Goal: Task Accomplishment & Management: Use online tool/utility

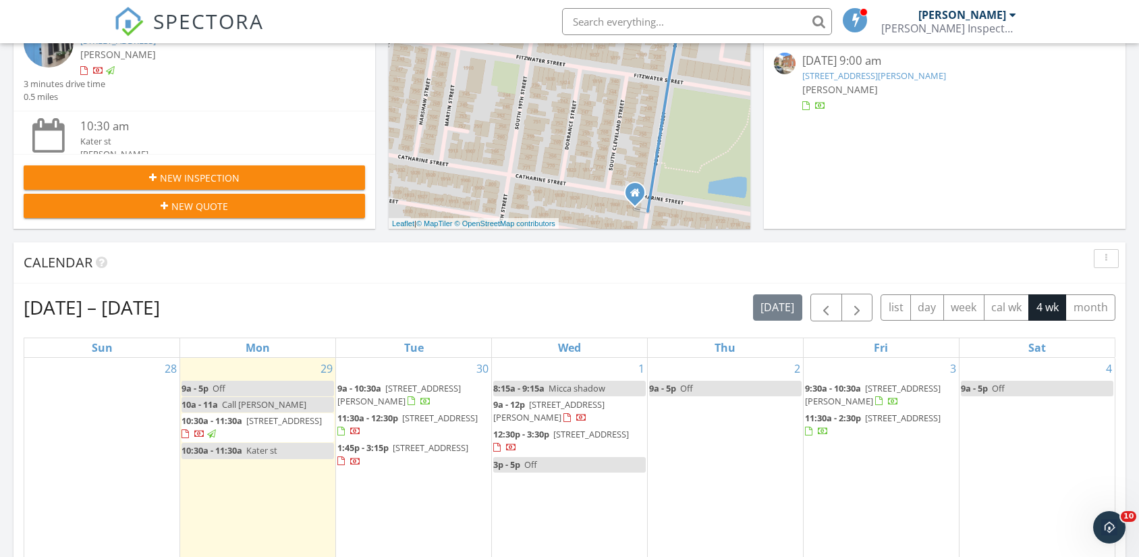
scroll to position [450, 0]
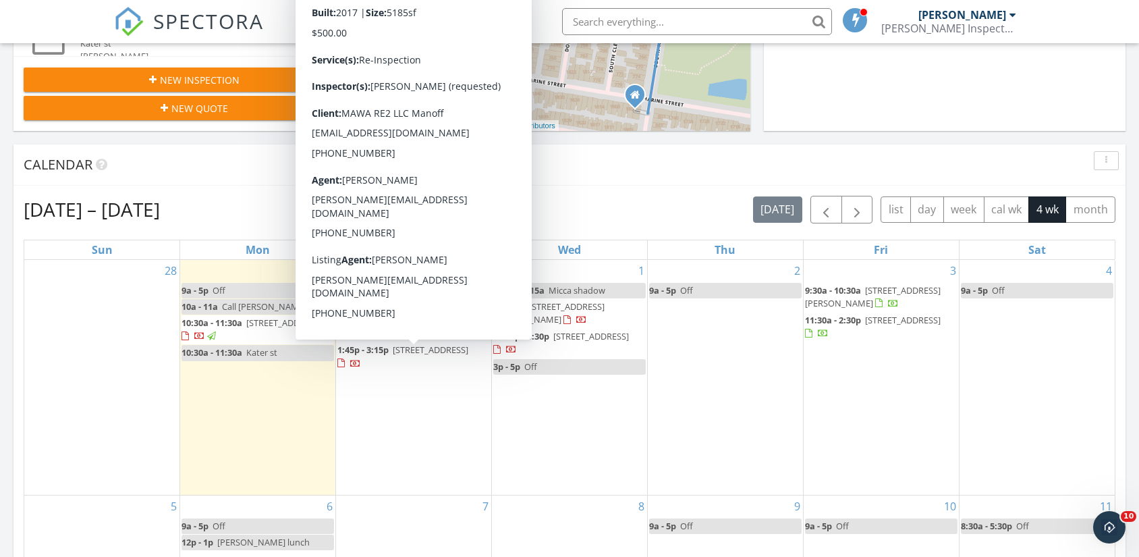
click at [460, 346] on span "[STREET_ADDRESS]" at bounding box center [431, 350] width 76 height 12
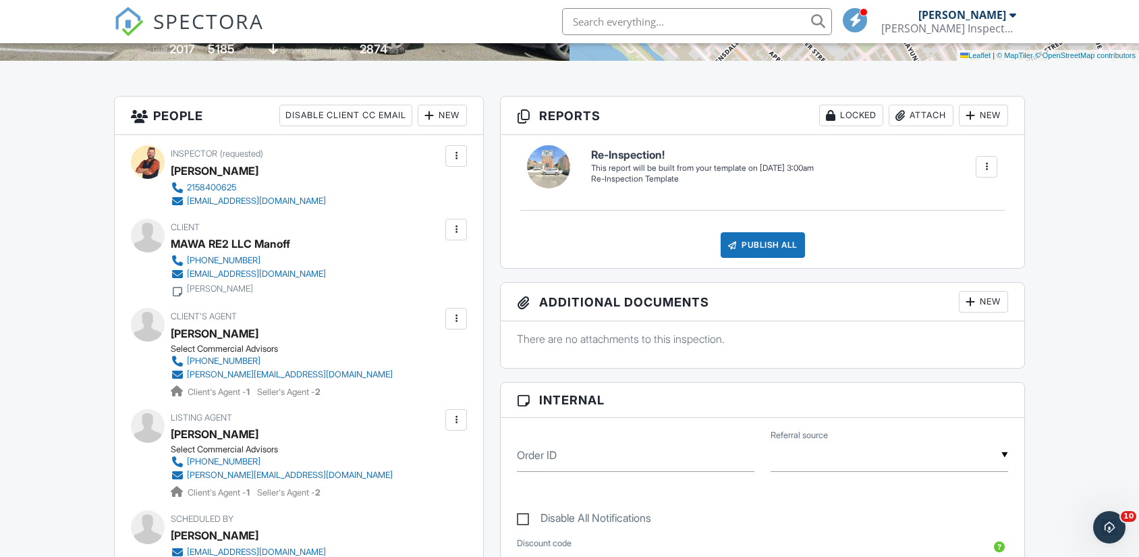
click at [990, 165] on div at bounding box center [986, 166] width 13 height 13
click at [985, 209] on div "Build Now" at bounding box center [959, 208] width 65 height 16
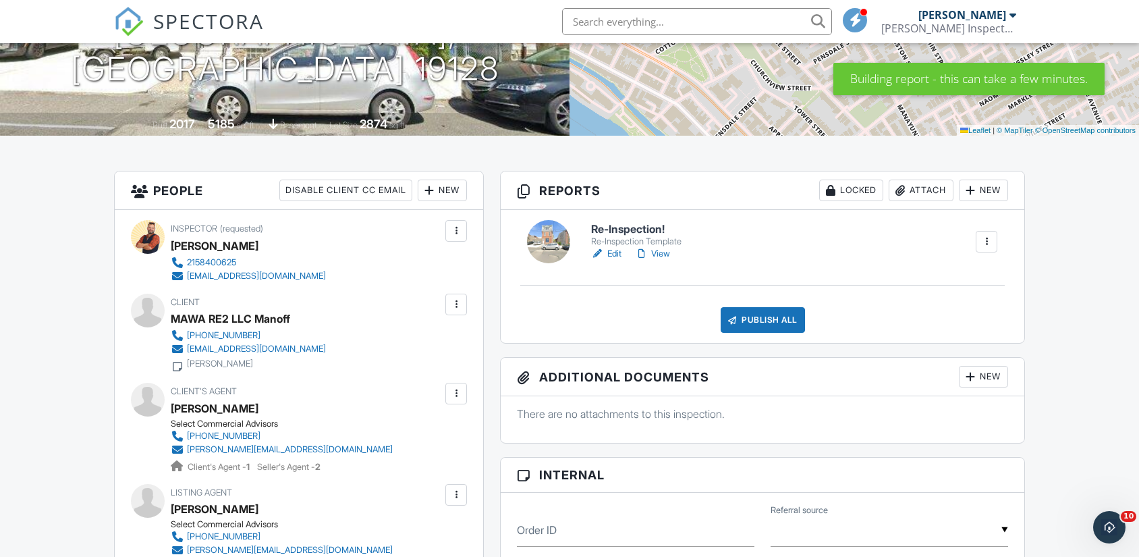
click at [614, 250] on link "Edit" at bounding box center [606, 253] width 30 height 13
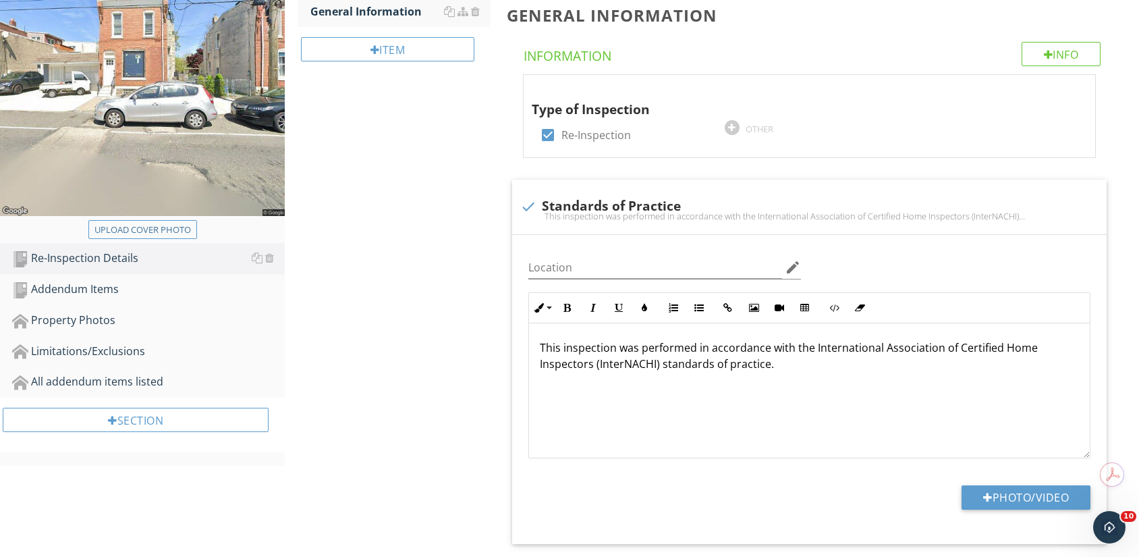
scroll to position [225, 0]
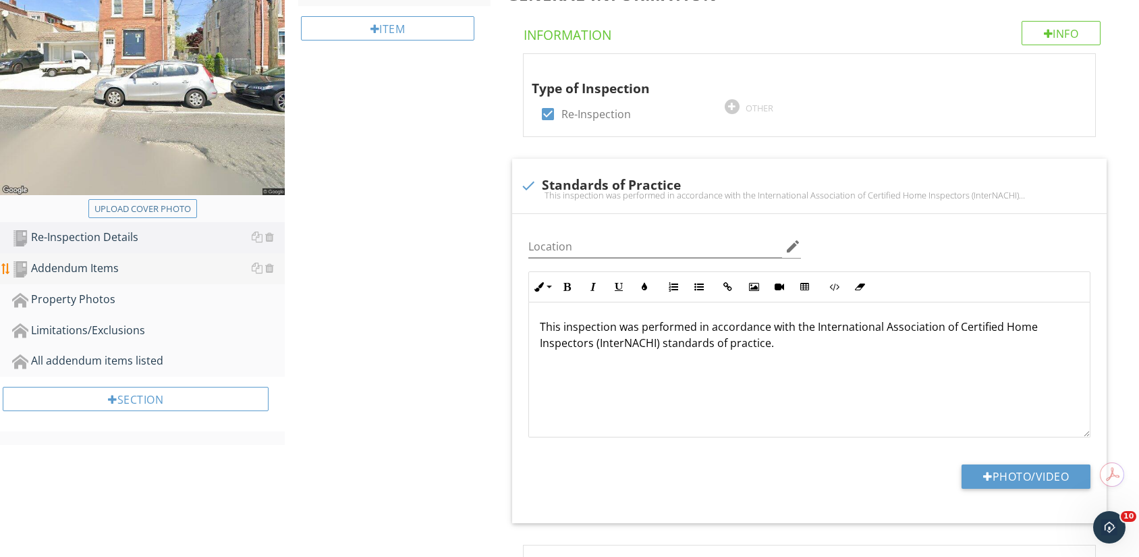
click at [125, 271] on div "Addendum Items" at bounding box center [148, 269] width 273 height 18
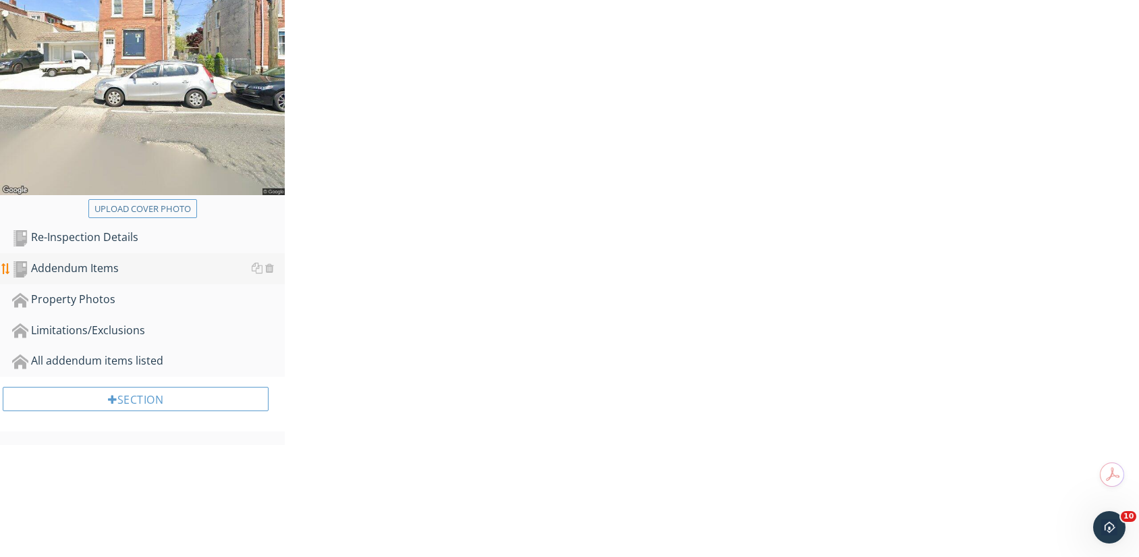
scroll to position [112, 0]
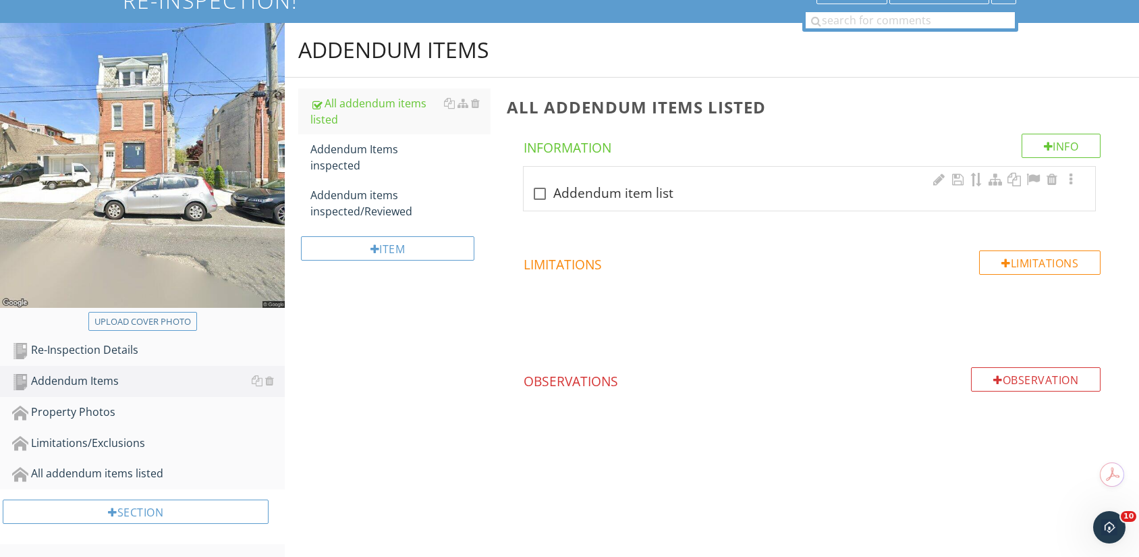
click at [653, 186] on div "check_box_outline_blank Addendum item list" at bounding box center [810, 194] width 556 height 16
checkbox input "true"
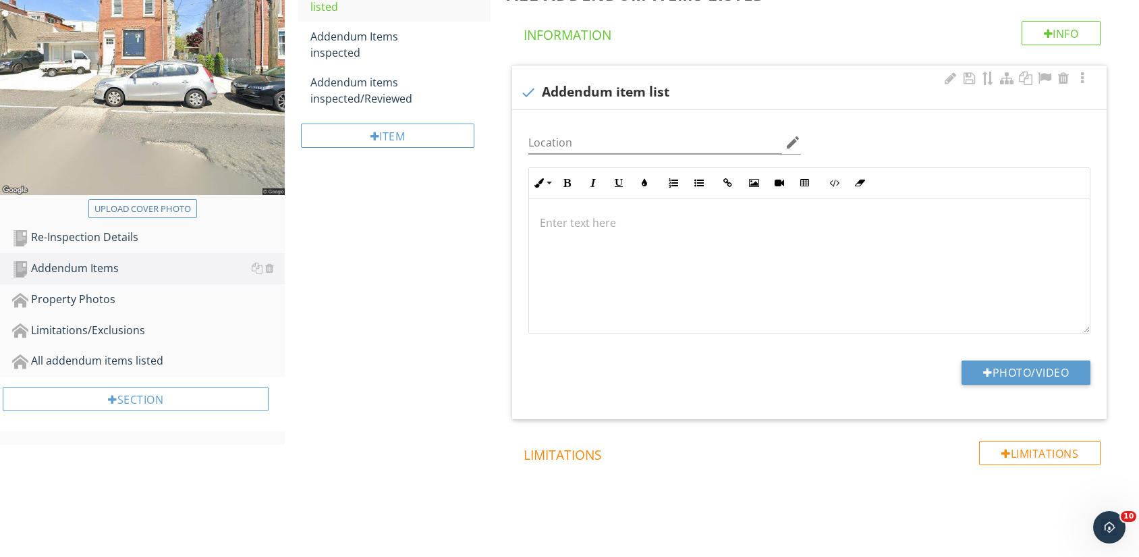
click at [631, 267] on div at bounding box center [810, 265] width 562 height 135
click at [807, 287] on div at bounding box center [810, 265] width 562 height 135
click at [805, 286] on div at bounding box center [810, 265] width 562 height 135
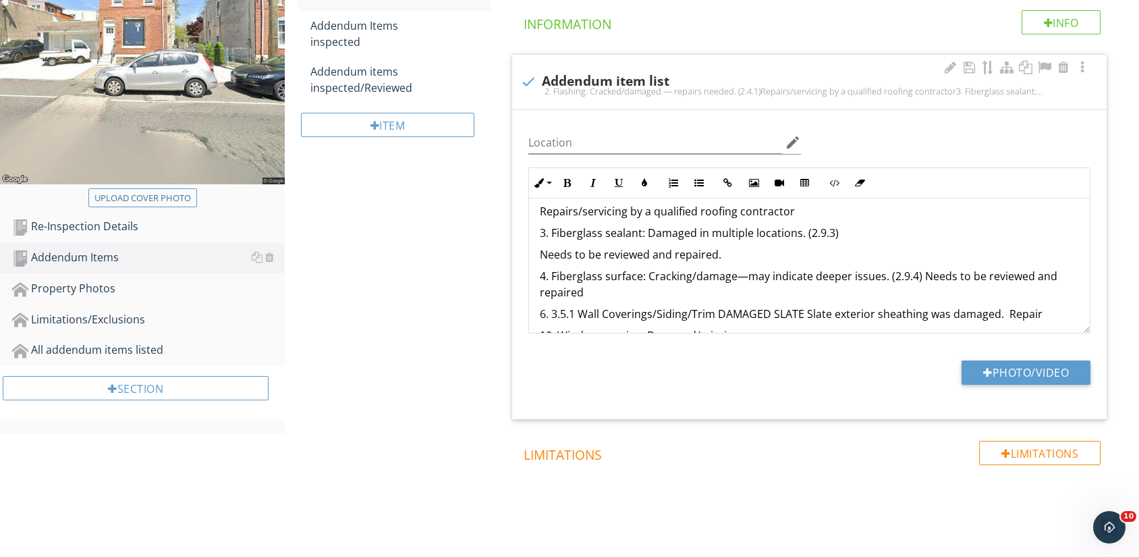
scroll to position [0, 0]
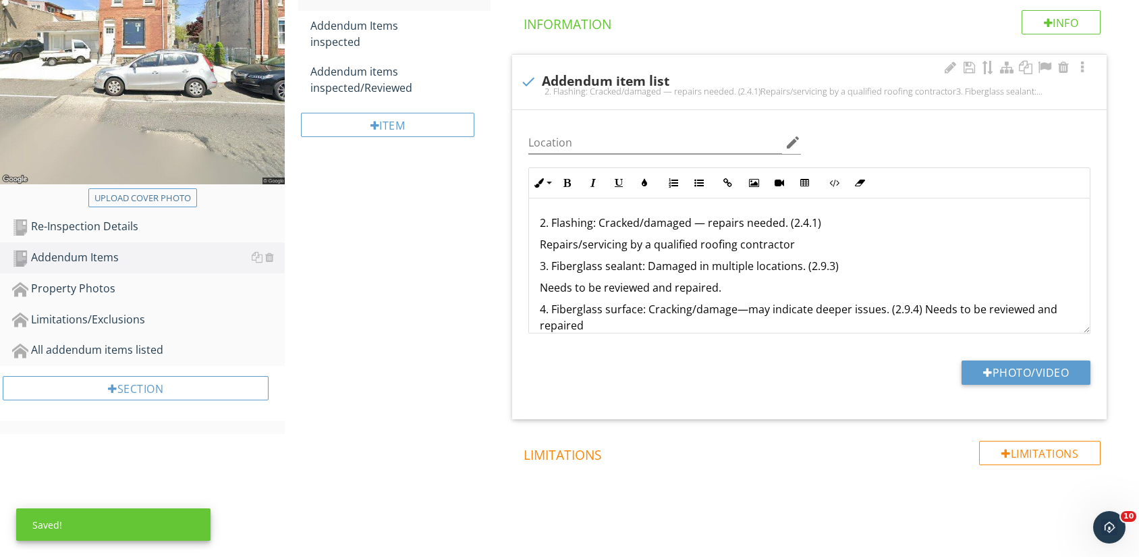
click at [888, 236] on p "Repairs/servicing by a qualified roofing contractor" at bounding box center [810, 244] width 540 height 16
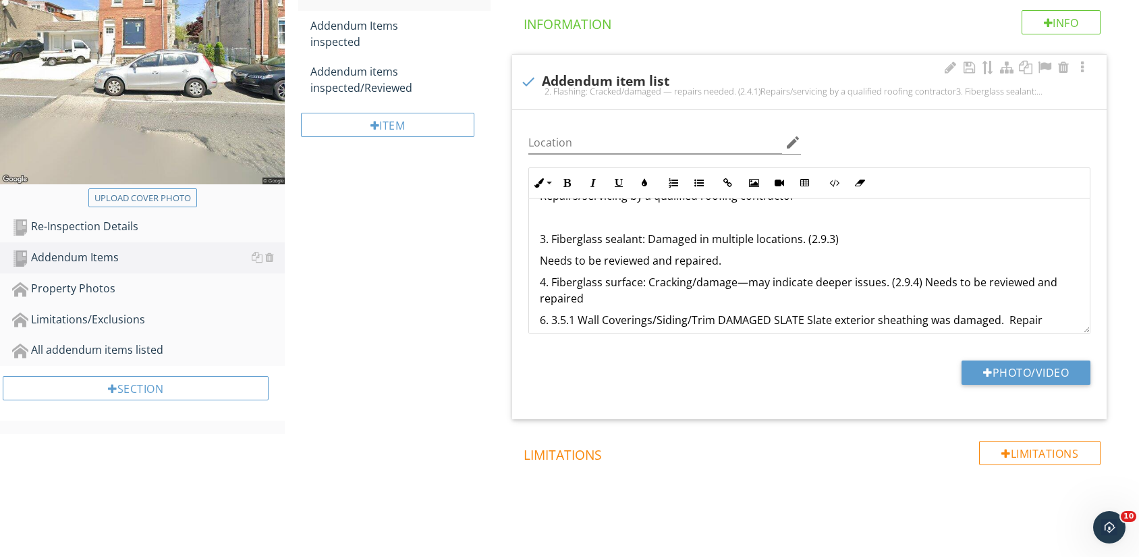
scroll to position [75, 0]
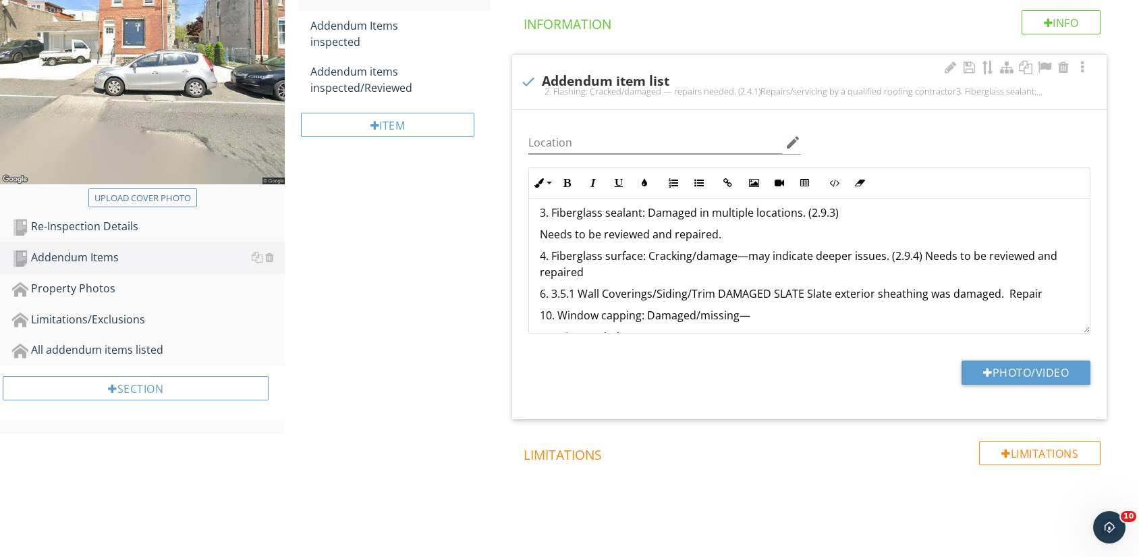
click at [807, 243] on div "2. Flashing: Cracked/damaged — repairs needed. (2.4.1) Repairs/servicing by a q…" at bounding box center [810, 415] width 562 height 583
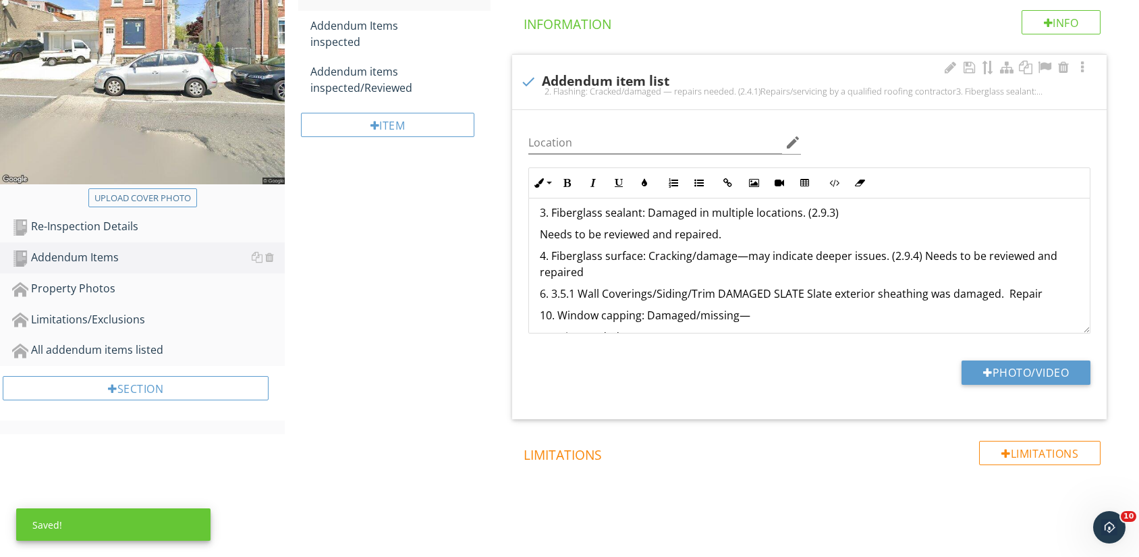
click at [777, 231] on p "Needs to be reviewed and repaired." at bounding box center [810, 234] width 540 height 16
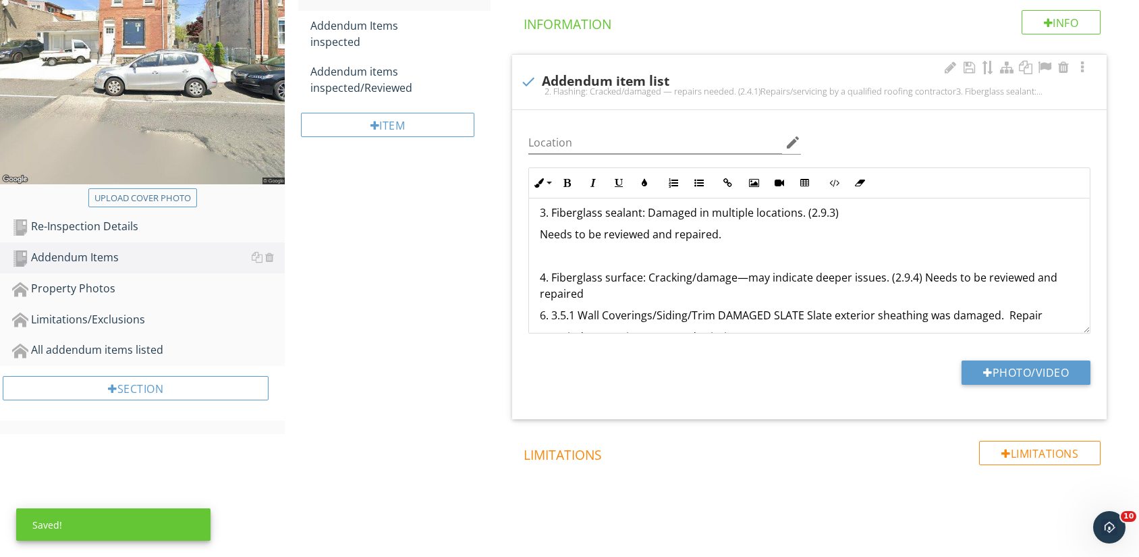
scroll to position [150, 0]
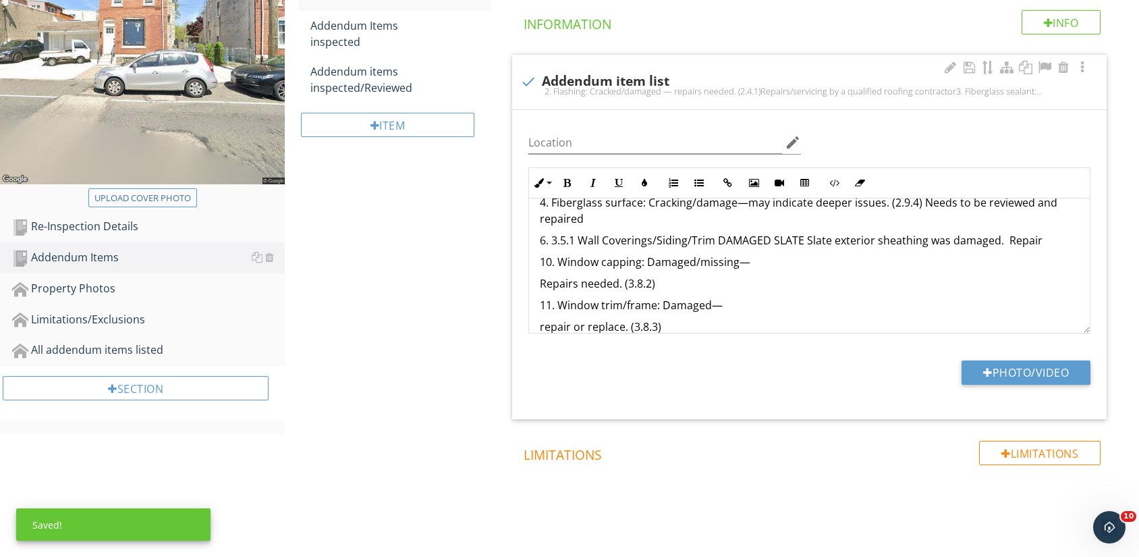
click at [670, 225] on p "4. Fiberglass surface: Cracking/damage—may indicate deeper issues. (2.9.4) Need…" at bounding box center [810, 210] width 540 height 32
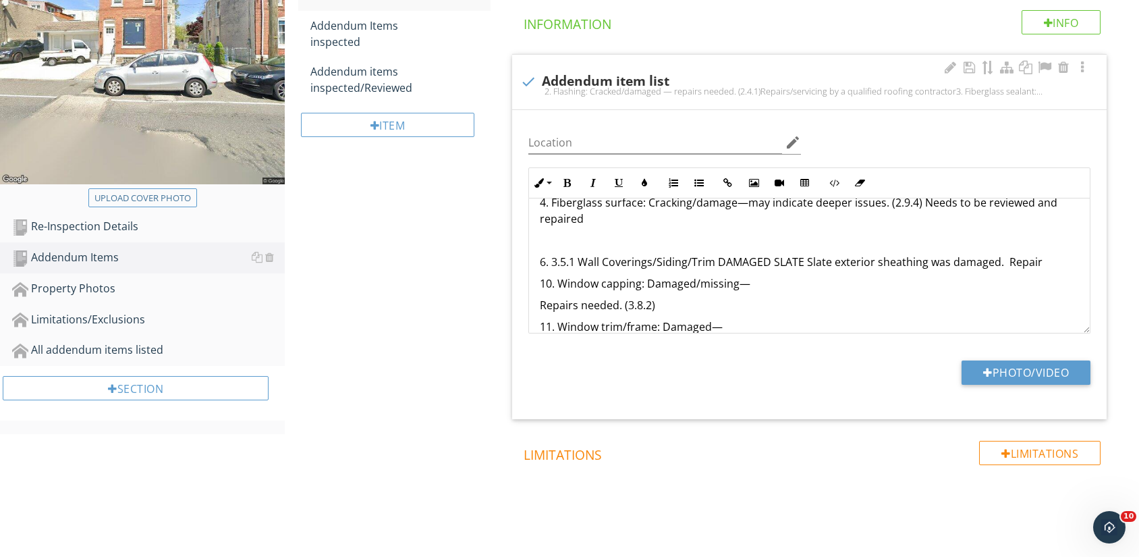
click at [1048, 264] on p "6. 3.5.1 Wall Coverings/Siding/Trim DAMAGED SLATE Slate exterior sheathing was …" at bounding box center [810, 262] width 540 height 16
click at [526, 279] on div "Inline Style XLarge Large Normal Small Light Small/Light Bold Italic Underline …" at bounding box center [809, 250] width 579 height 166
click at [541, 281] on p "10. Window capping: Damaged/missing—" at bounding box center [810, 283] width 540 height 16
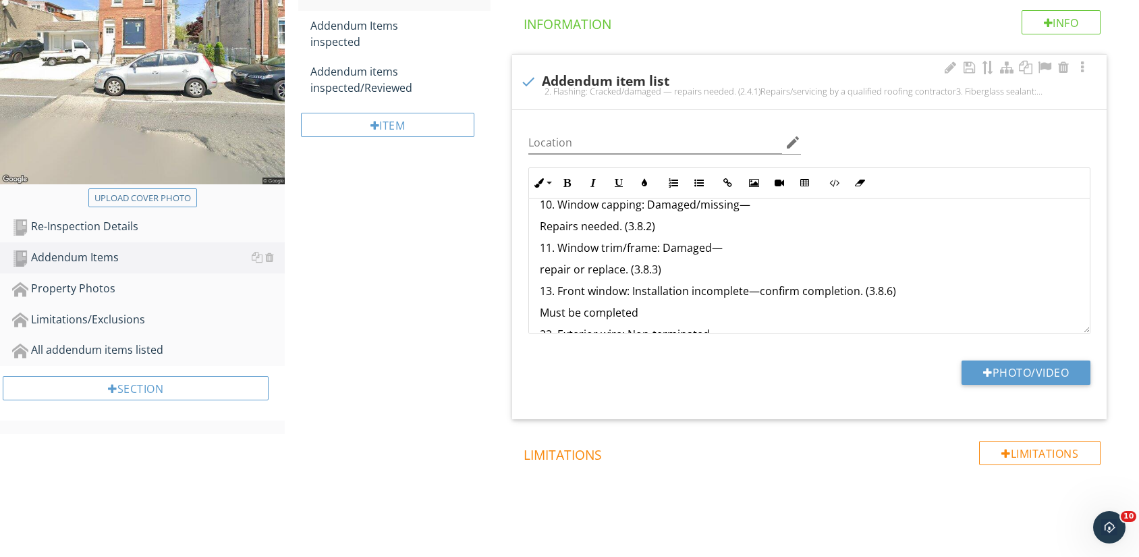
scroll to position [225, 0]
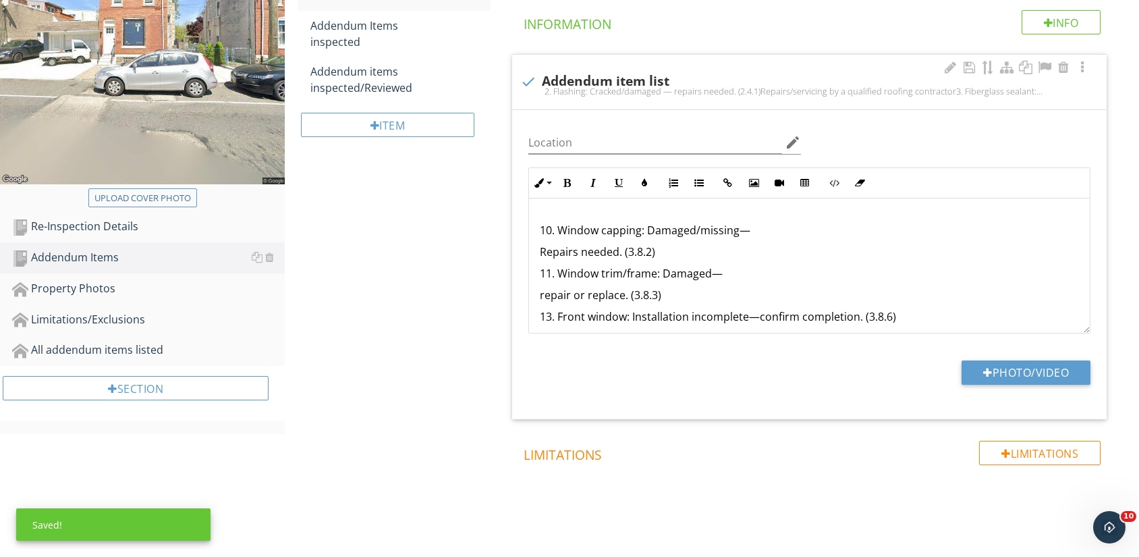
click at [536, 273] on div "2. Flashing: Cracked/damaged — repairs needed. (2.4.1) Repairs/servicing by a q…" at bounding box center [810, 298] width 562 height 648
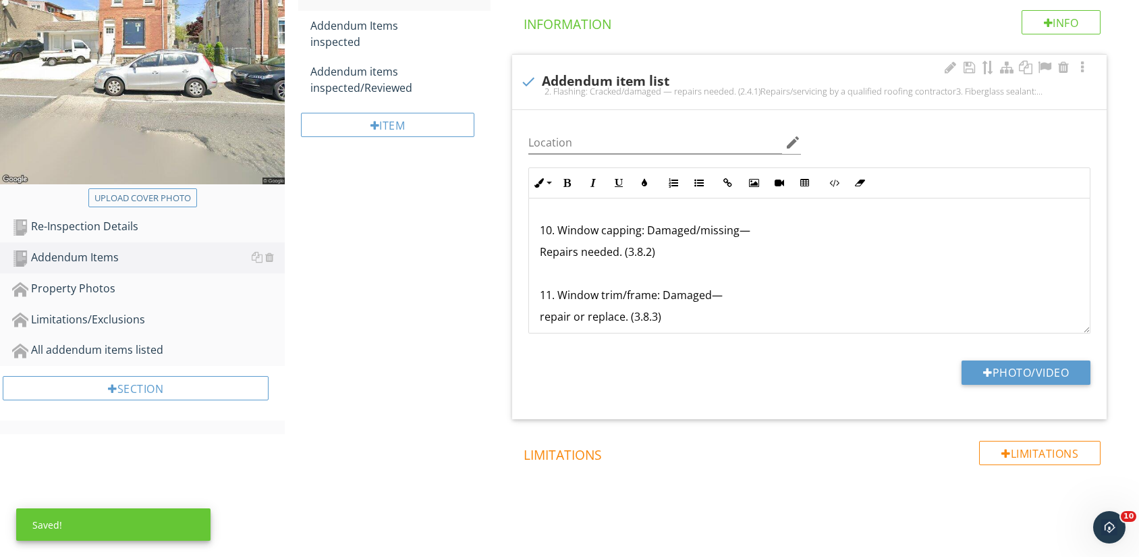
scroll to position [300, 0]
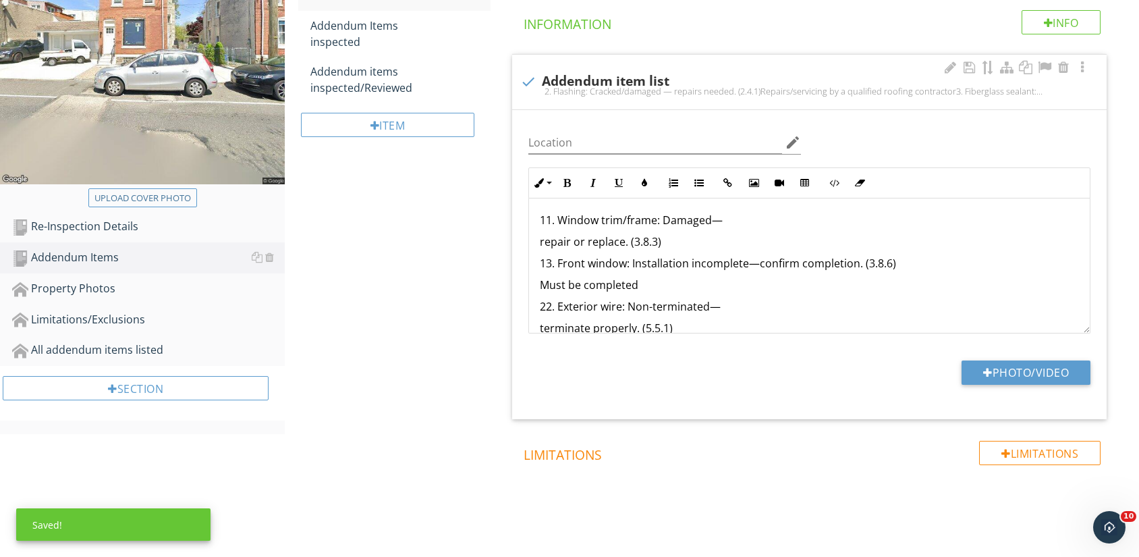
click at [541, 261] on p "13. Front window: Installation incomplete—confirm completion. (3.8.6)" at bounding box center [810, 263] width 540 height 16
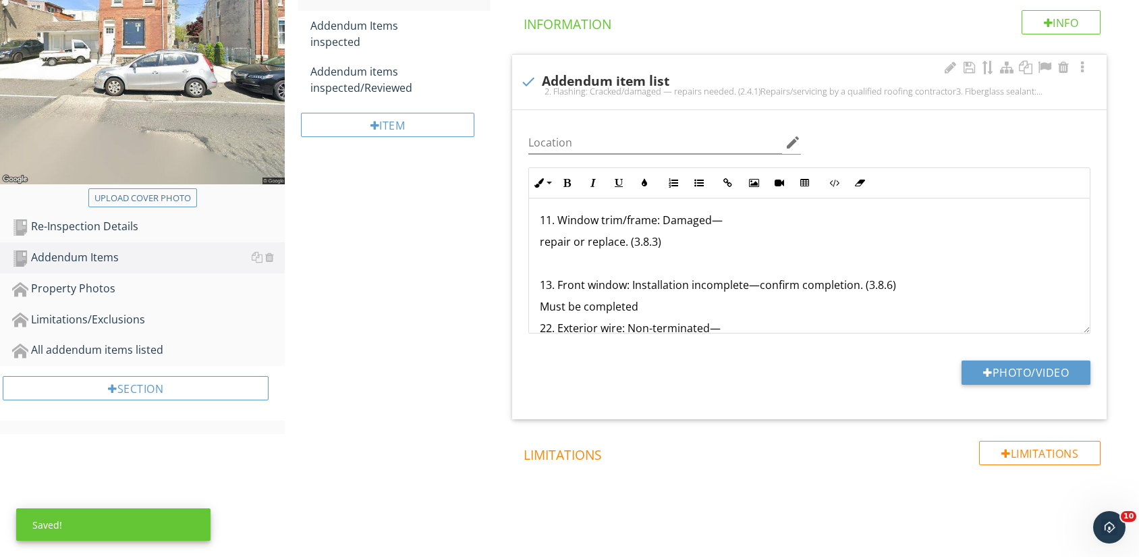
scroll to position [375, 0]
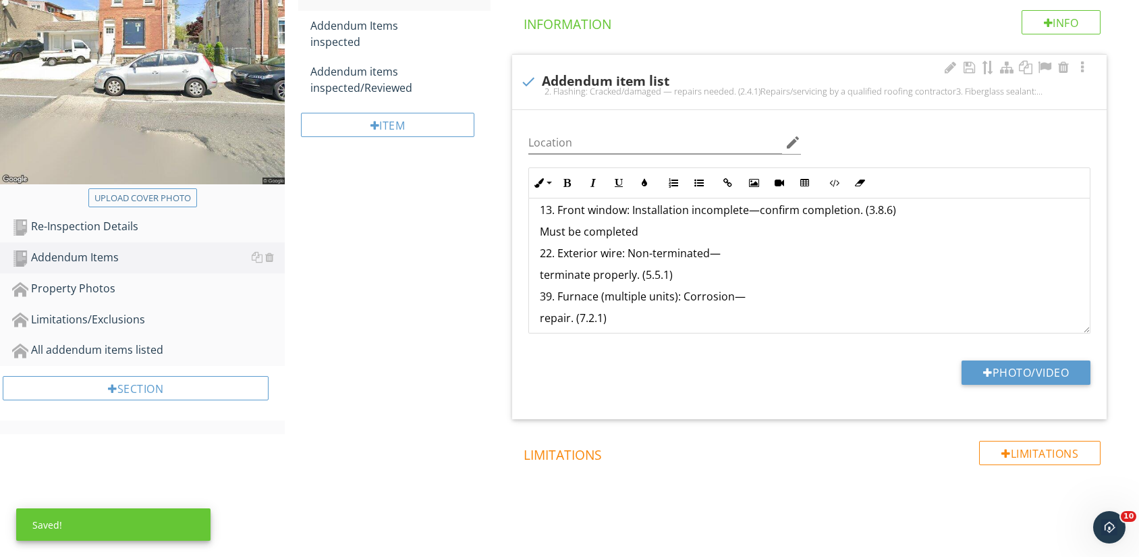
click at [541, 257] on p "22. Exterior wire: Non-terminated—" at bounding box center [810, 253] width 540 height 16
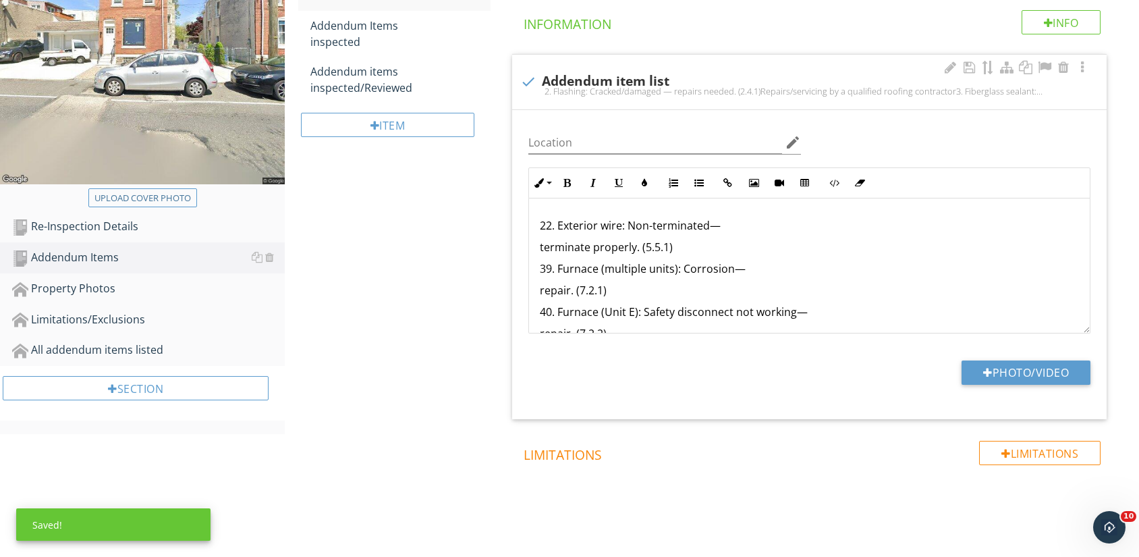
scroll to position [450, 0]
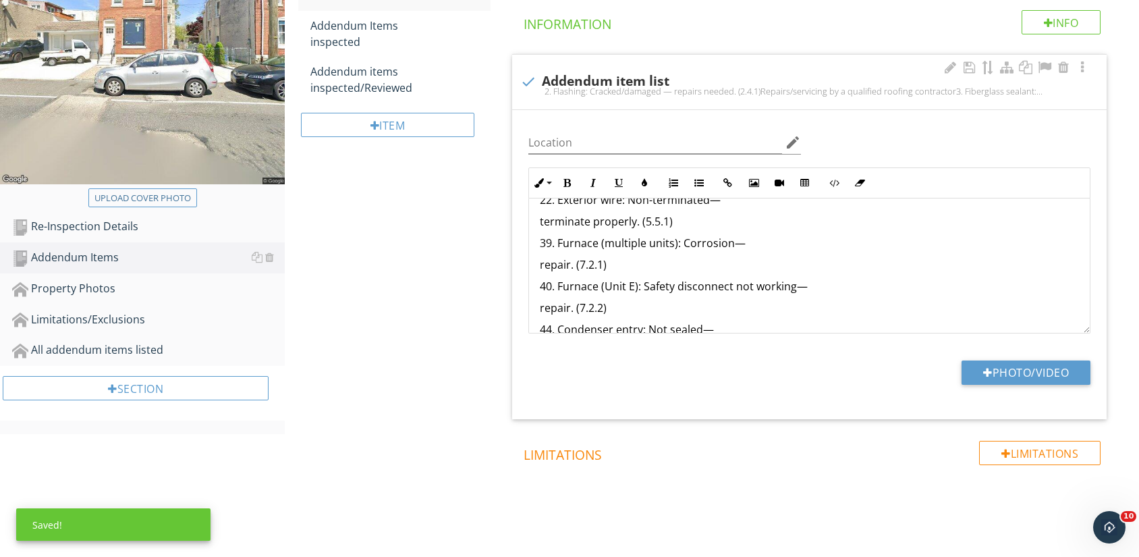
click at [541, 245] on p "39. Furnace (multiple units): Corrosion—" at bounding box center [810, 243] width 540 height 16
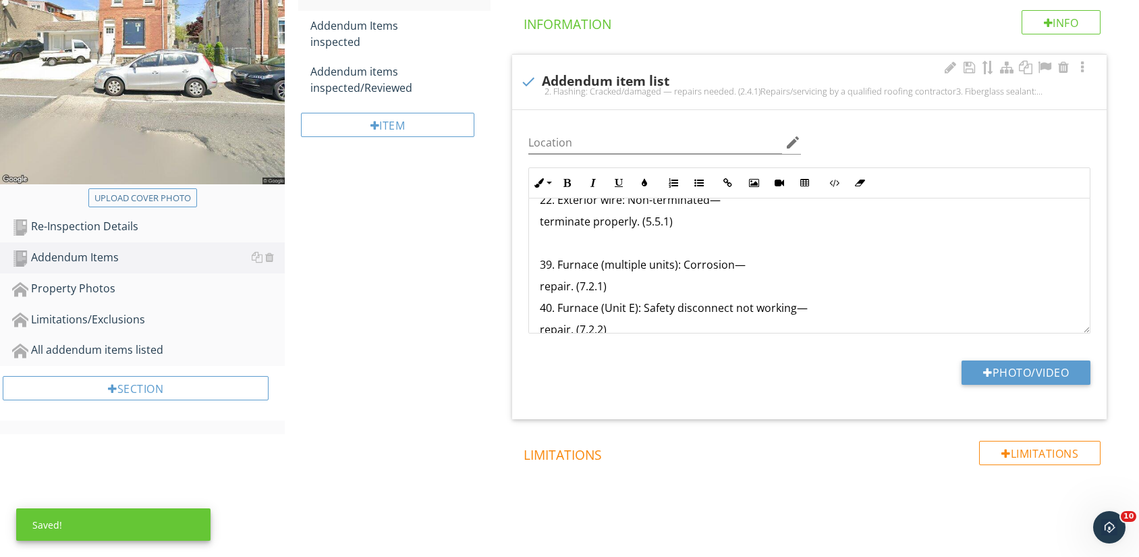
click at [535, 306] on div "2. Flashing: Cracked/damaged — repairs needed. (2.4.1) Repairs/servicing by a q…" at bounding box center [810, 116] width 562 height 734
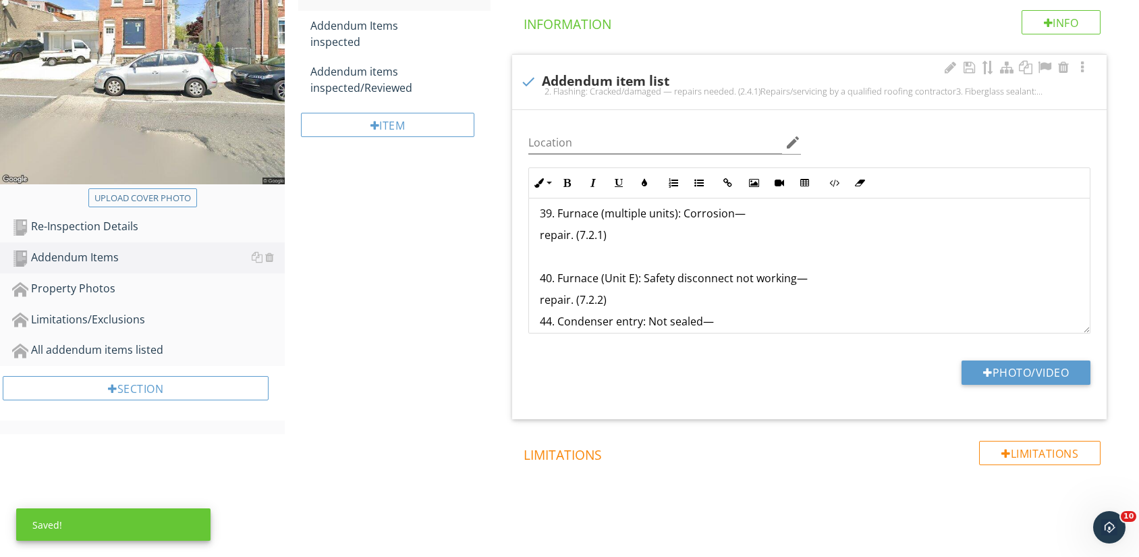
scroll to position [526, 0]
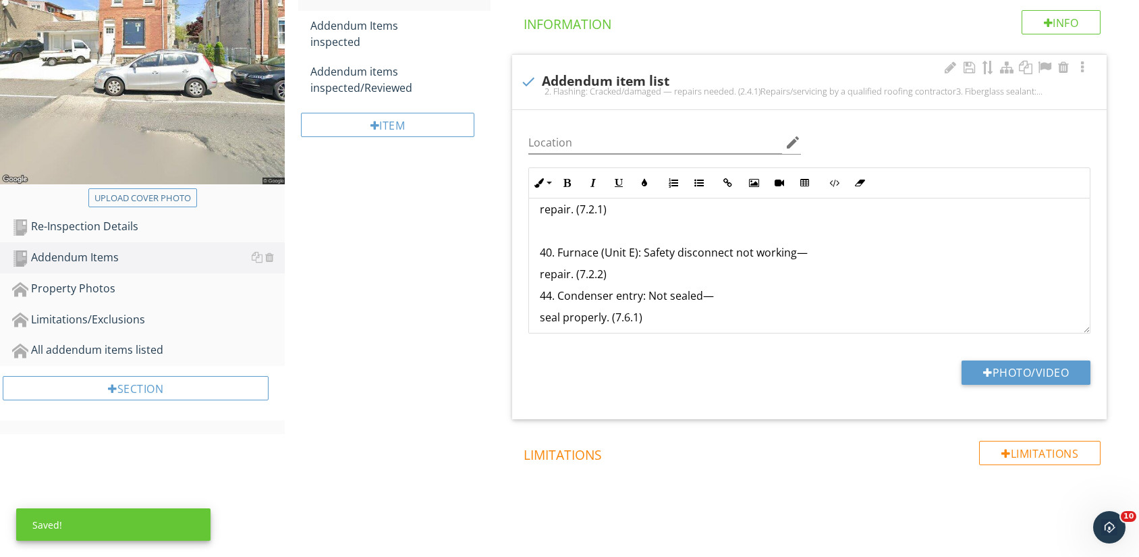
click at [538, 292] on div "2. Flashing: Cracked/damaged — repairs needed. (2.4.1) Repairs/servicing by a q…" at bounding box center [810, 50] width 562 height 756
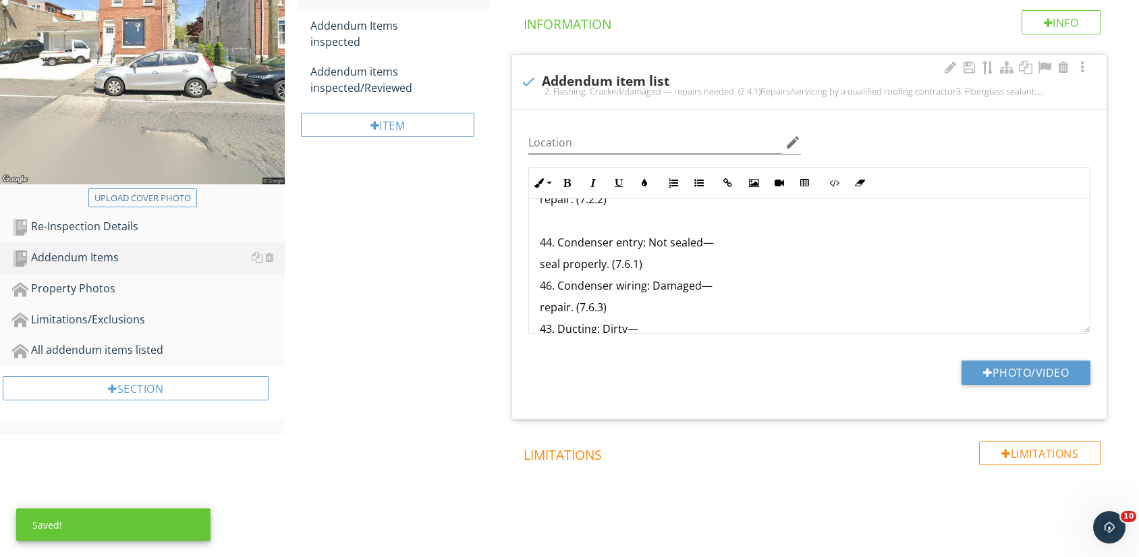
click at [541, 281] on p "46. Condenser wiring: Damaged—" at bounding box center [810, 285] width 540 height 16
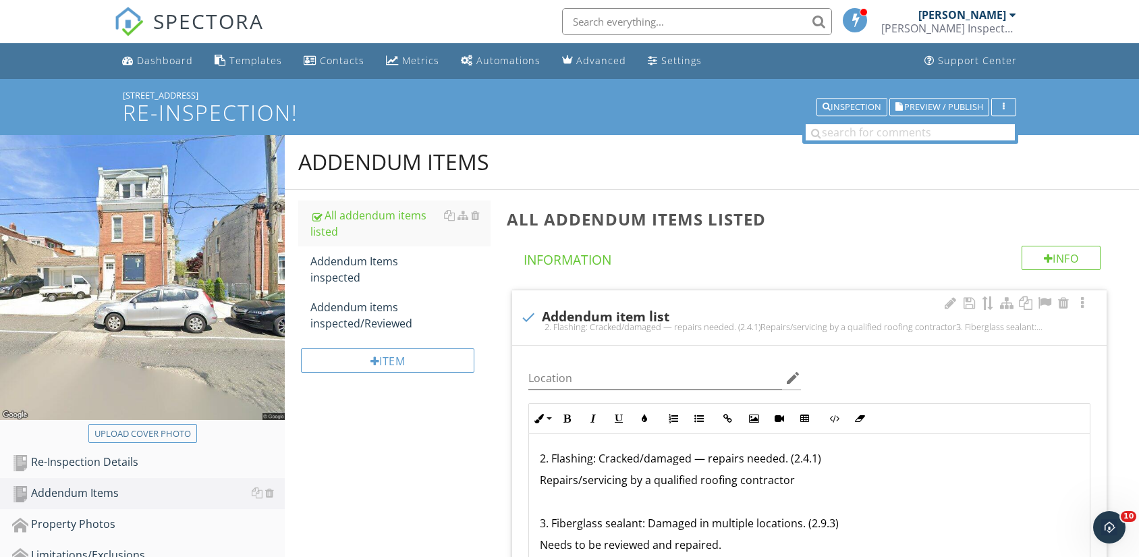
scroll to position [75, 0]
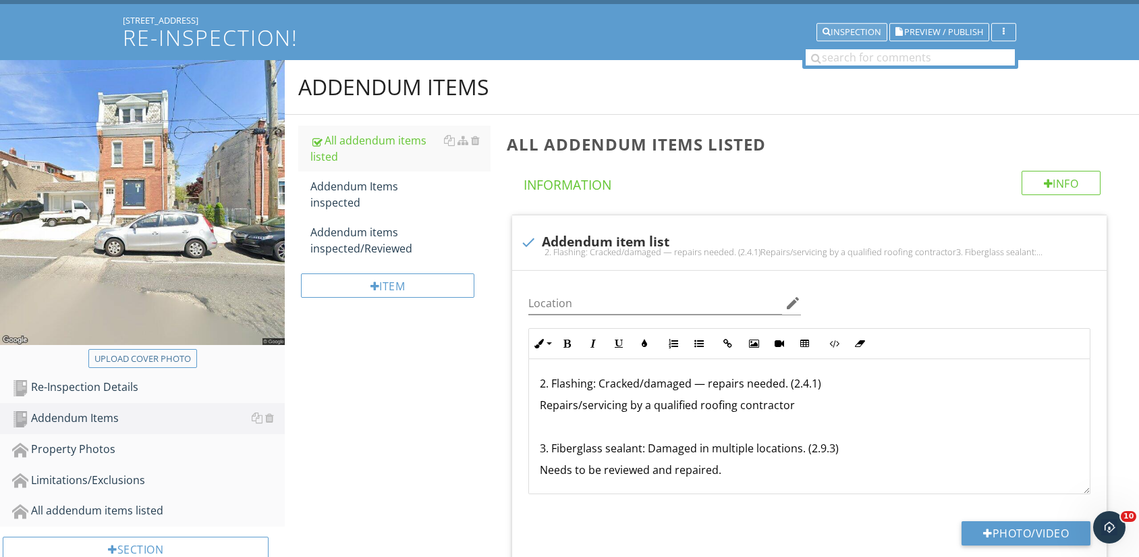
click at [840, 31] on div "Inspection" at bounding box center [852, 32] width 59 height 9
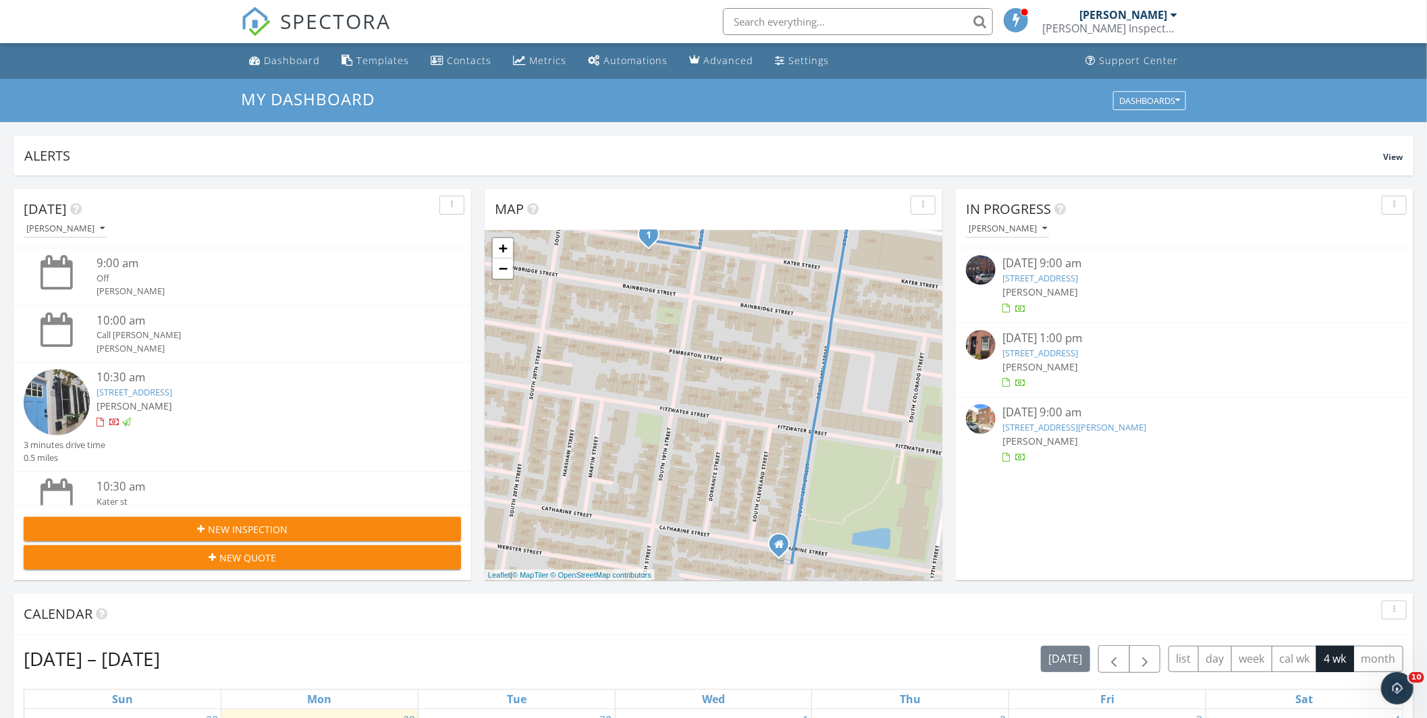
click at [897, 34] on input "text" at bounding box center [858, 21] width 270 height 27
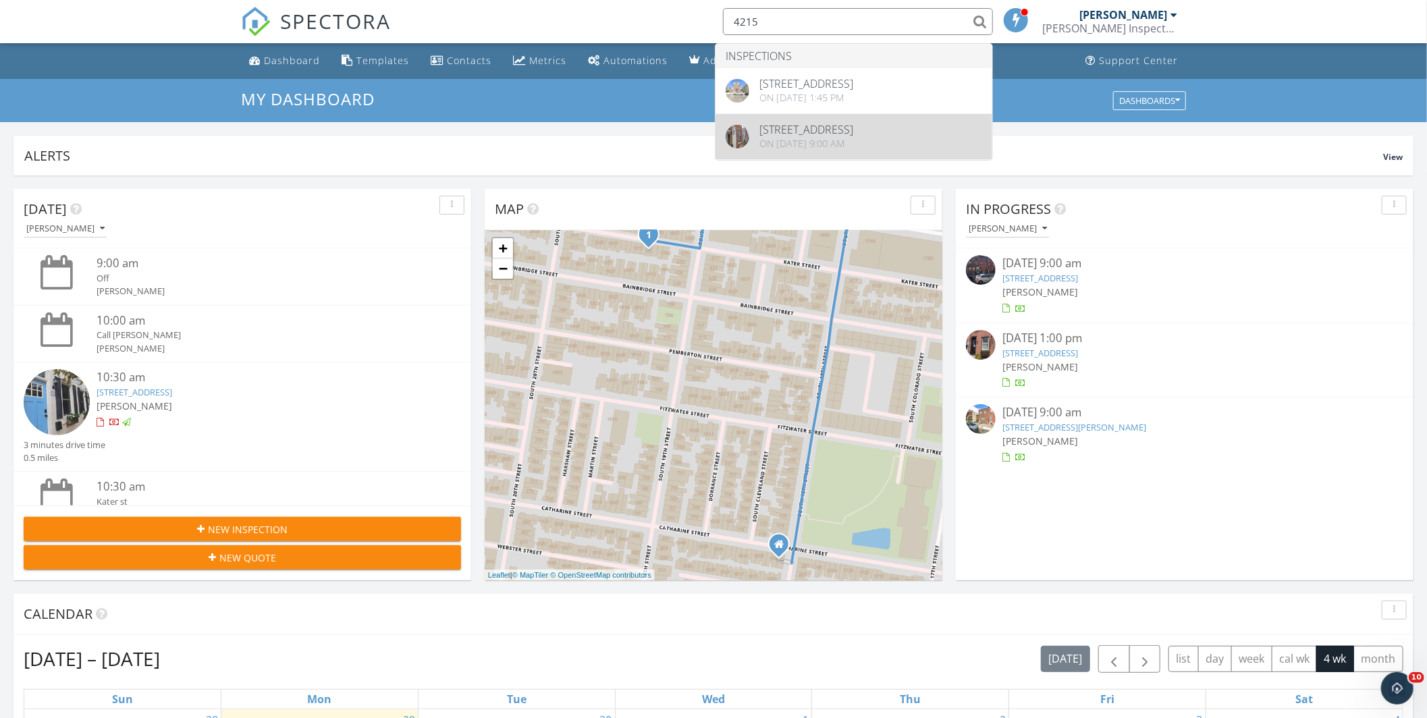
type input "4215"
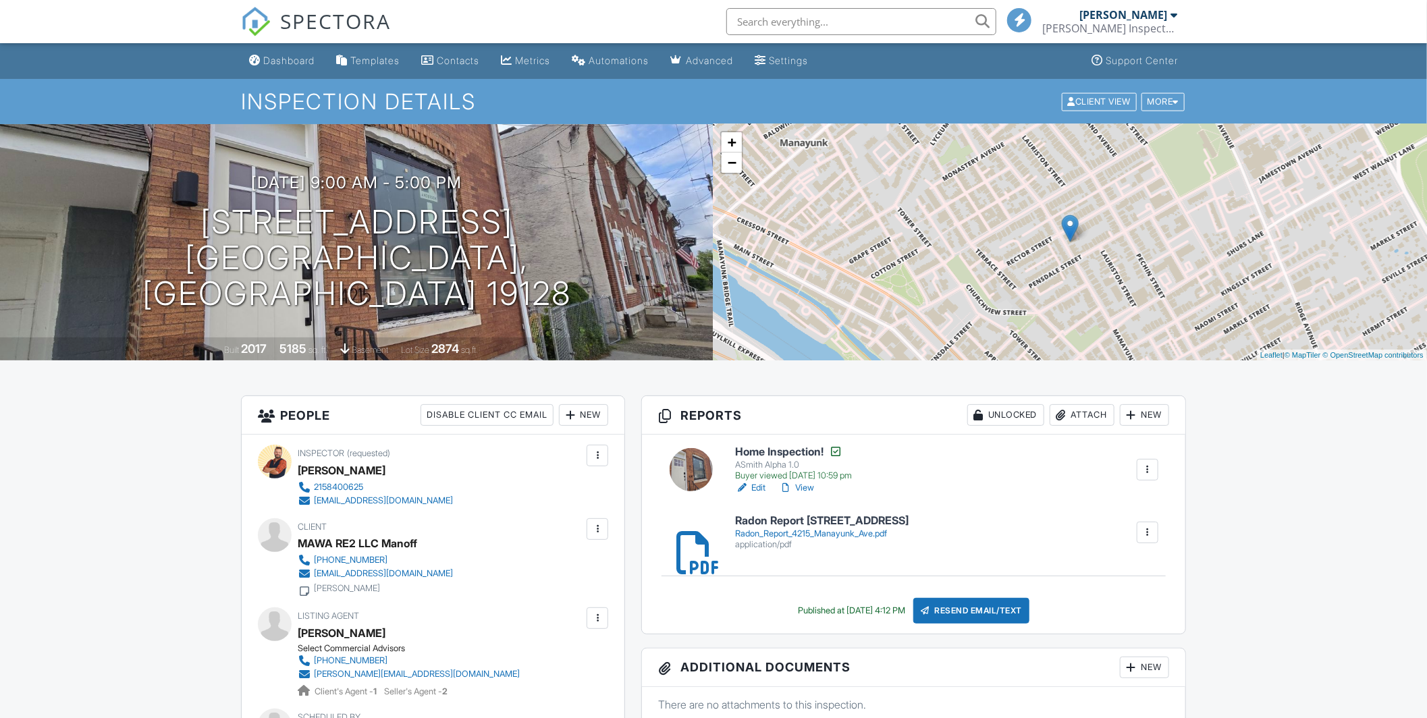
scroll to position [75, 0]
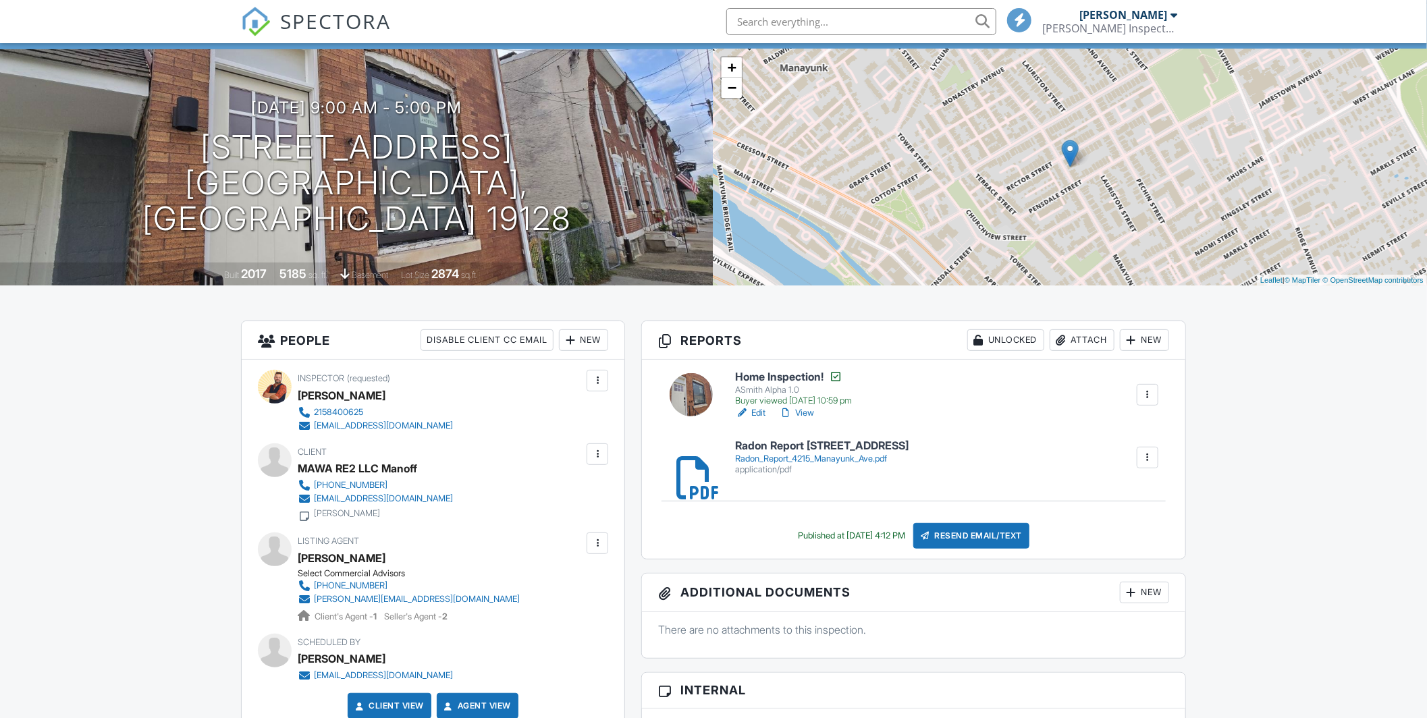
click at [801, 416] on link "View" at bounding box center [796, 412] width 35 height 13
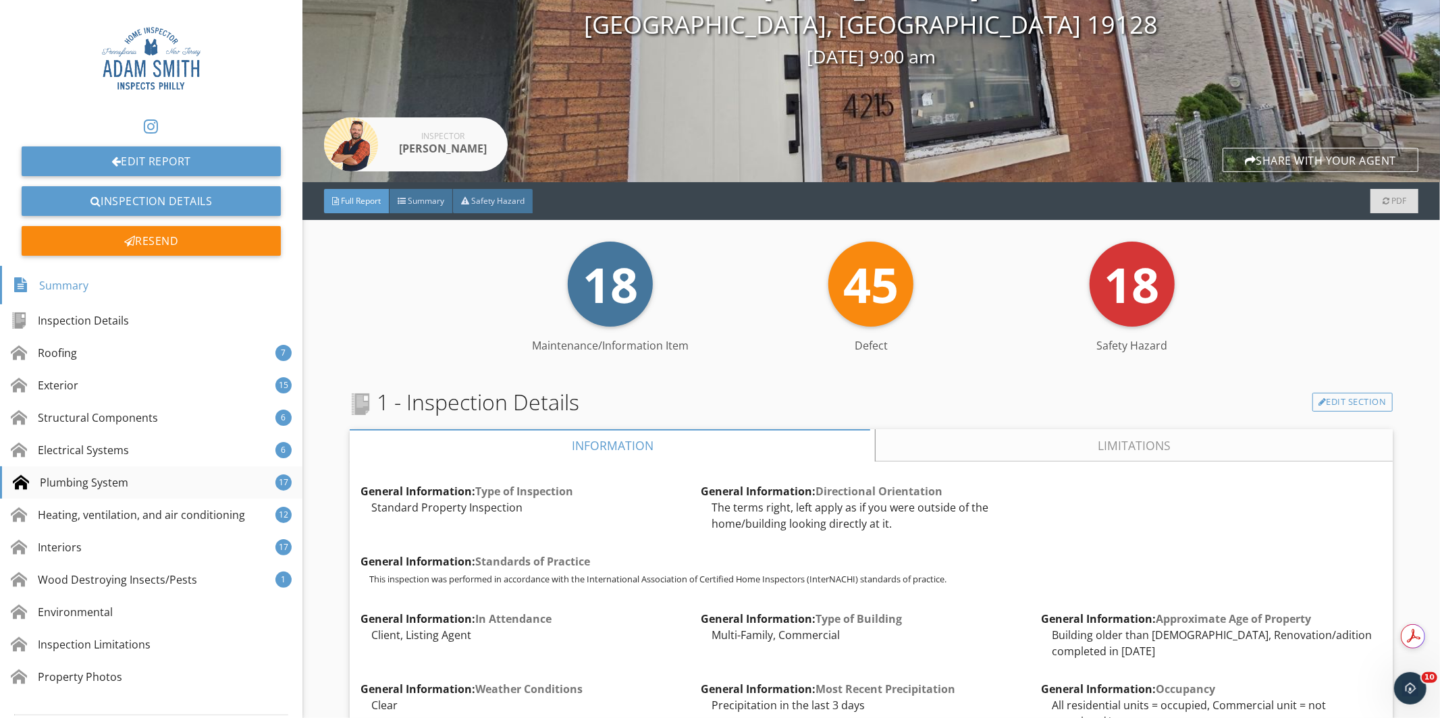
scroll to position [150, 0]
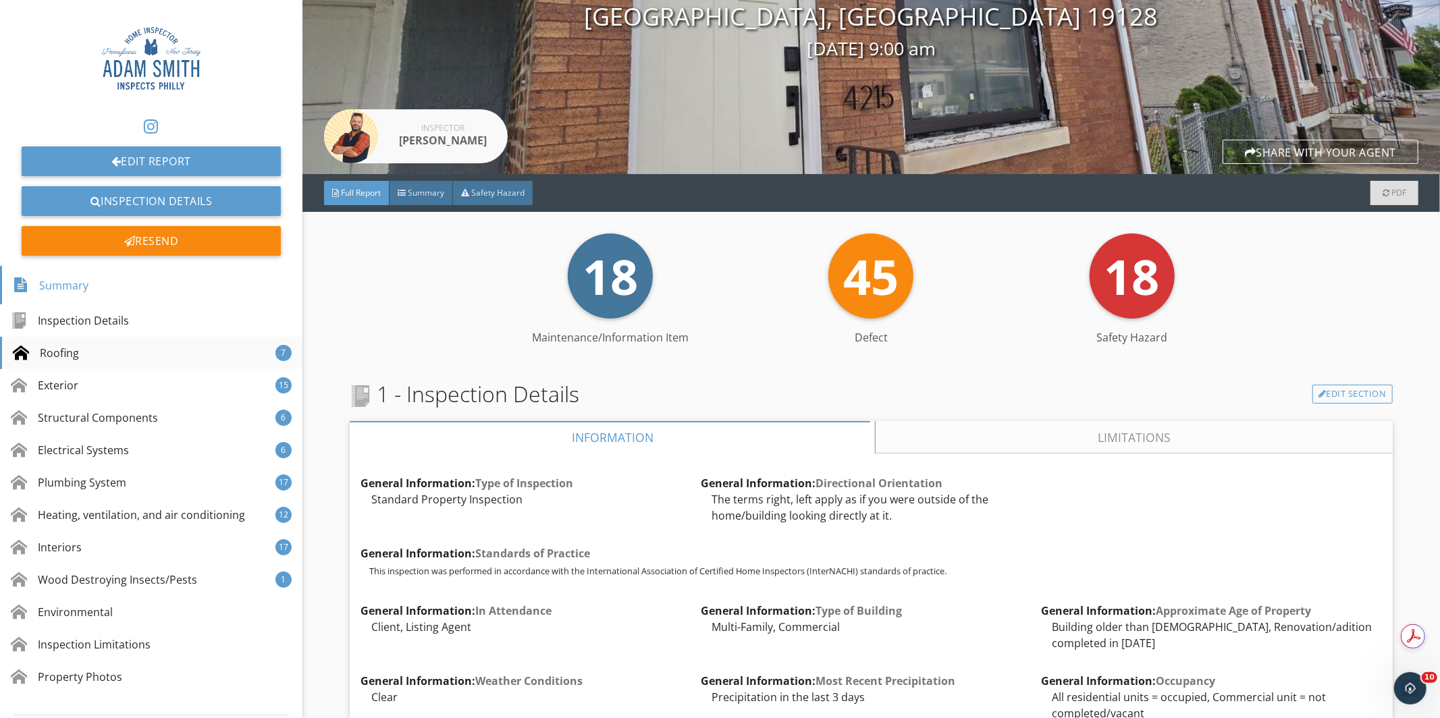
click at [108, 348] on div "Roofing 7" at bounding box center [151, 353] width 302 height 32
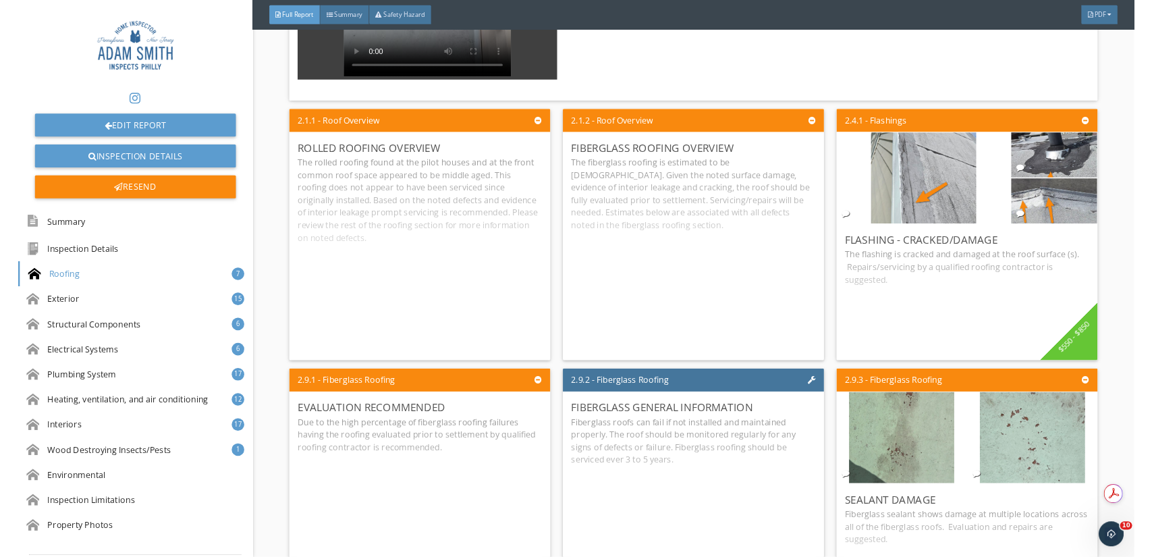
scroll to position [3974, 0]
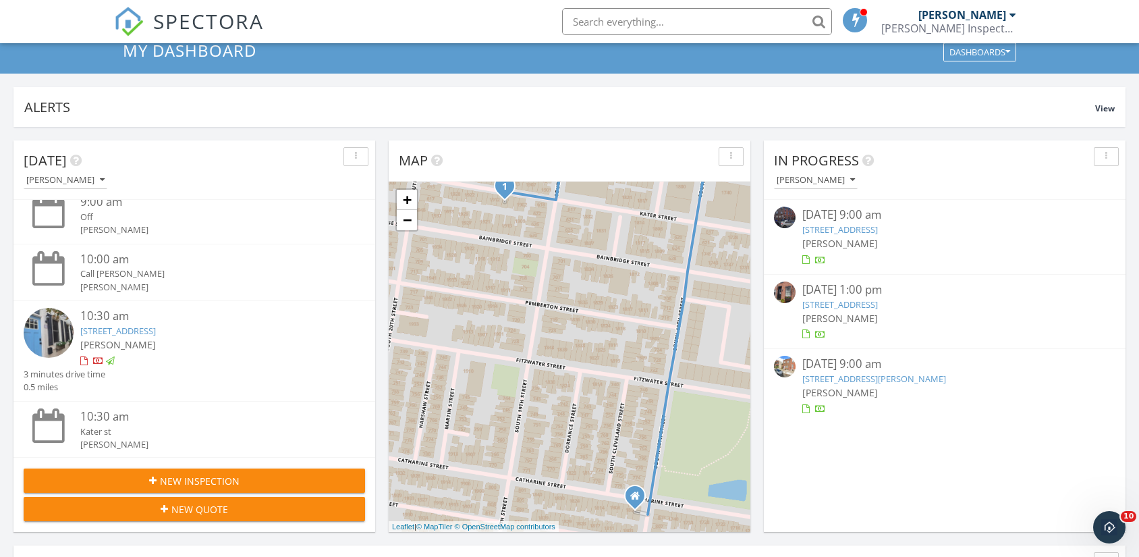
scroll to position [75, 0]
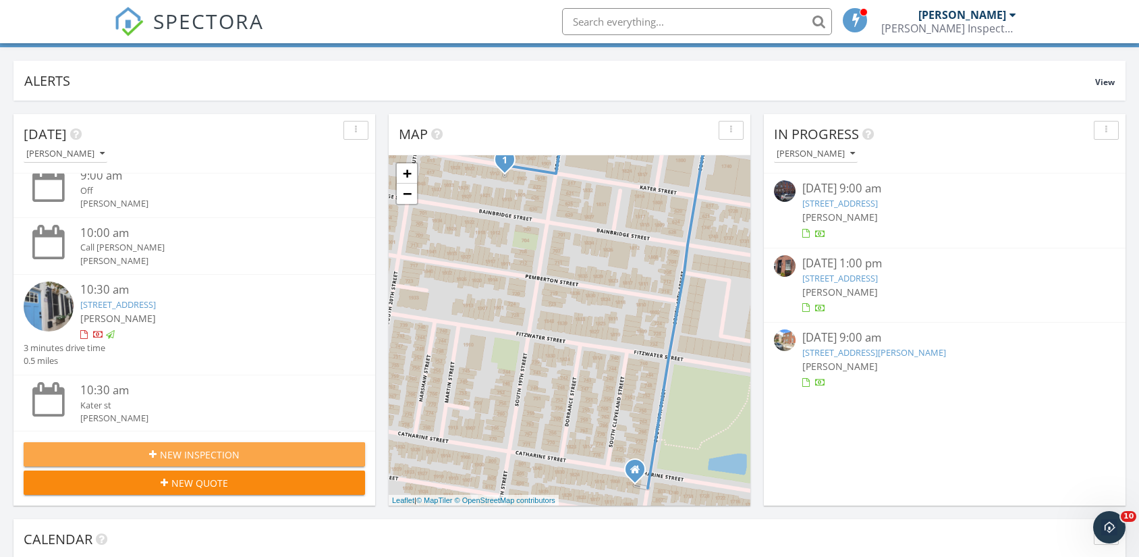
click at [270, 445] on button "New Inspection" at bounding box center [195, 454] width 342 height 24
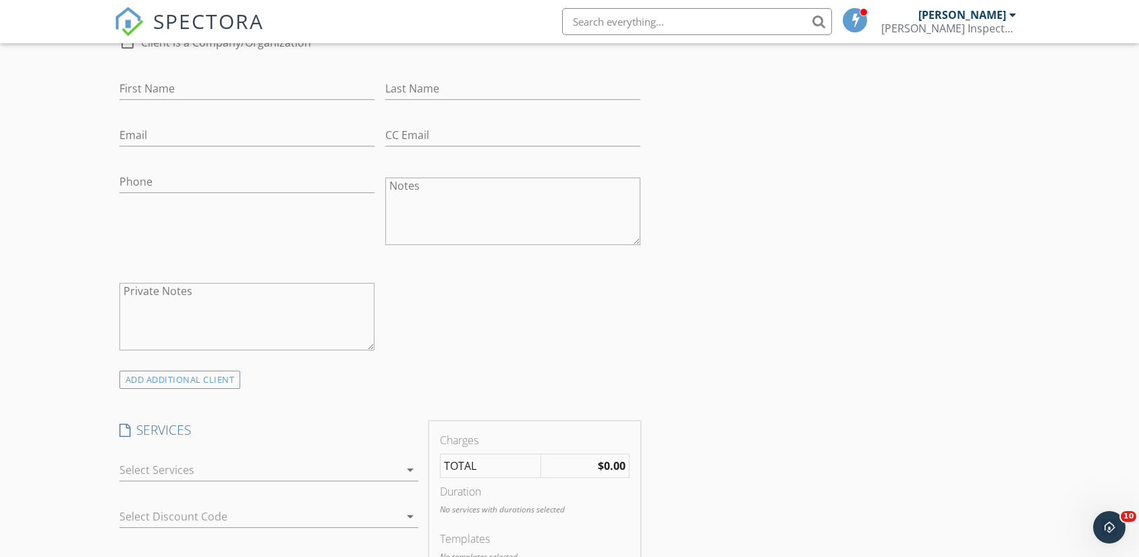
scroll to position [599, 0]
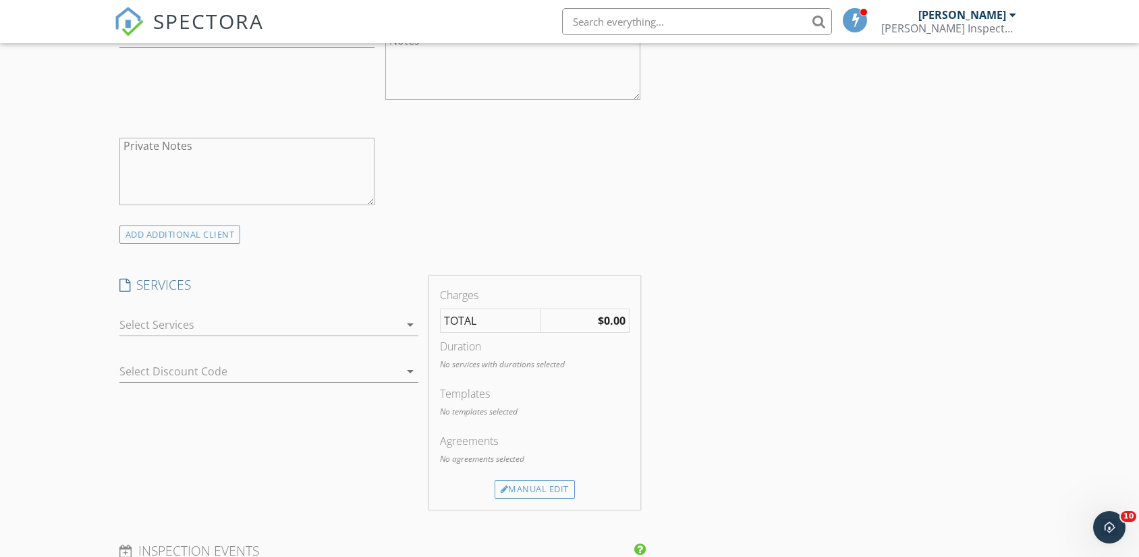
click at [319, 324] on div at bounding box center [259, 325] width 281 height 22
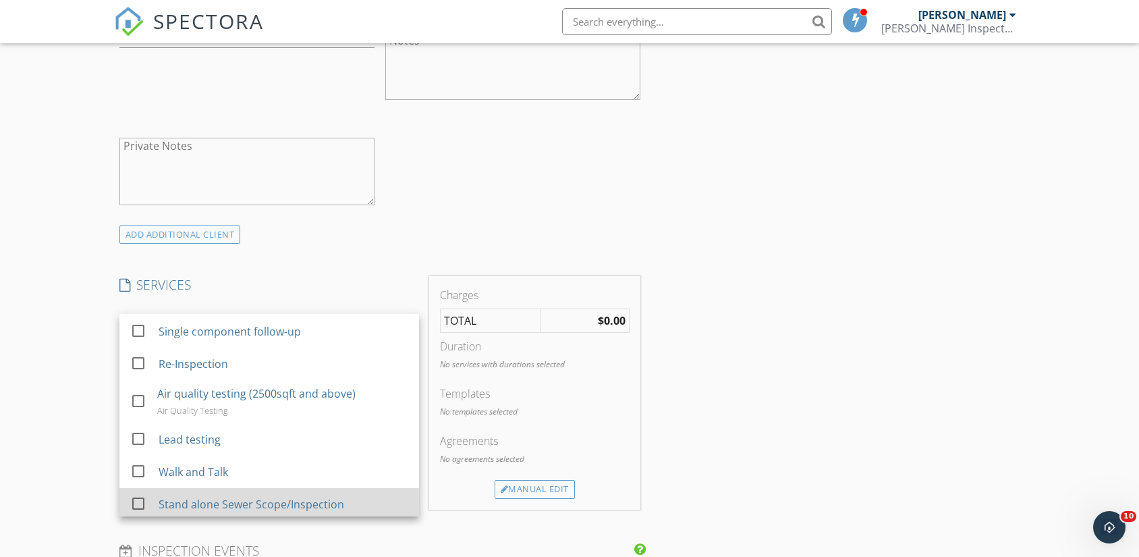
scroll to position [86, 0]
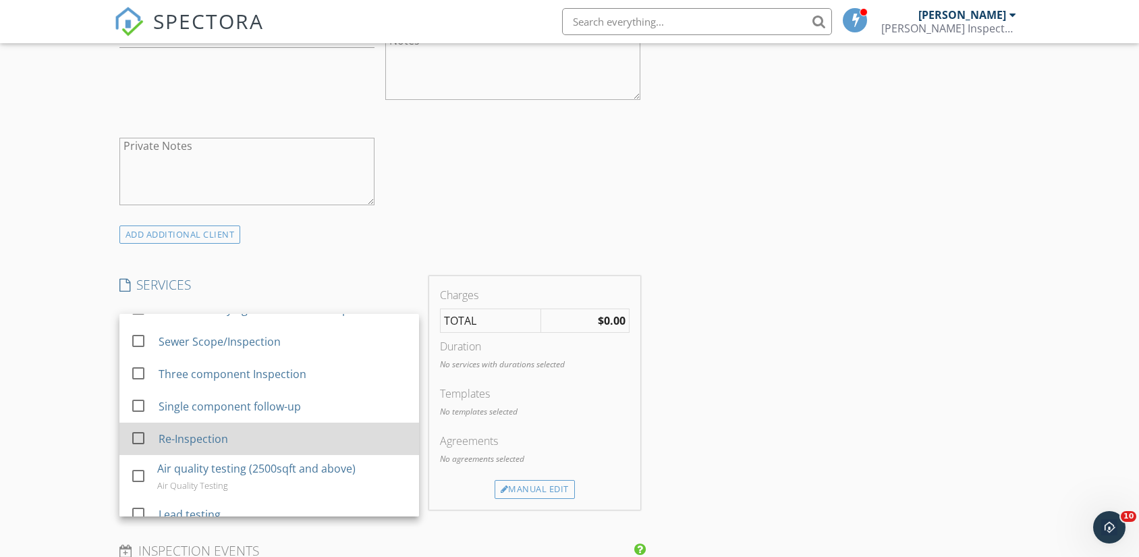
click at [256, 431] on div "Re-Inspection" at bounding box center [284, 438] width 250 height 27
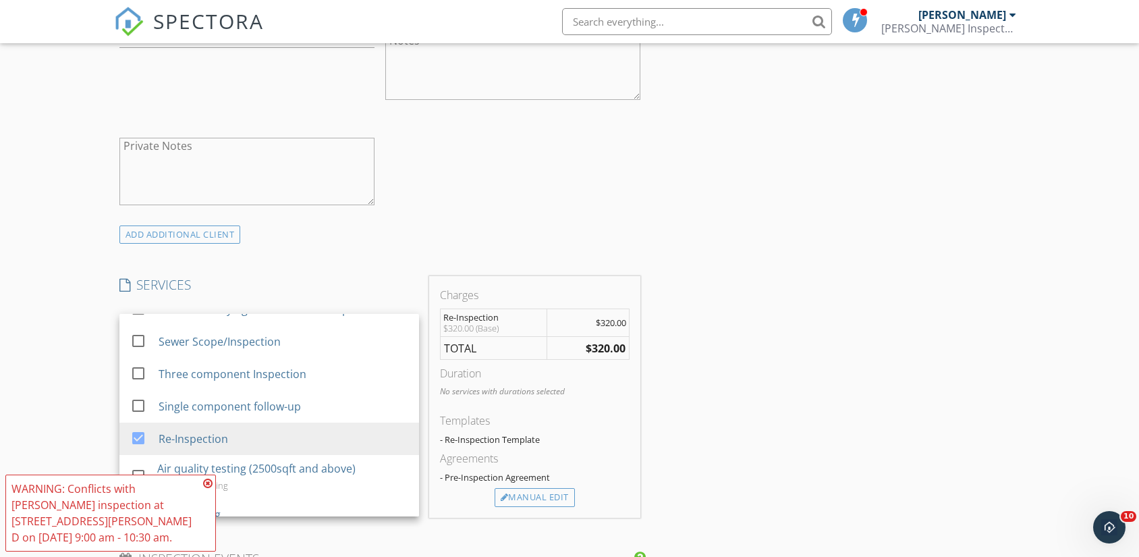
click at [209, 489] on icon at bounding box center [207, 483] width 9 height 11
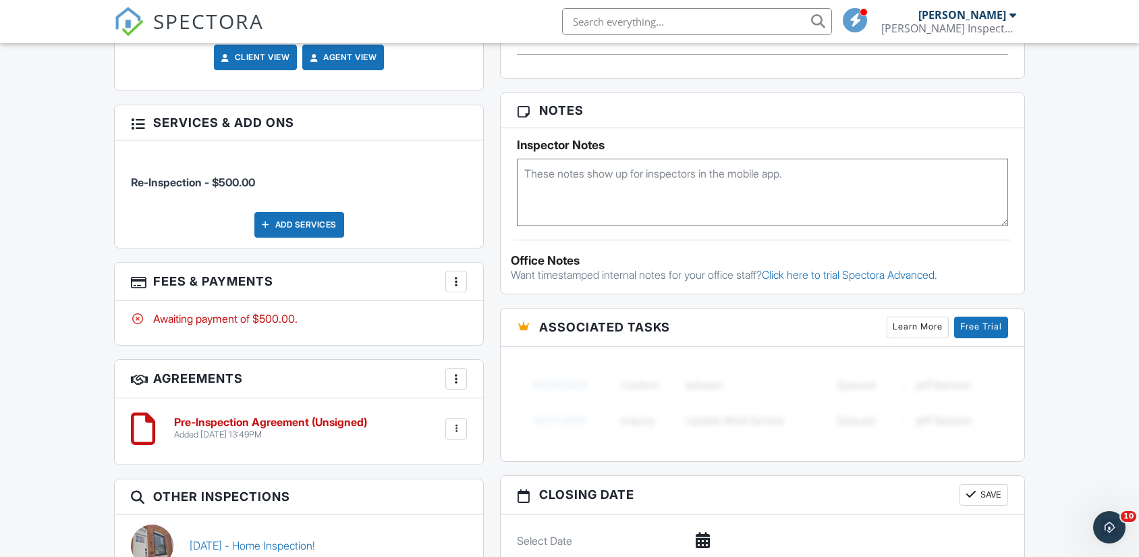
click at [451, 277] on div at bounding box center [456, 281] width 13 height 13
click at [502, 315] on li "Edit Fees & Payments" at bounding box center [524, 323] width 141 height 34
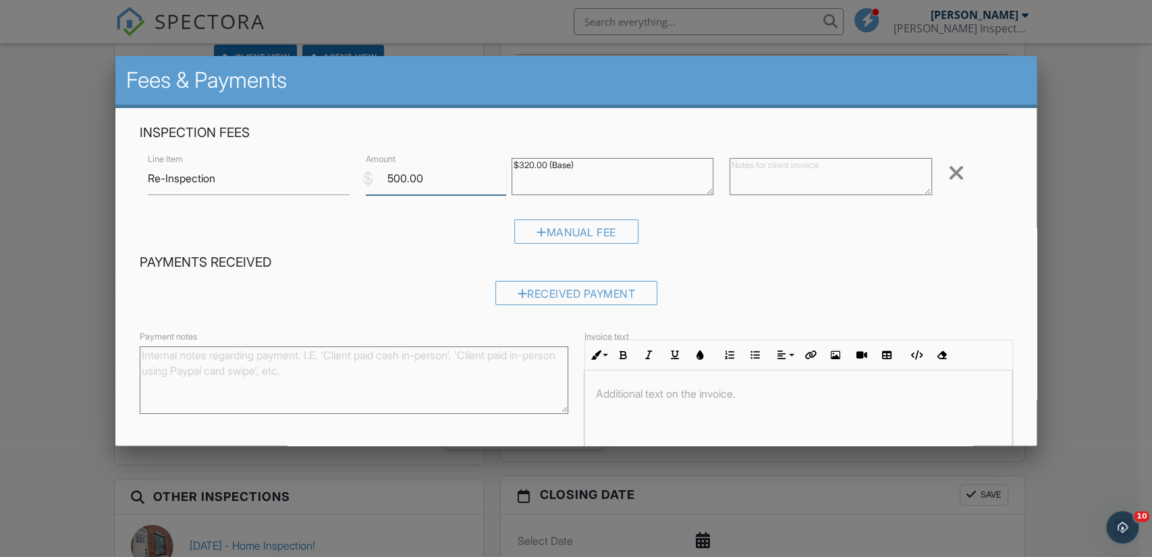
drag, startPoint x: 433, startPoint y: 184, endPoint x: 308, endPoint y: 169, distance: 125.8
click at [308, 169] on div "Line Item Re-Inspection $ Amount 500.00 $320.00 (Base) Remove" at bounding box center [576, 178] width 873 height 54
type input "320"
click at [430, 259] on h4 "Payments Received" at bounding box center [576, 262] width 873 height 18
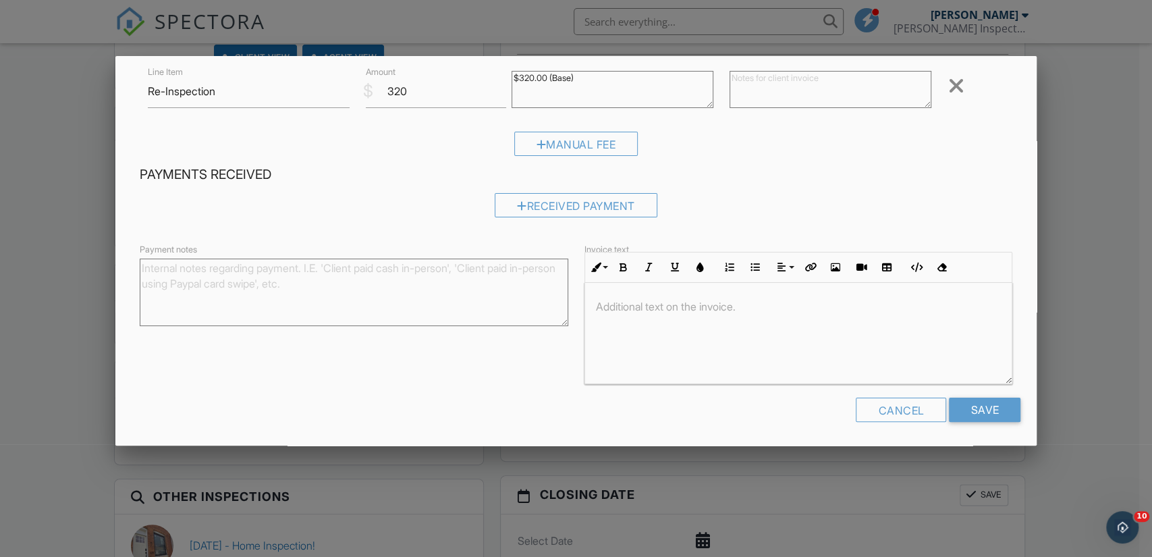
scroll to position [89, 0]
click at [985, 414] on input "Save" at bounding box center [985, 408] width 72 height 24
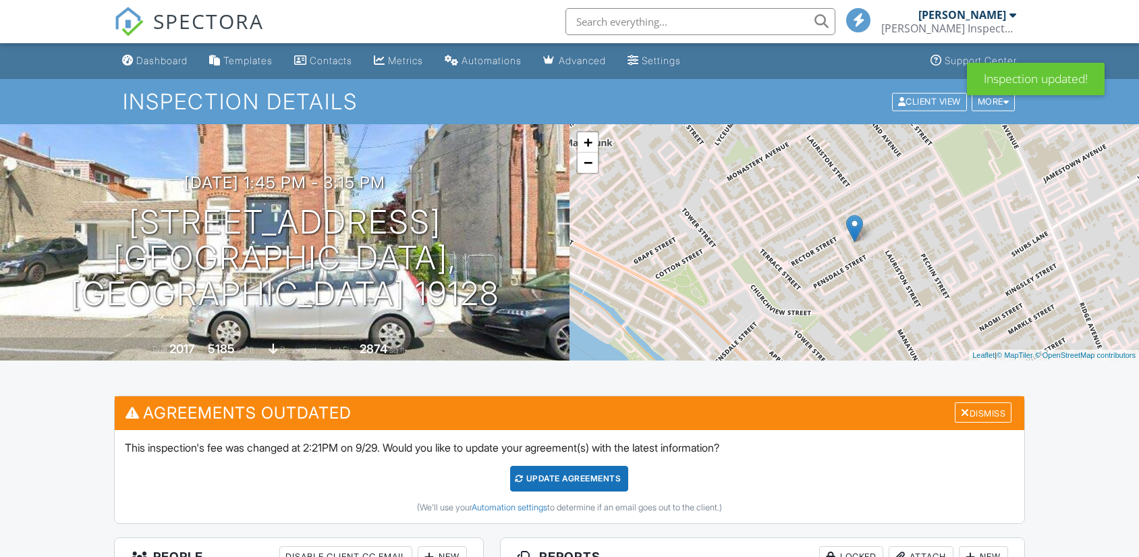
click at [602, 485] on div "Update Agreements" at bounding box center [569, 479] width 118 height 26
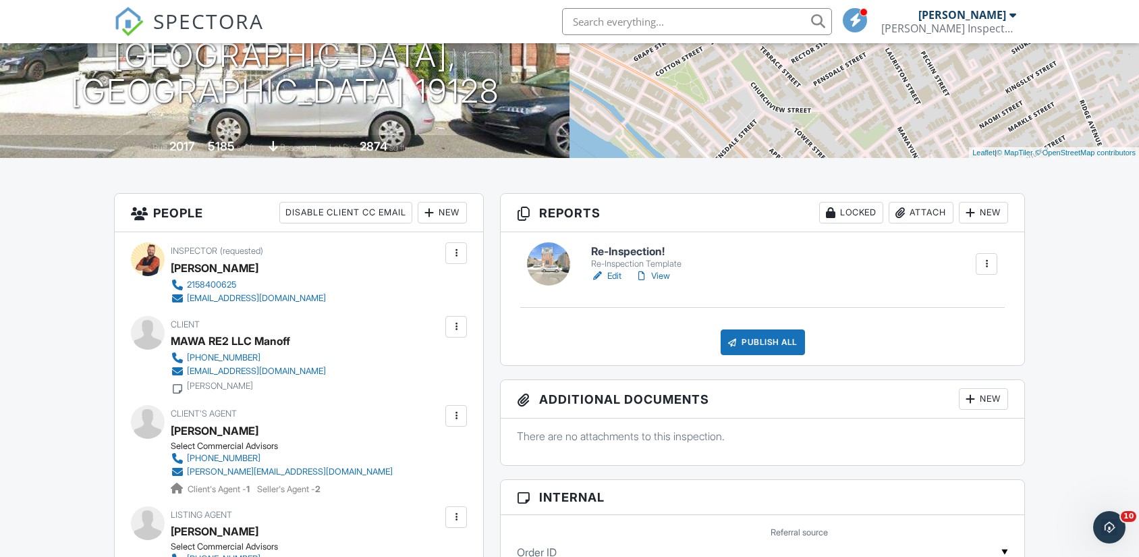
scroll to position [225, 0]
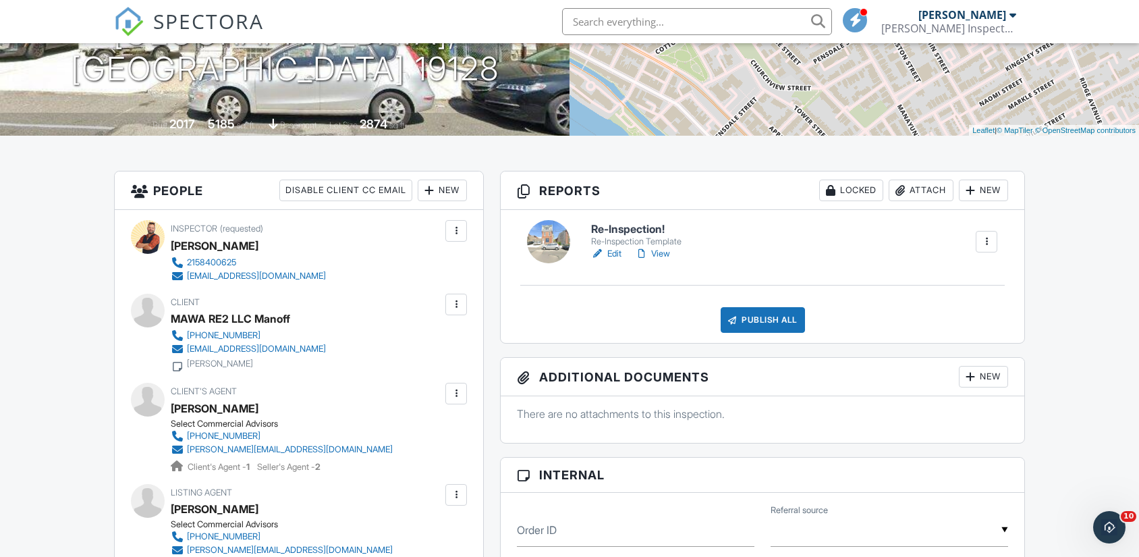
click at [614, 258] on link "Edit" at bounding box center [606, 253] width 30 height 13
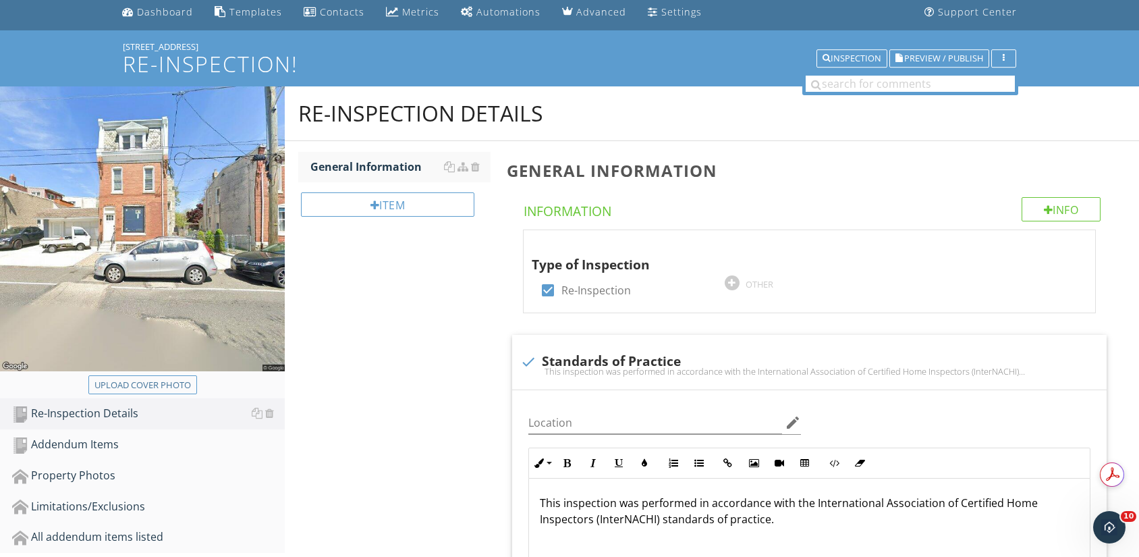
scroll to position [75, 0]
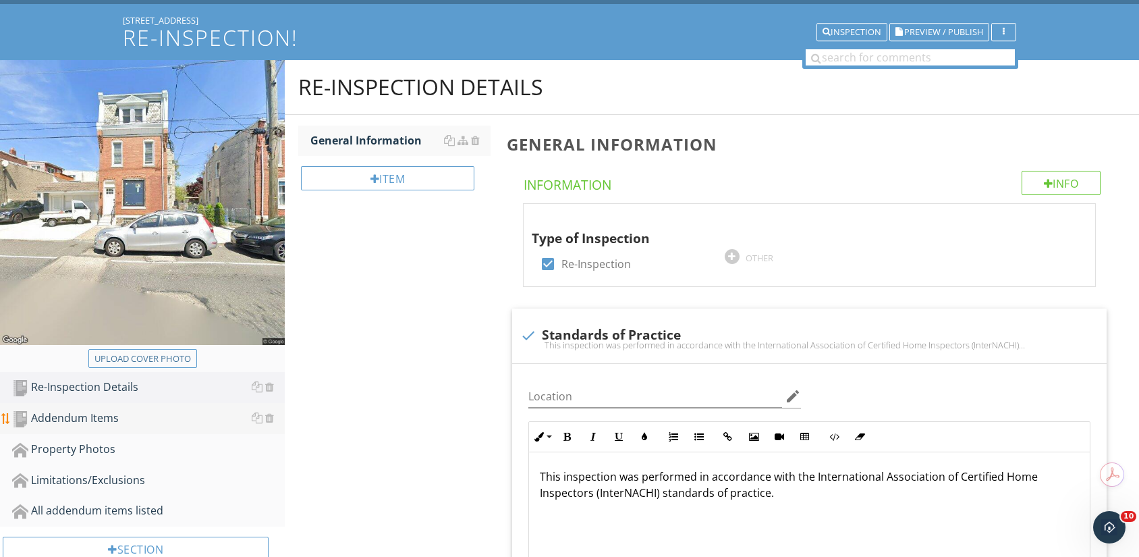
click at [165, 419] on div "Addendum Items" at bounding box center [148, 419] width 273 height 18
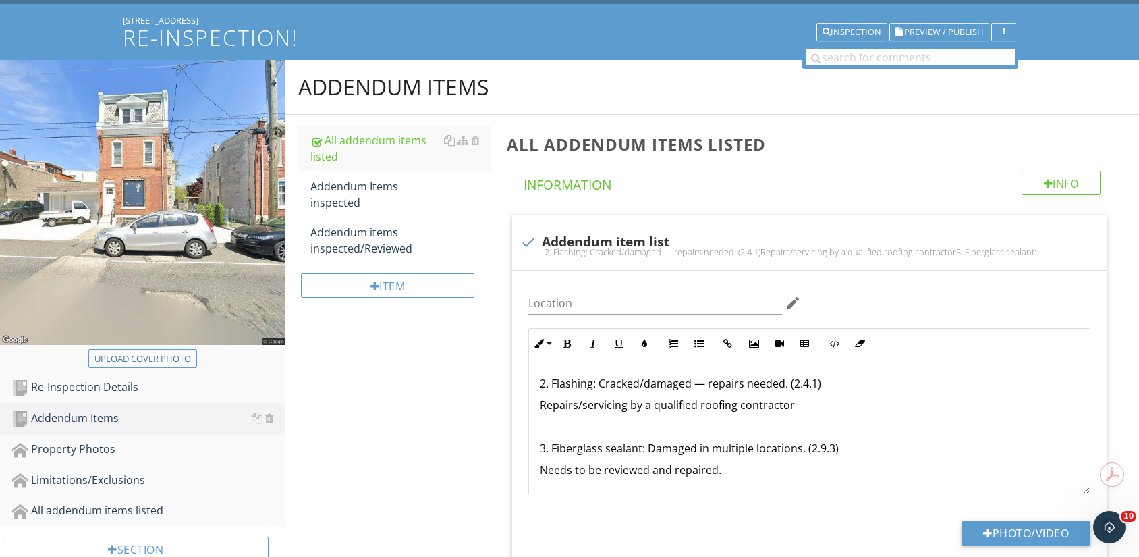
scroll to position [150, 0]
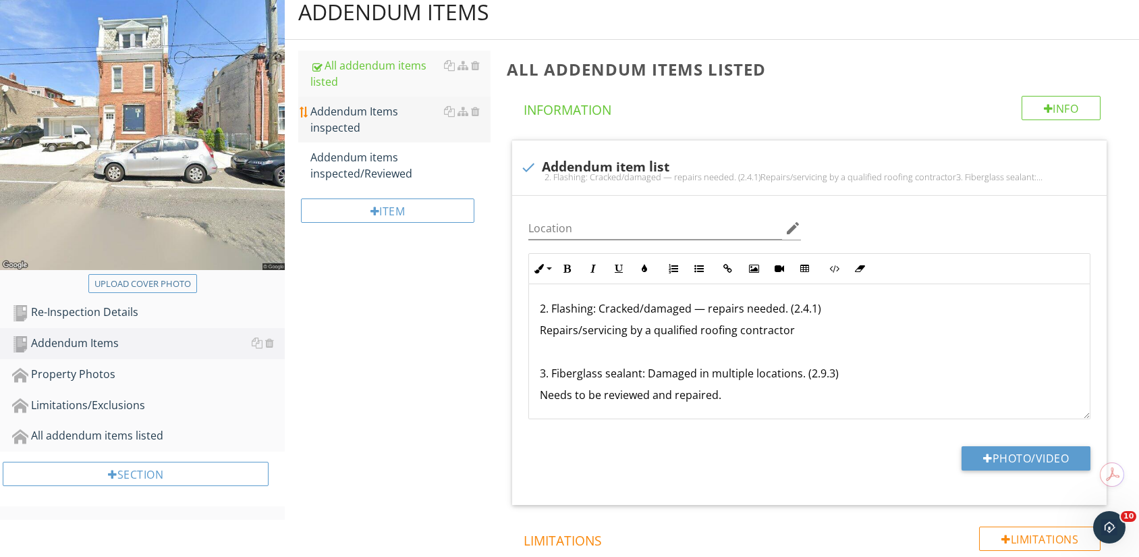
click at [399, 117] on div "Addendum Items inspected" at bounding box center [400, 119] width 180 height 32
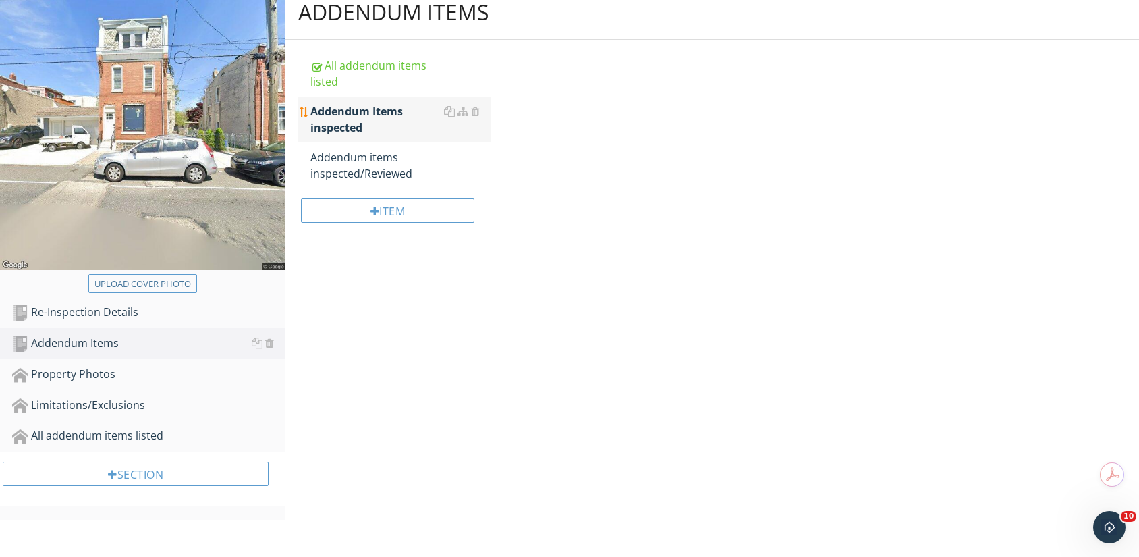
scroll to position [112, 0]
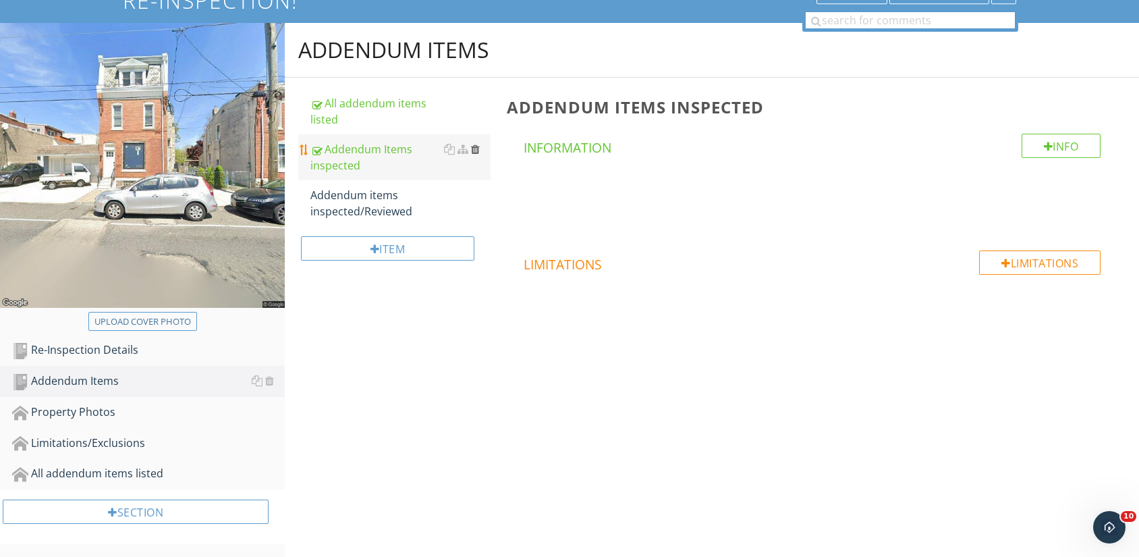
click at [479, 146] on div at bounding box center [475, 149] width 9 height 11
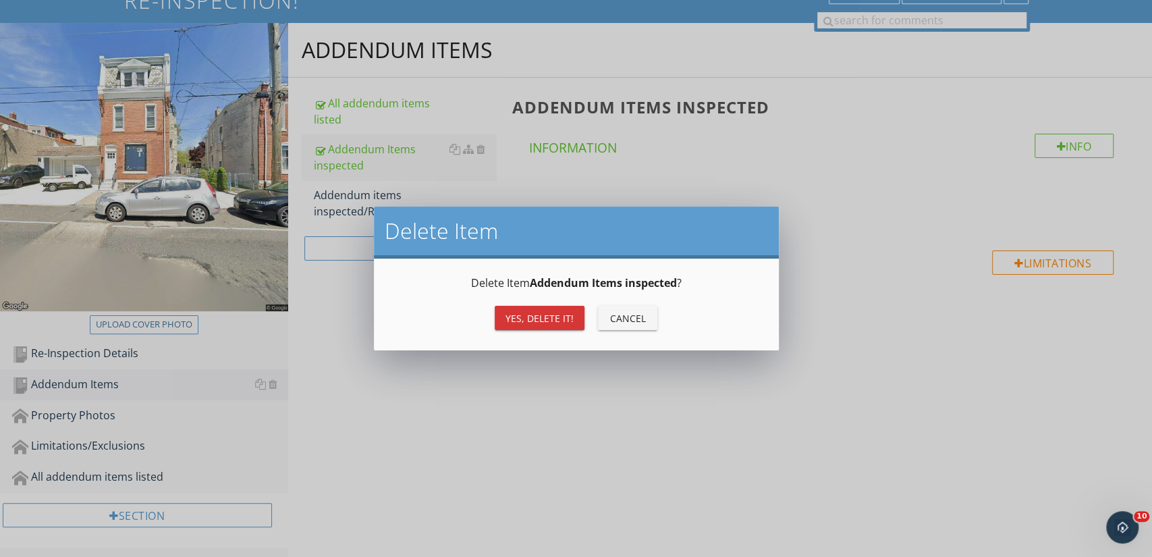
click at [516, 312] on div "Yes, Delete it!" at bounding box center [540, 318] width 68 height 14
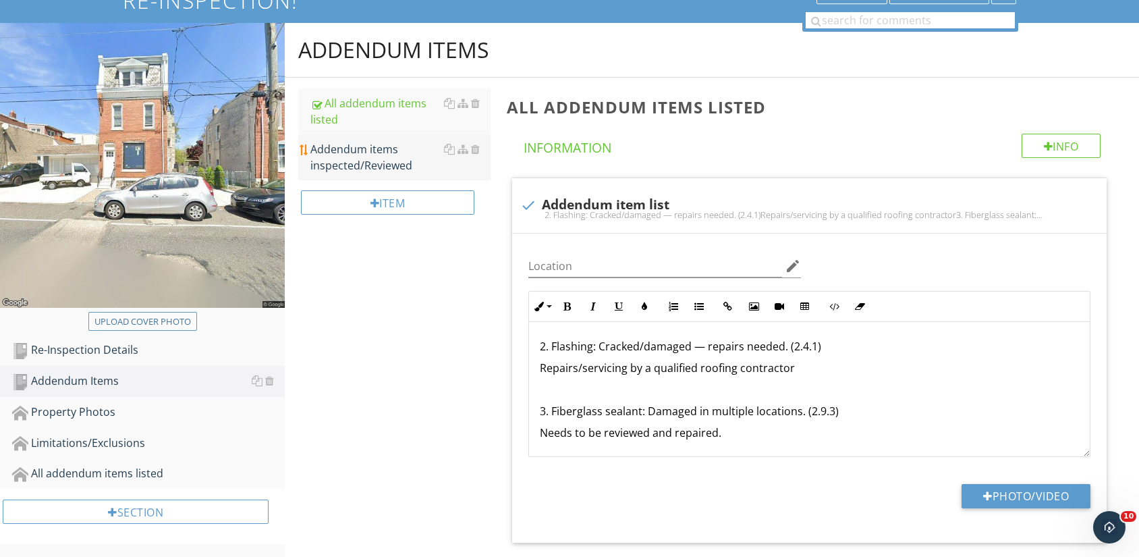
click at [389, 166] on div "Addendum items inspected/Reviewed" at bounding box center [400, 157] width 180 height 32
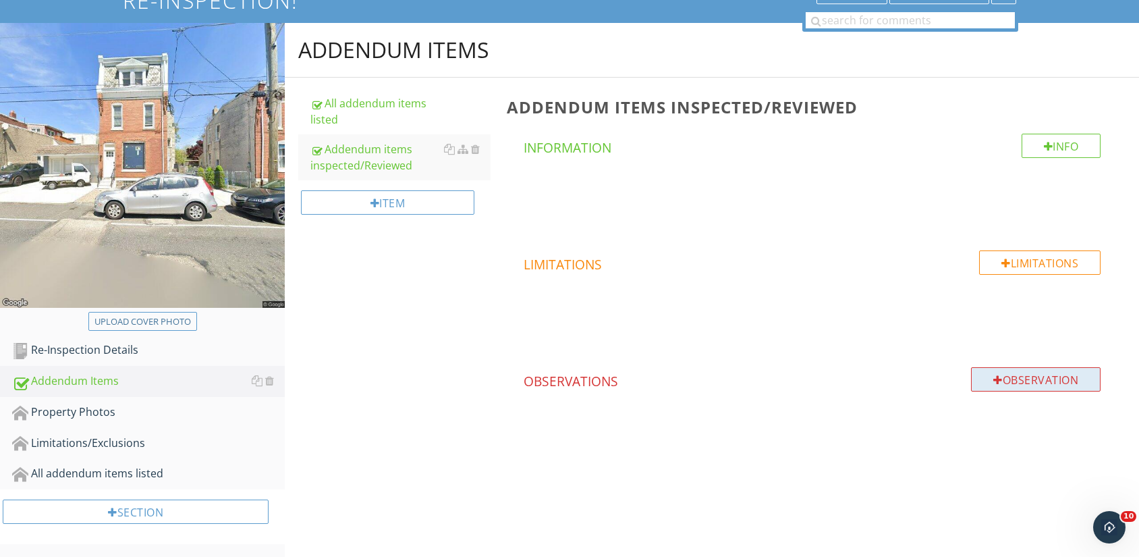
click at [1014, 388] on div "Observation" at bounding box center [1036, 379] width 130 height 24
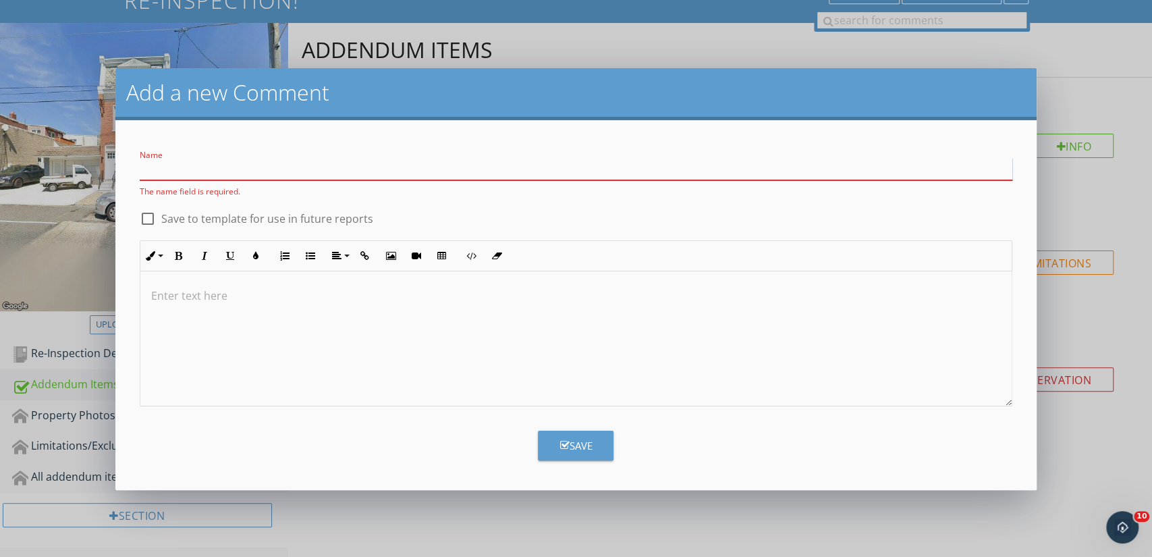
click at [356, 165] on input "Name" at bounding box center [576, 169] width 873 height 22
paste input "2. Flashing: Cracked/damaged — repairs needed. (2.4.1) Repairs/servicing by a q…"
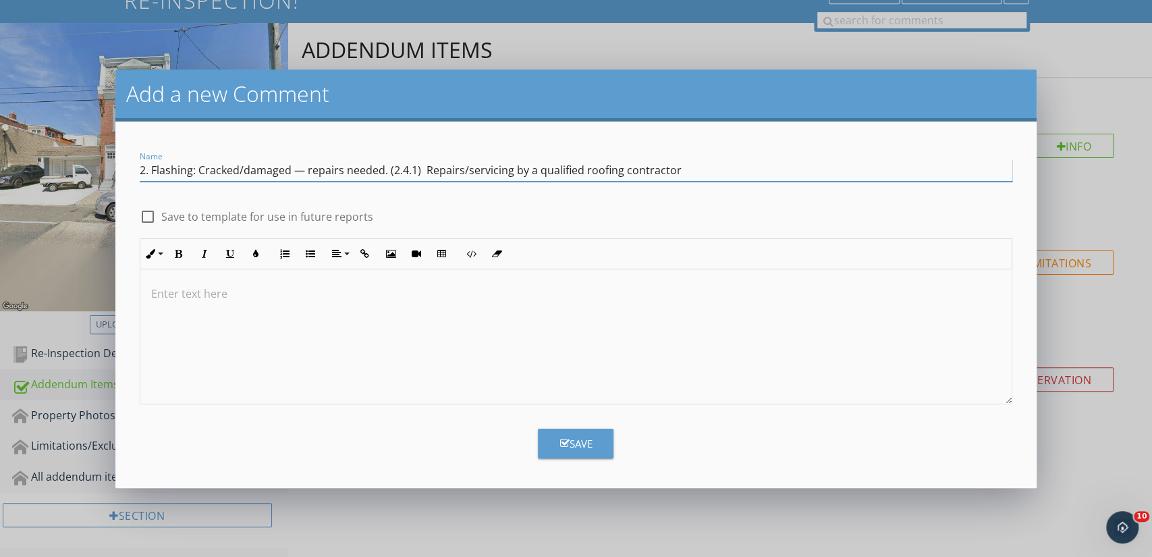
type input "2. Flashing: Cracked/damaged — repairs needed. (2.4.1) Repairs/servicing by a q…"
click at [583, 443] on div "Save" at bounding box center [576, 444] width 32 height 16
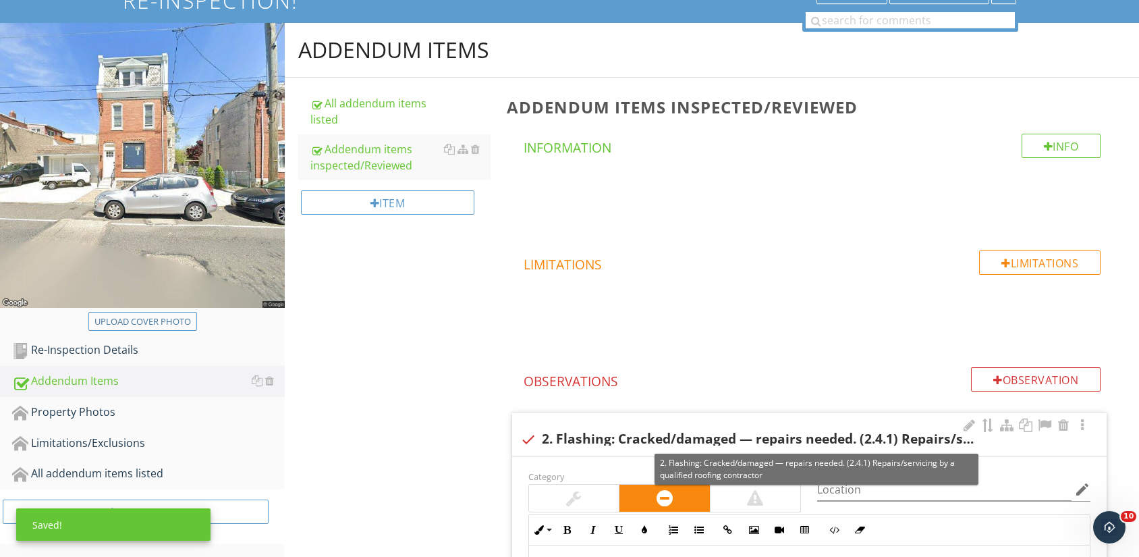
scroll to position [418, 0]
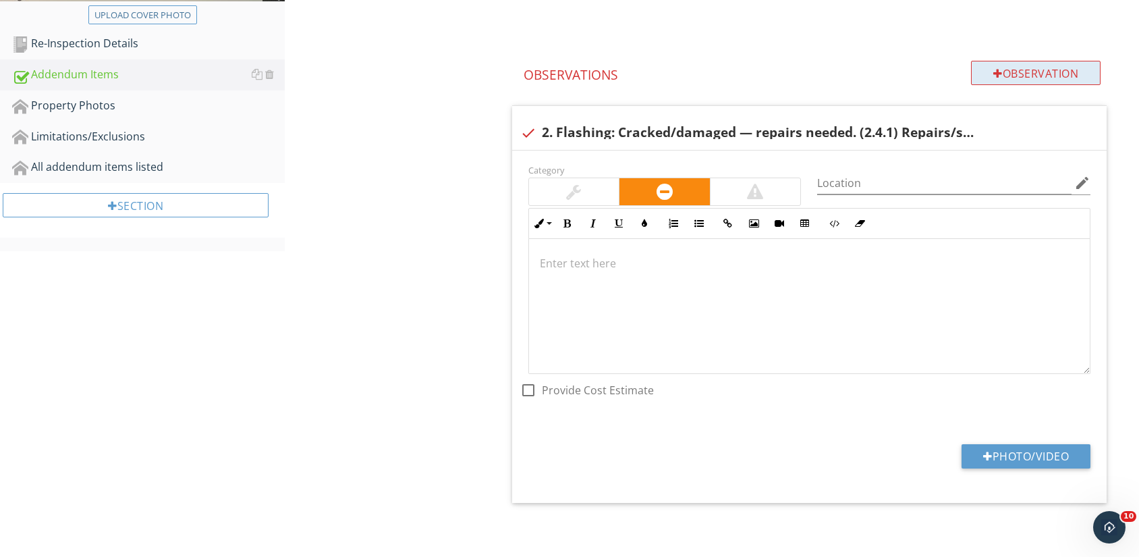
click at [1033, 74] on div "Observation" at bounding box center [1036, 73] width 130 height 24
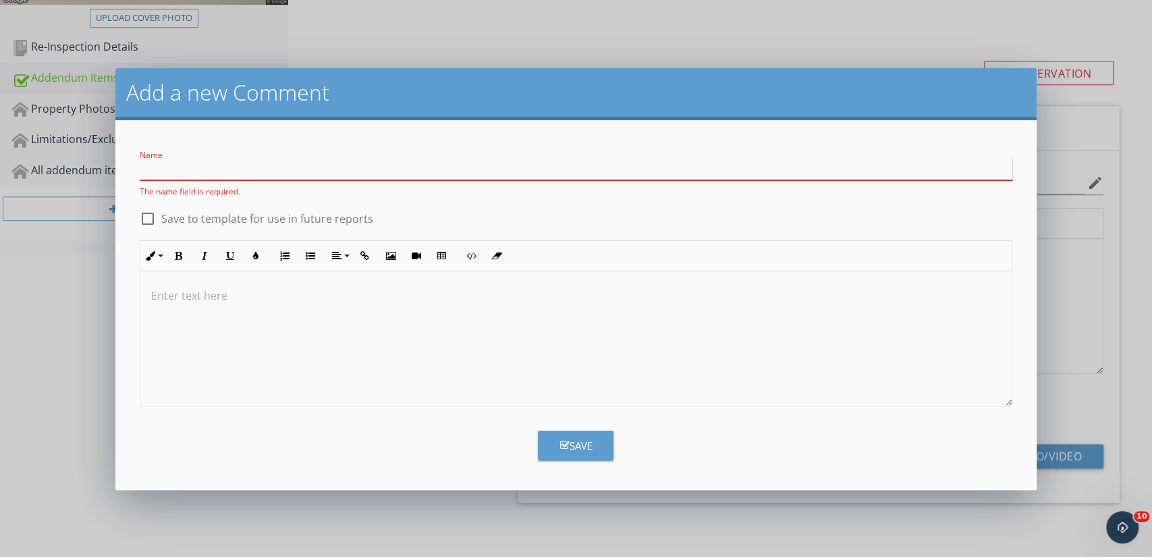
click at [400, 163] on input "Name" at bounding box center [576, 169] width 873 height 22
paste input "3. Fiberglass sealant: Damaged in multiple locations. (2.9.3) Needs to be revie…"
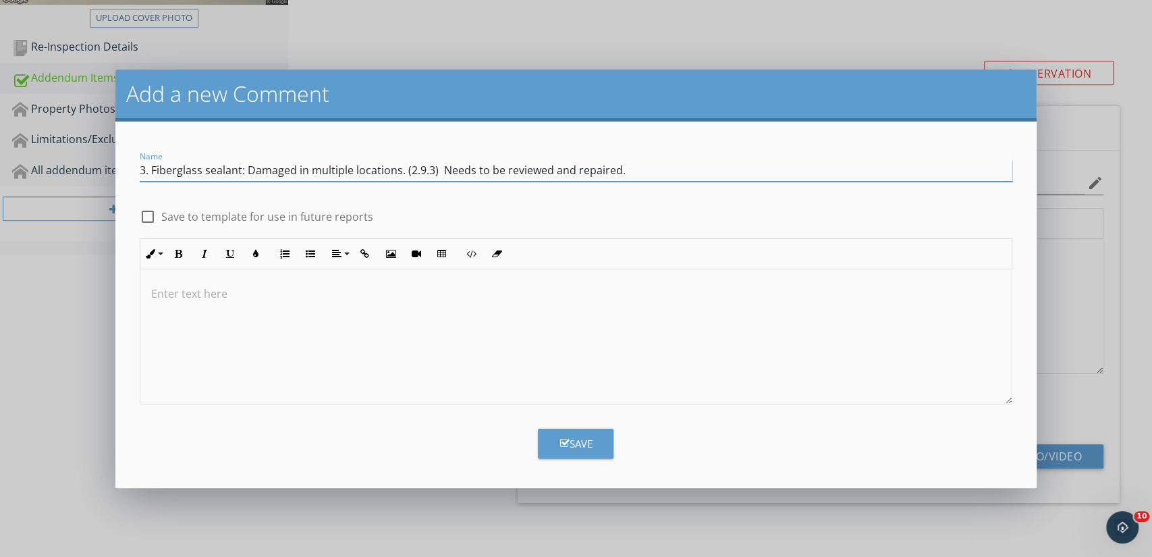
type input "3. Fiberglass sealant: Damaged in multiple locations. (2.9.3) Needs to be revie…"
click at [578, 452] on button "Save" at bounding box center [576, 444] width 76 height 30
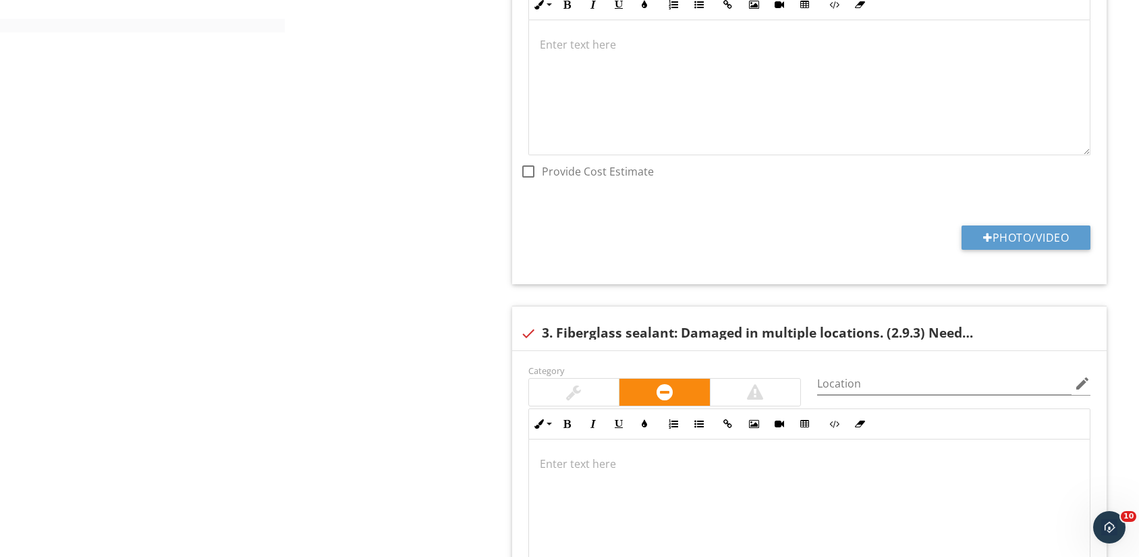
scroll to position [387, 0]
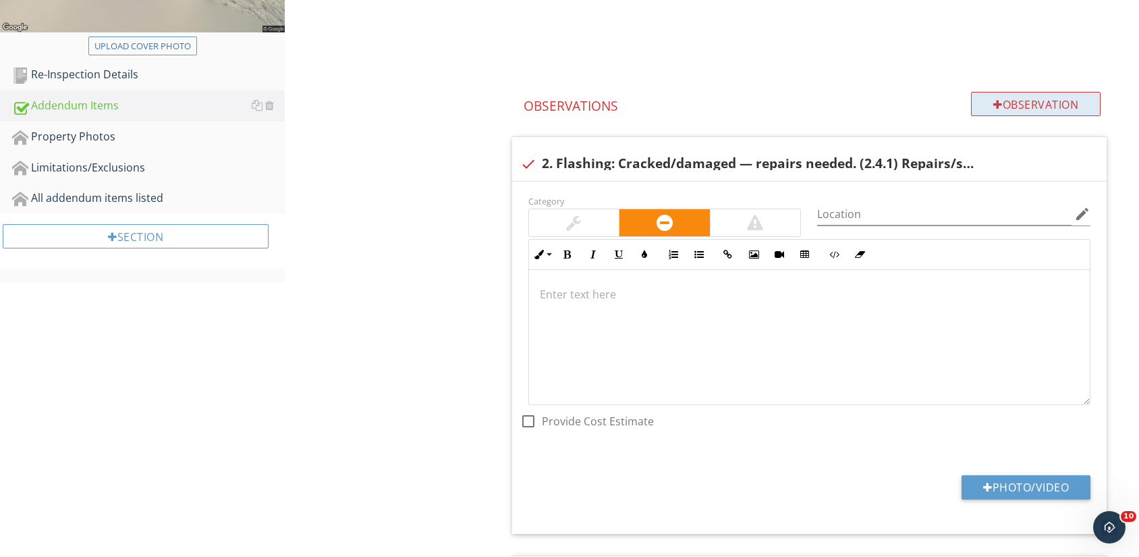
click at [1026, 108] on div "Observation" at bounding box center [1036, 104] width 130 height 24
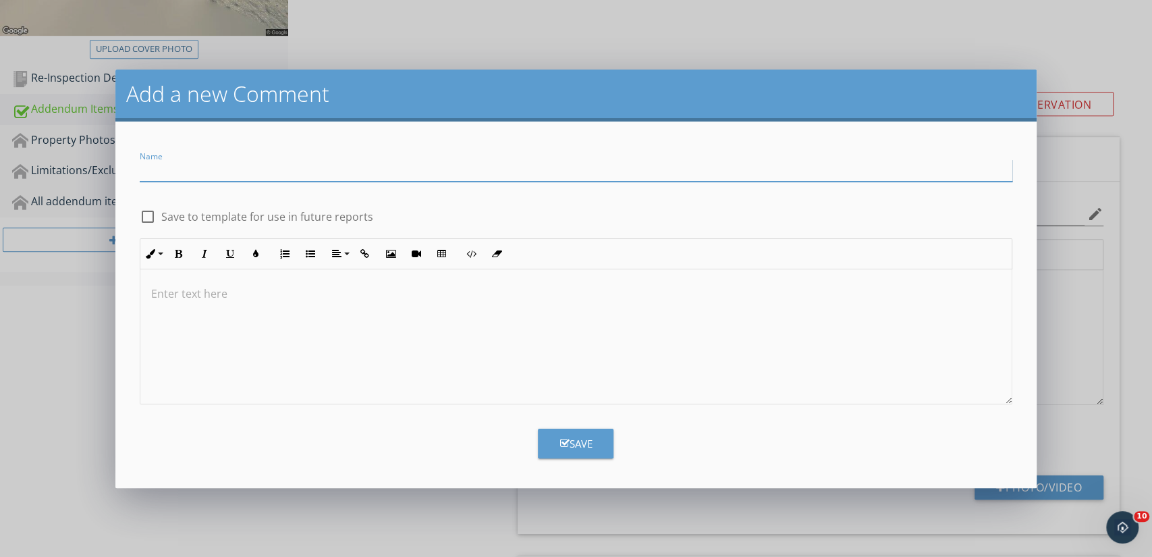
paste input "4. Fiberglass surface: Cracking/damage—may indicate deeper issues. (2.9.4) Need…"
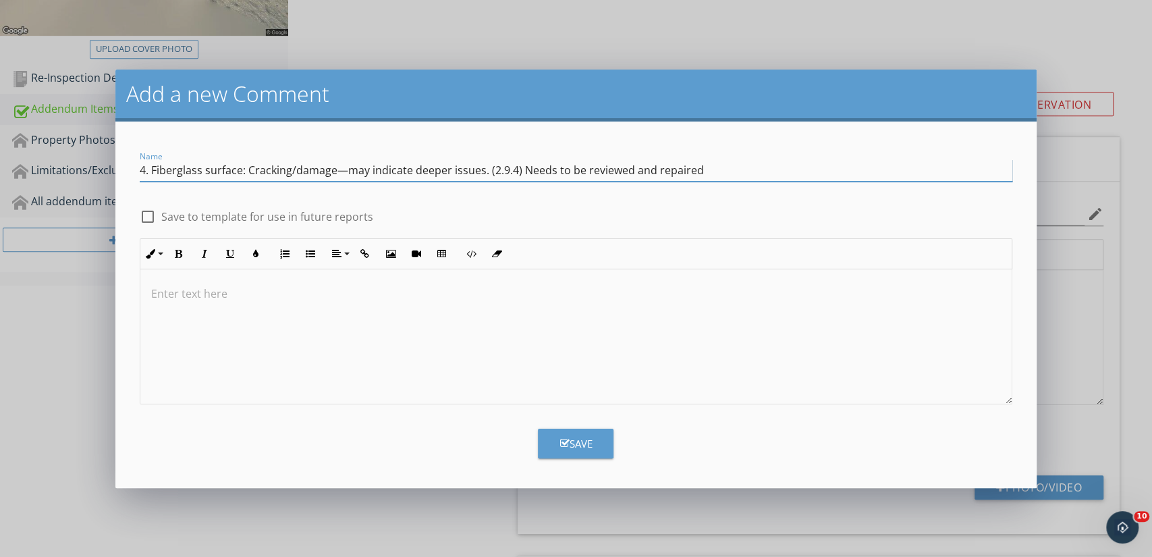
type input "4. Fiberglass surface: Cracking/damage—may indicate deeper issues. (2.9.4) Need…"
click at [591, 437] on div "Save" at bounding box center [576, 444] width 32 height 16
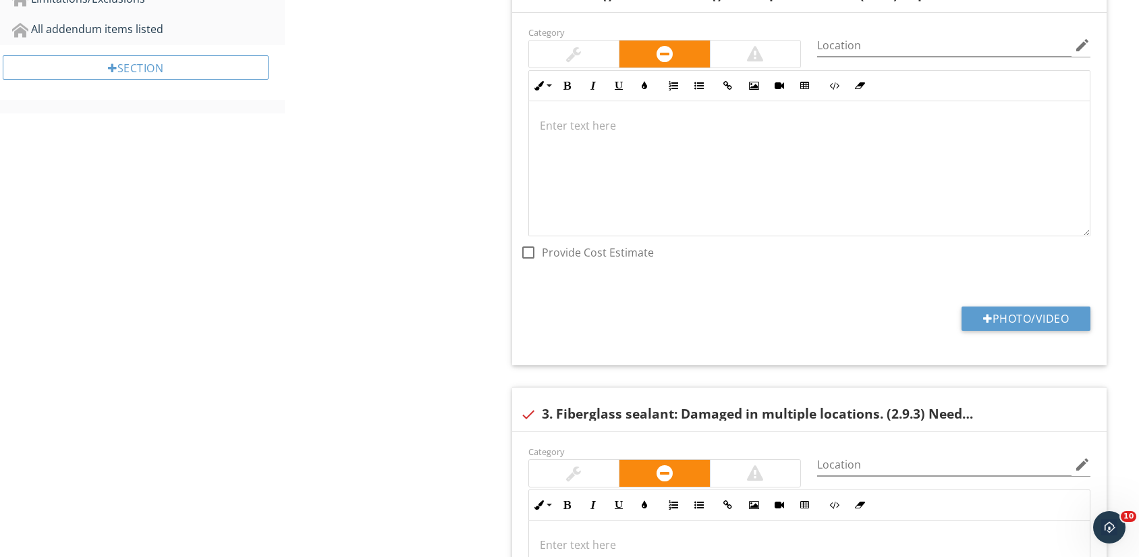
scroll to position [431, 0]
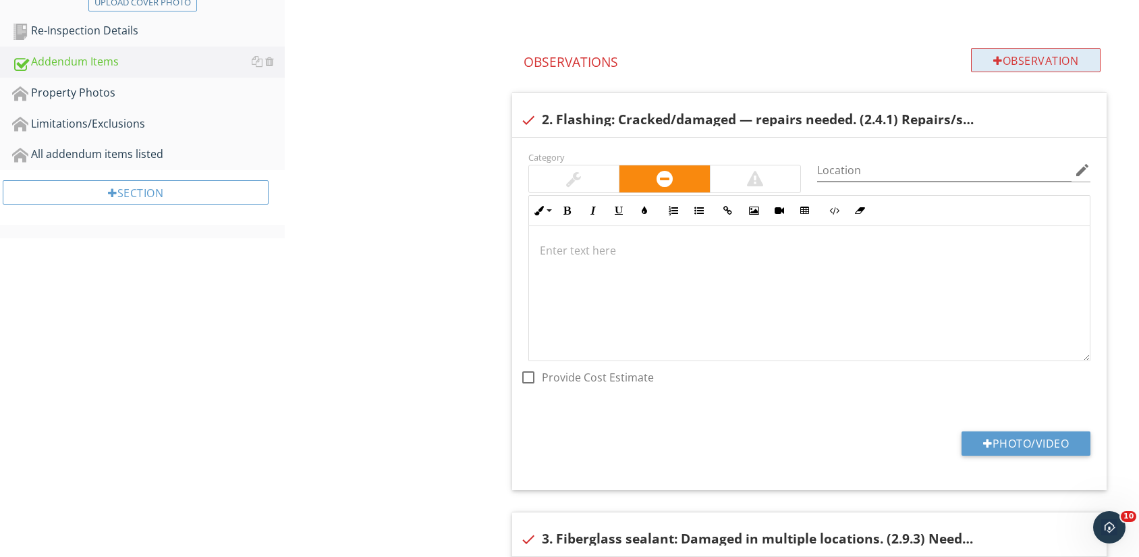
click at [1020, 70] on div "Observation" at bounding box center [1036, 60] width 130 height 24
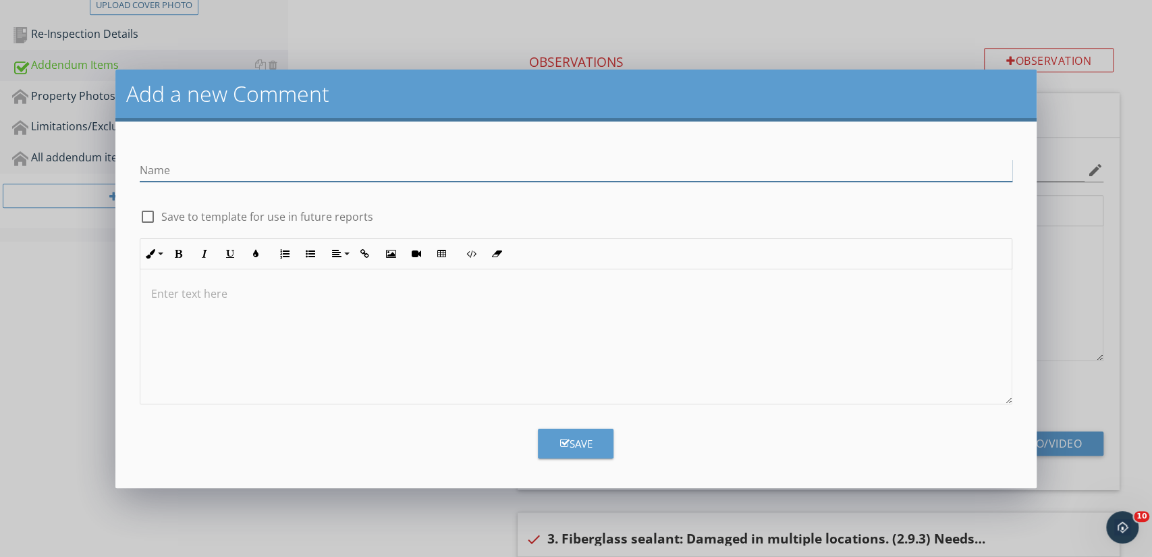
paste input "6. 3.5.1 Wall Coverings/Siding/Trim DAMAGED SLATE Slate exterior sheathing was …"
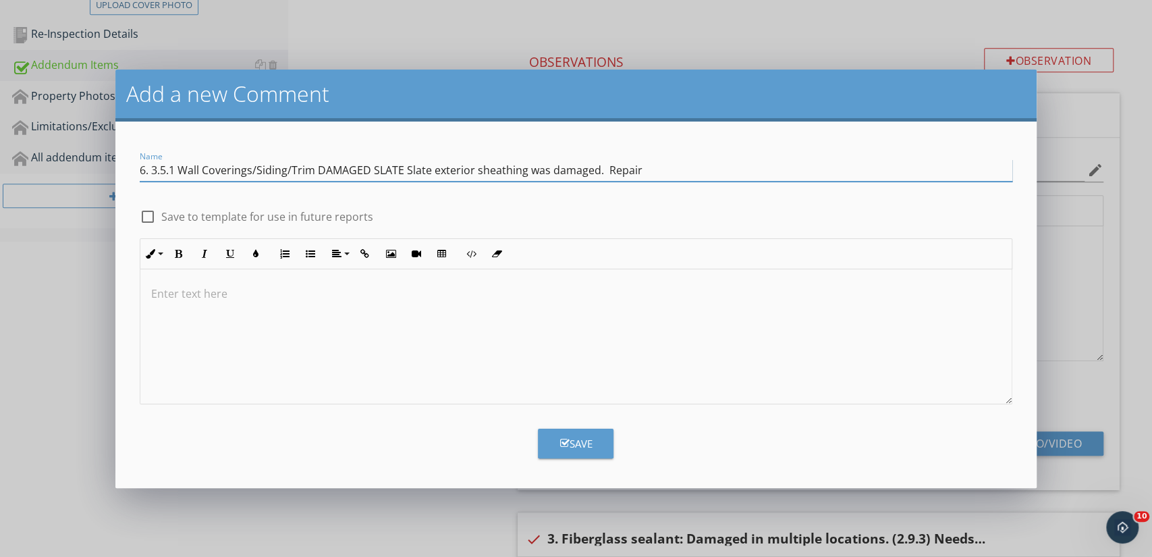
type input "6. 3.5.1 Wall Coverings/Siding/Trim DAMAGED SLATE Slate exterior sheathing was …"
click at [568, 457] on button "Save" at bounding box center [576, 444] width 76 height 30
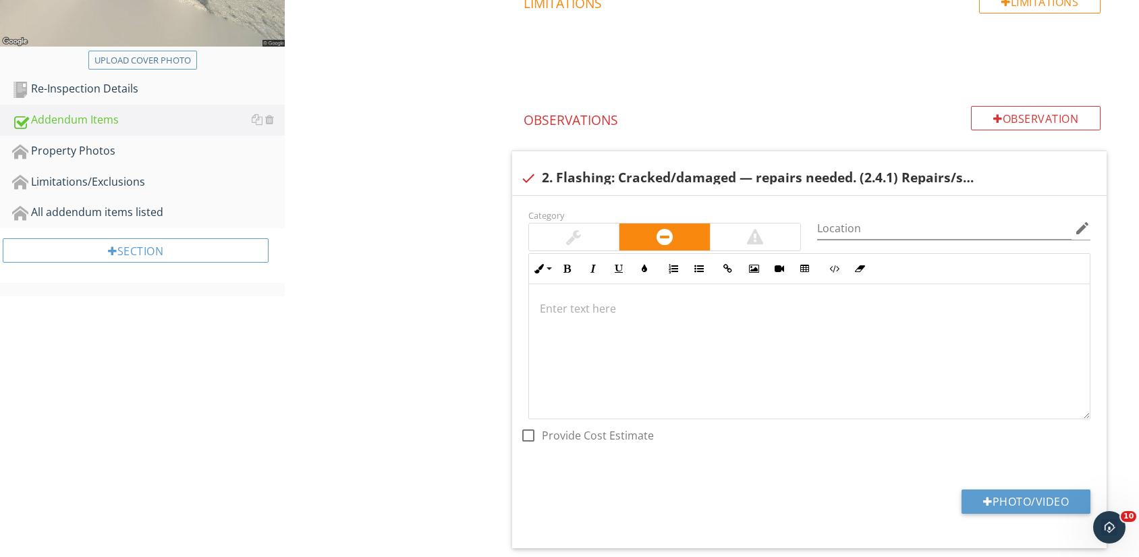
scroll to position [250, 0]
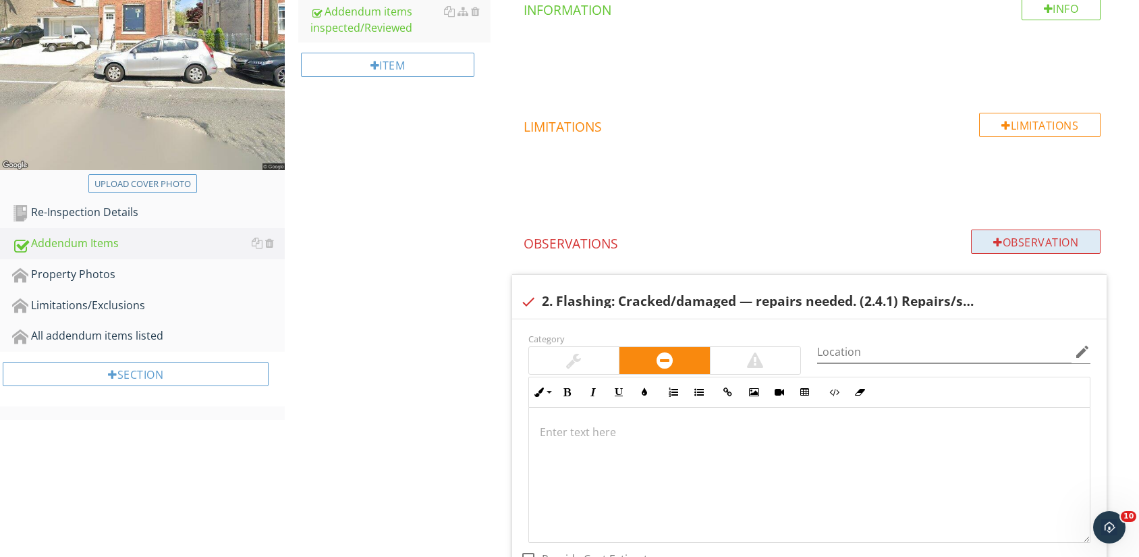
click at [1033, 237] on div "Observation" at bounding box center [1036, 241] width 130 height 24
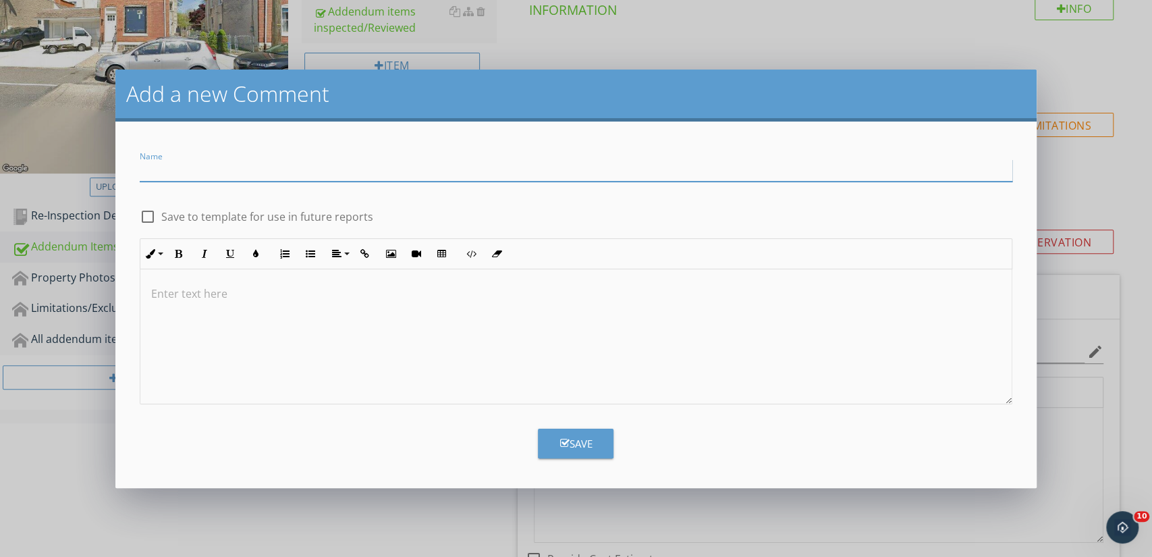
paste input "10. Window capping: Damaged/missing— Repairs needed. (3.8.2)"
type input "10. Window capping: Damaged/missing— Repairs needed. (3.8.2)"
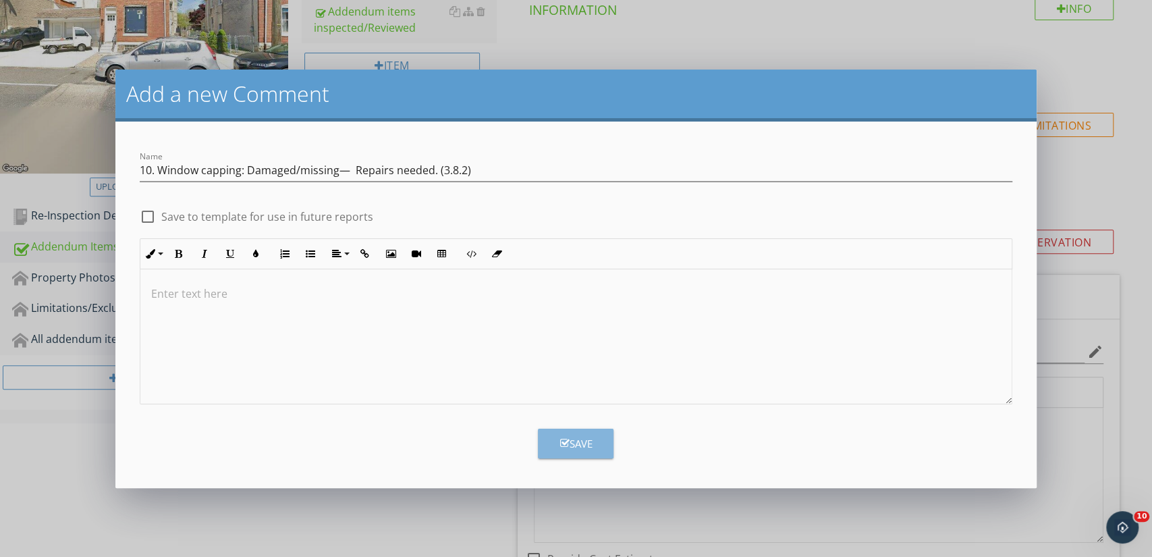
click at [603, 445] on button "Save" at bounding box center [576, 444] width 76 height 30
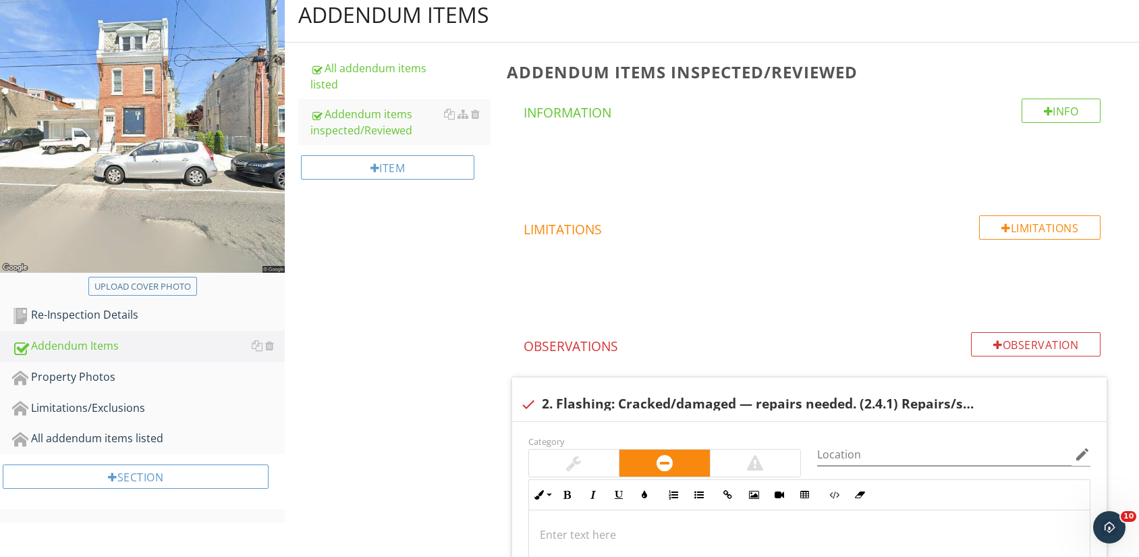
scroll to position [150, 0]
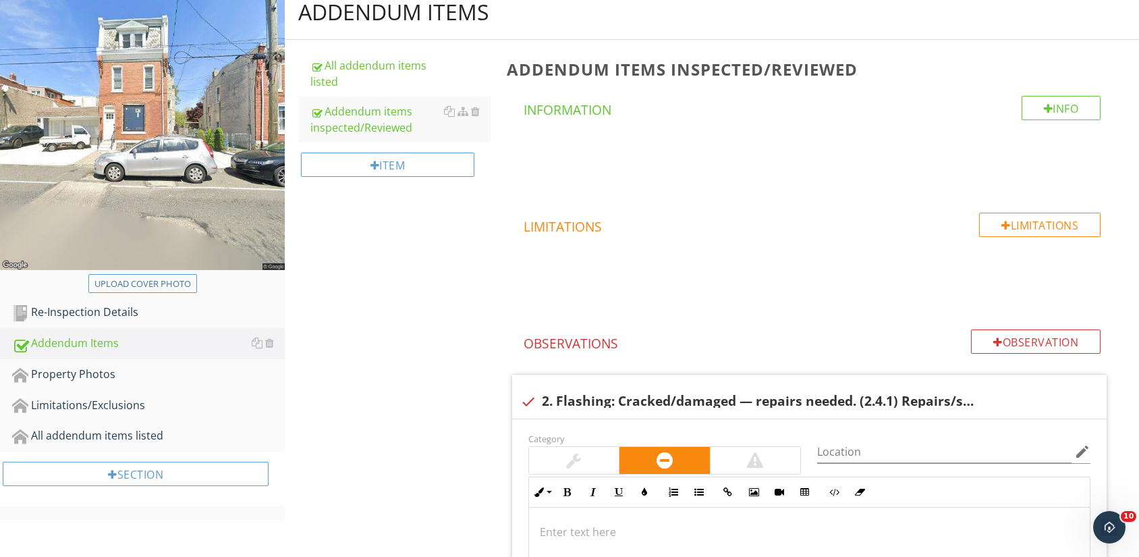
click at [1035, 346] on div "Observation" at bounding box center [1036, 341] width 130 height 24
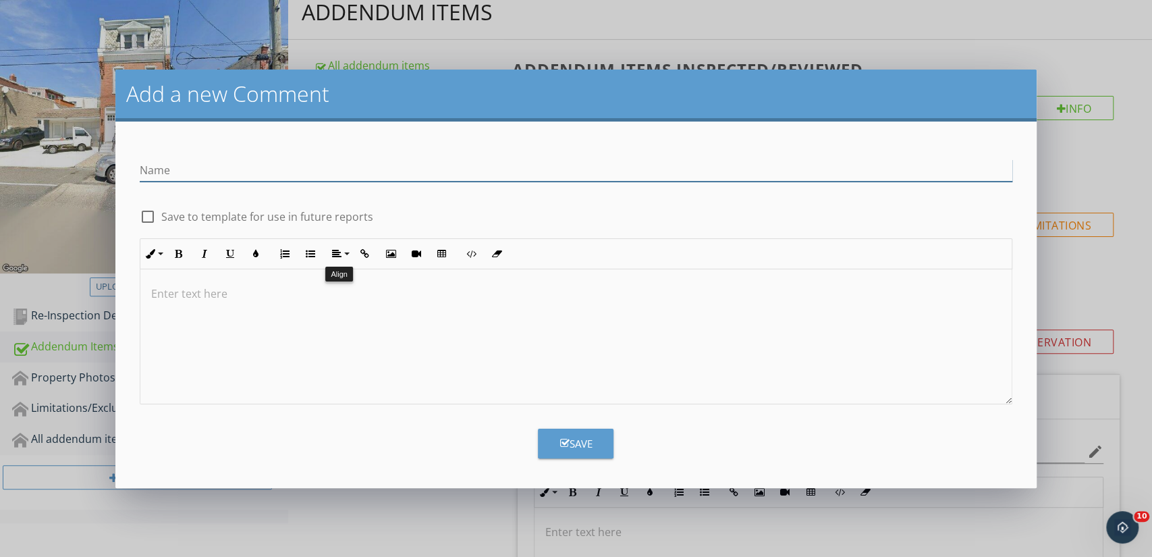
paste input "11. Window trim/frame: Damaged— repair or replace. (3.8.3)"
type input "11. Window trim/frame: Damaged— repair or replace. (3.8.3)"
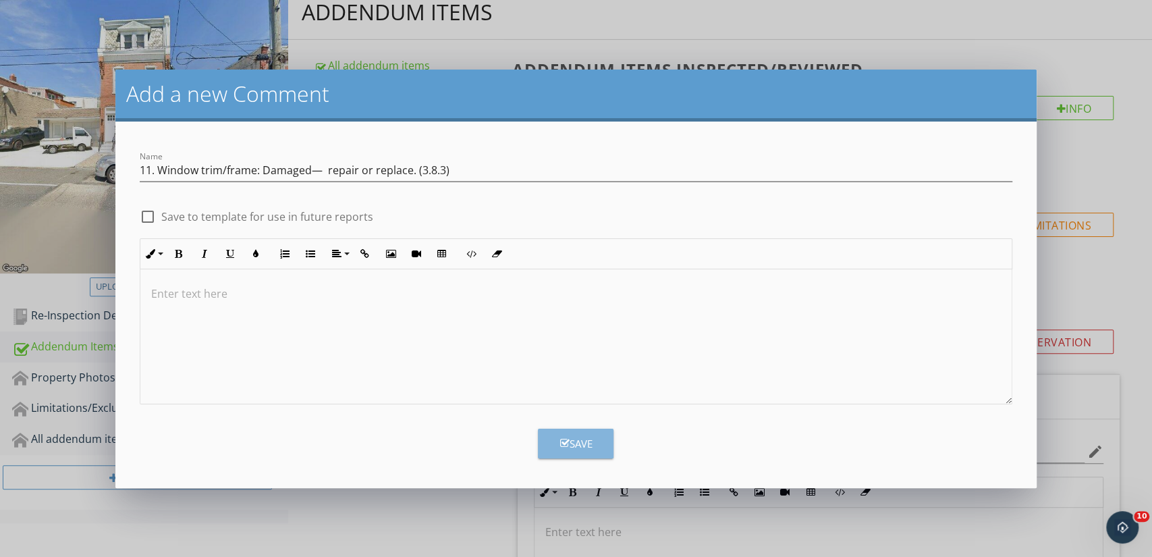
click at [553, 436] on button "Save" at bounding box center [576, 444] width 76 height 30
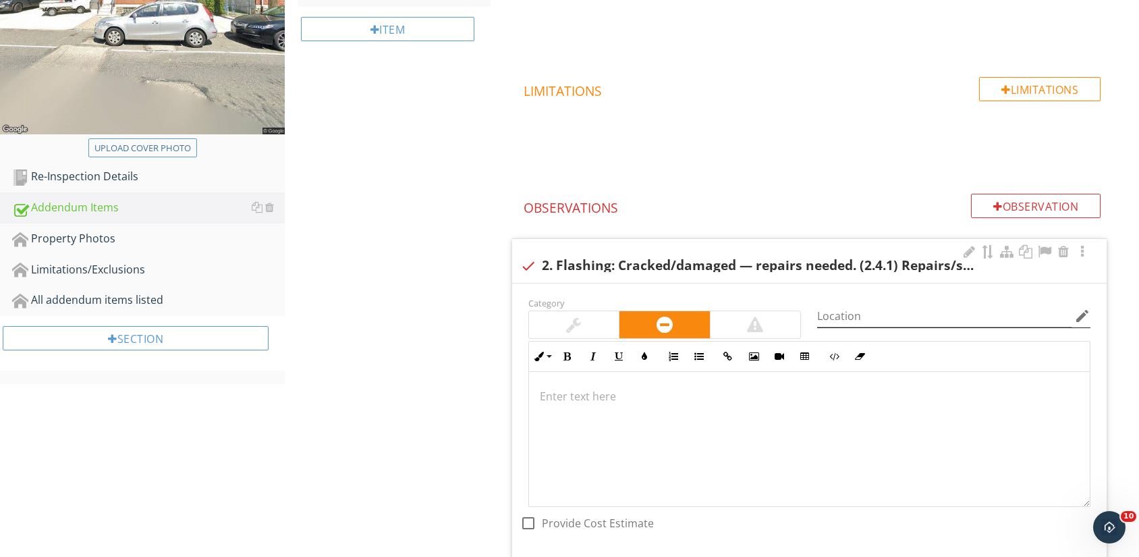
scroll to position [188, 0]
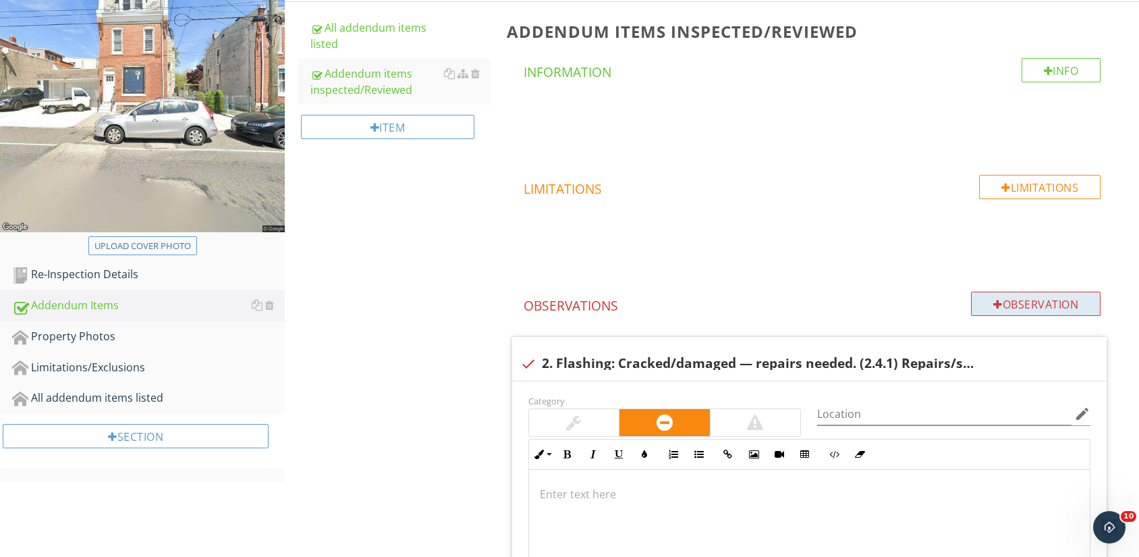
click at [1047, 301] on div "Observation" at bounding box center [1036, 304] width 130 height 24
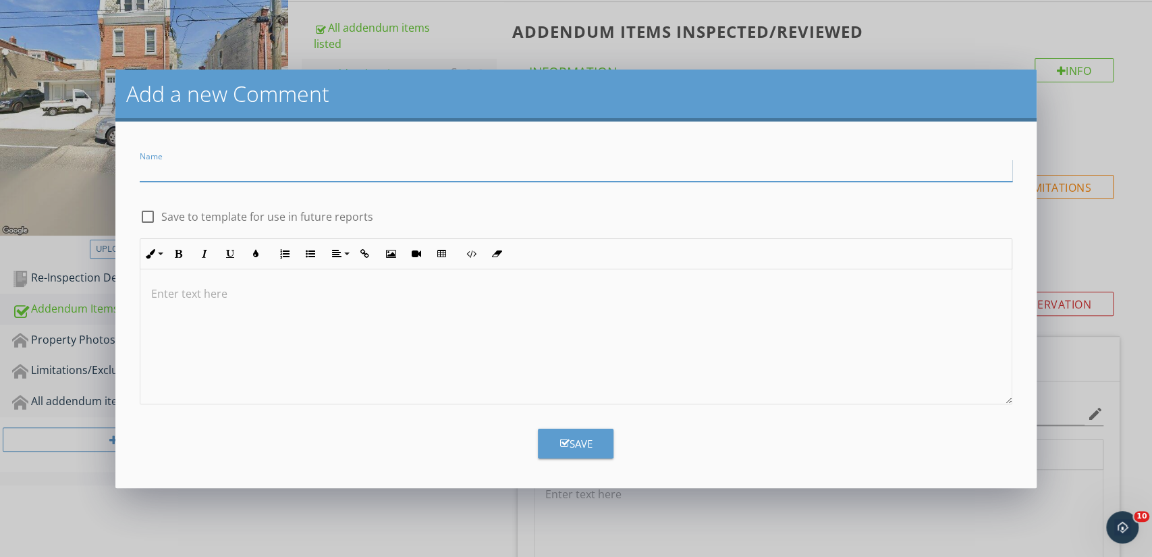
paste input "13. Front window: Installation incomplete—confirm completion. (3.8.6) Must be c…"
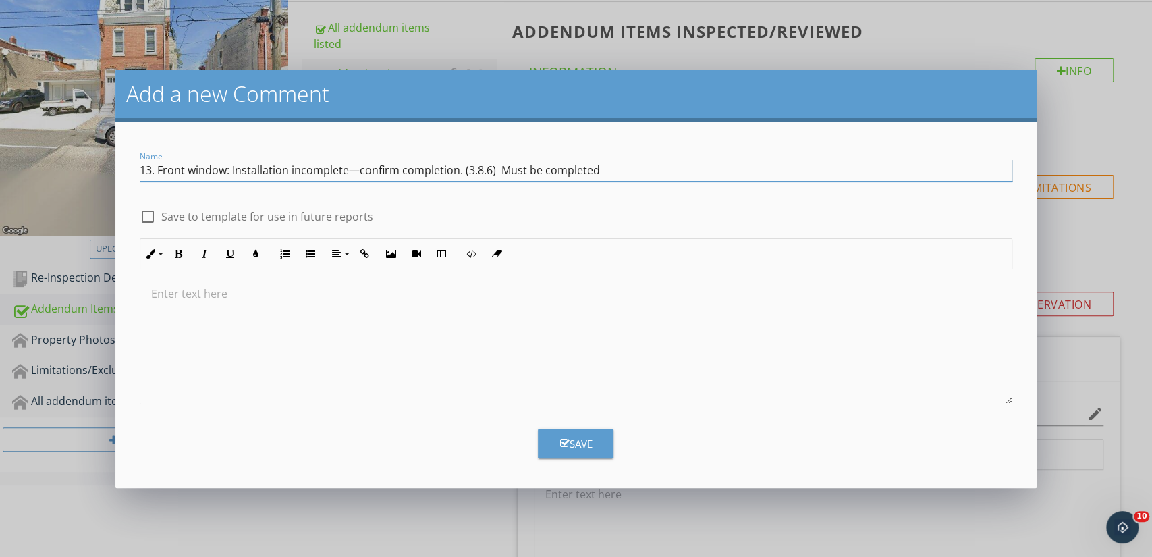
type input "13. Front window: Installation incomplete—confirm completion. (3.8.6) Must be c…"
drag, startPoint x: 580, startPoint y: 439, endPoint x: 411, endPoint y: 443, distance: 169.5
click at [583, 439] on div "Save" at bounding box center [576, 444] width 32 height 16
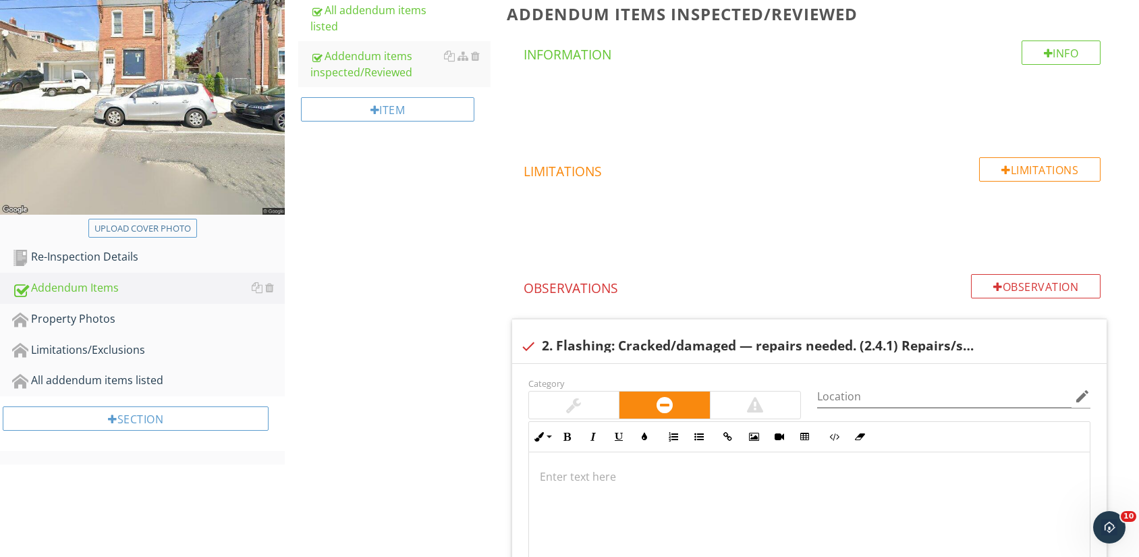
scroll to position [81, 0]
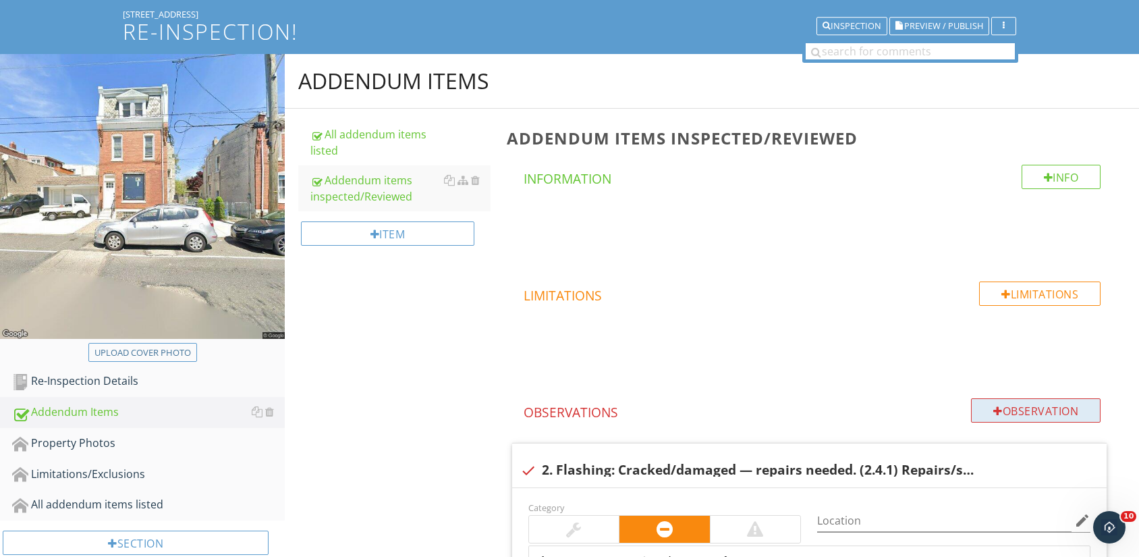
click at [1042, 409] on div "Observation" at bounding box center [1036, 410] width 130 height 24
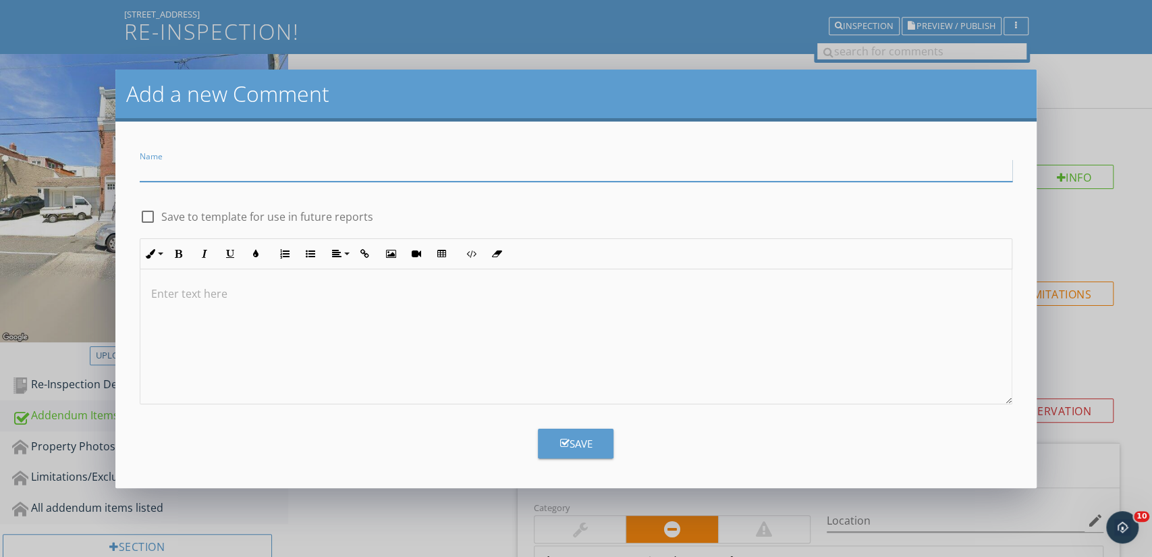
paste input "22. Exterior wire: Non-terminated— terminate properly. (5.5.1)"
type input "22. Exterior wire: Non-terminated— terminate properly. (5.5.1)"
click at [587, 448] on div "Save" at bounding box center [576, 444] width 32 height 16
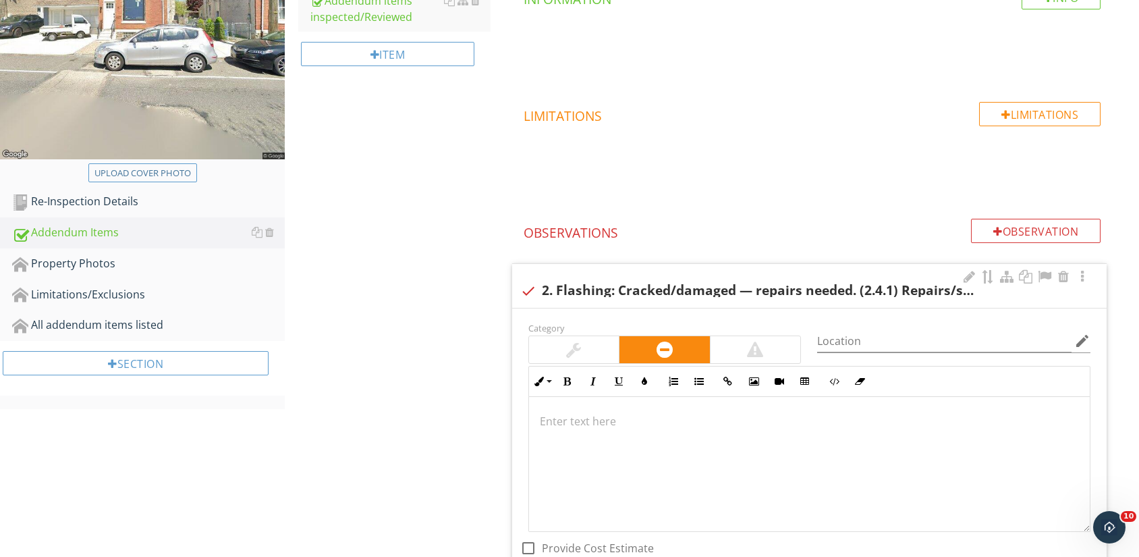
scroll to position [50, 0]
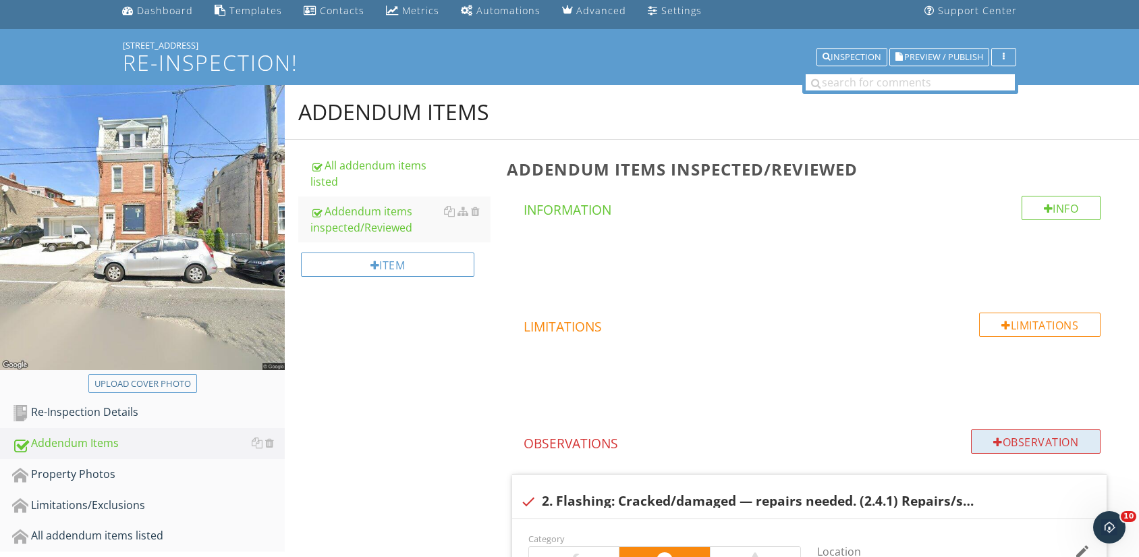
click at [1016, 435] on div "Observation" at bounding box center [1036, 441] width 130 height 24
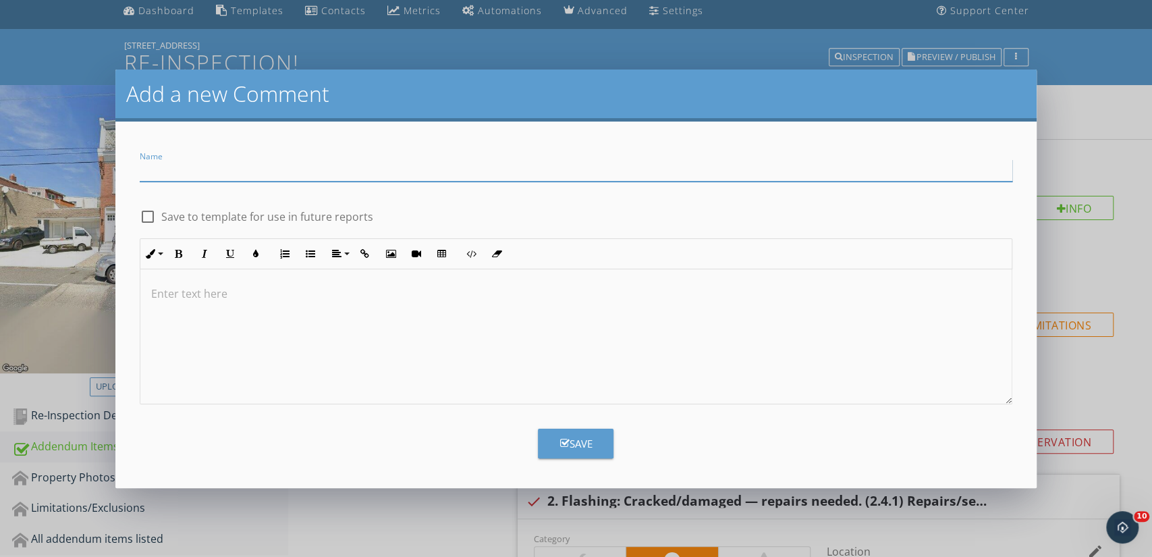
paste input "39. Furnace (multiple units): Corrosion— repair. (7.2.1)"
type input "39. Furnace (multiple units): Corrosion— repair. (7.2.1)"
click at [596, 441] on button "Save" at bounding box center [576, 444] width 76 height 30
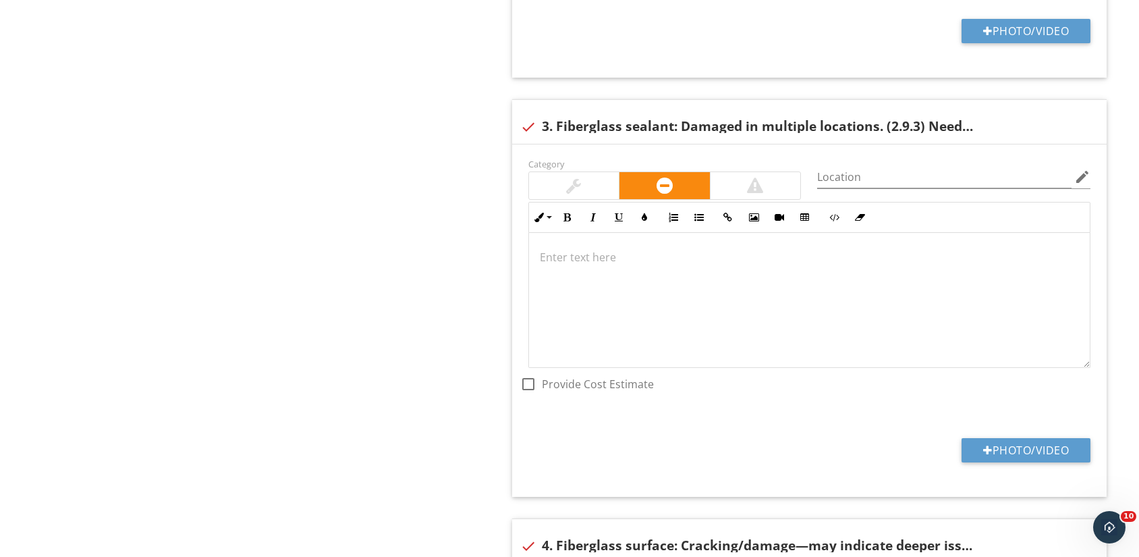
scroll to position [394, 0]
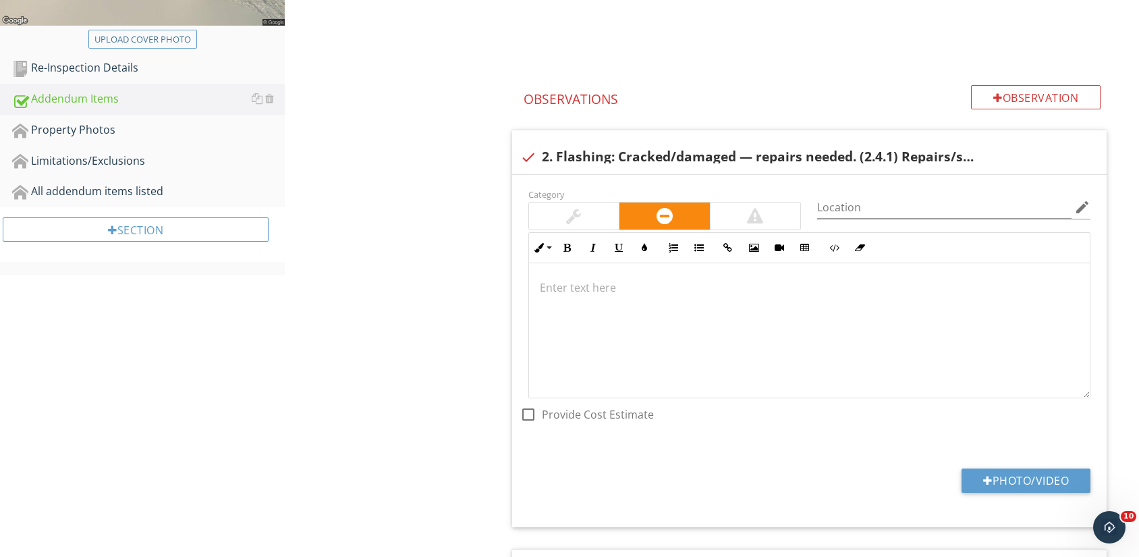
click at [1004, 91] on div "Observation" at bounding box center [1036, 97] width 130 height 24
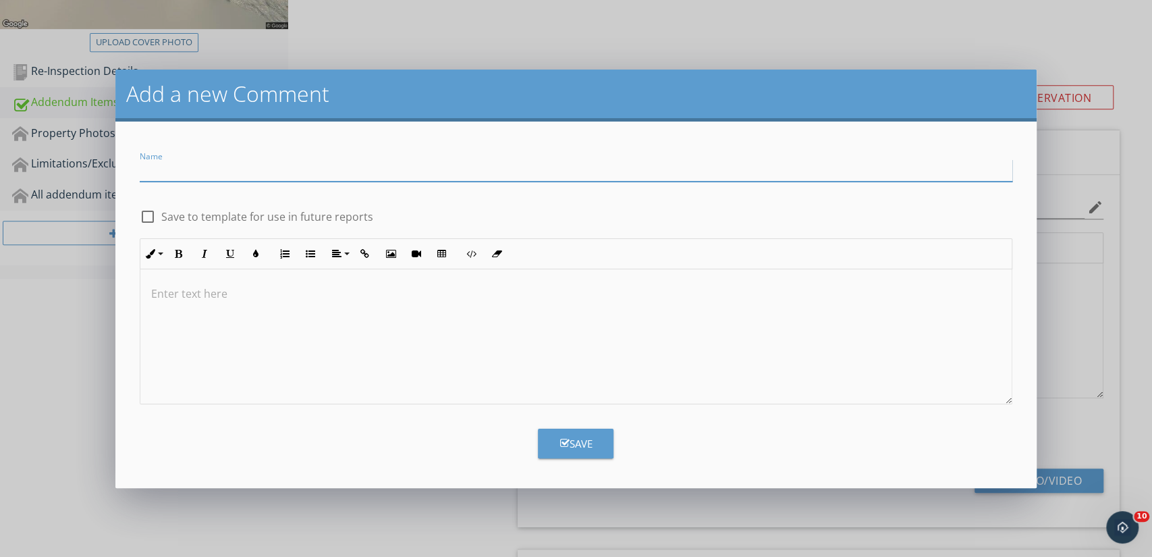
paste input "40. Furnace (Unit E): Safety disconnect not working— repair. (7.2.2)"
type input "40. Furnace (Unit E): Safety disconnect not working— repair. (7.2.2)"
click at [607, 456] on button "Save" at bounding box center [576, 444] width 76 height 30
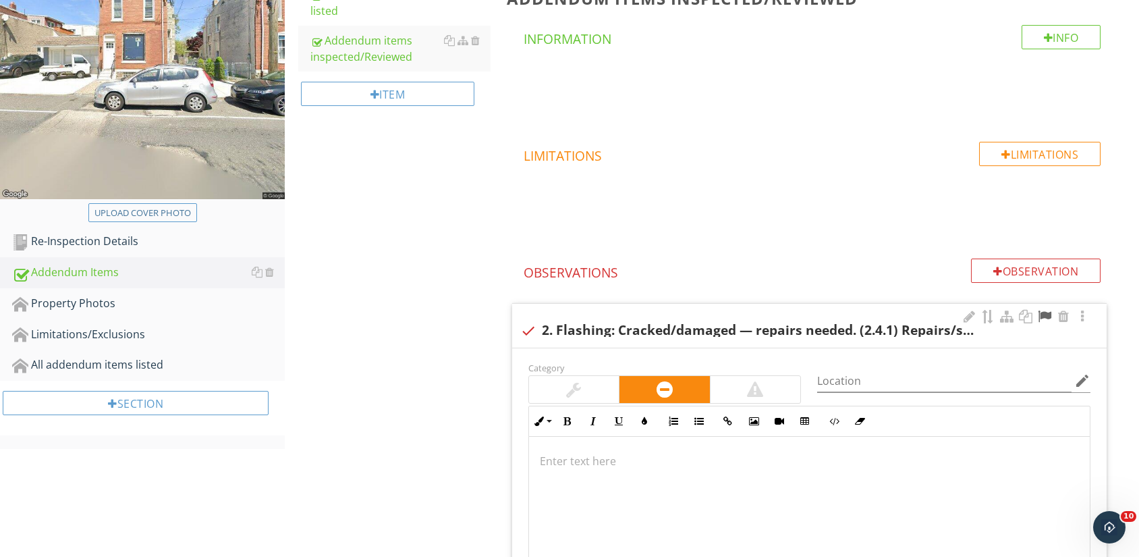
scroll to position [225, 0]
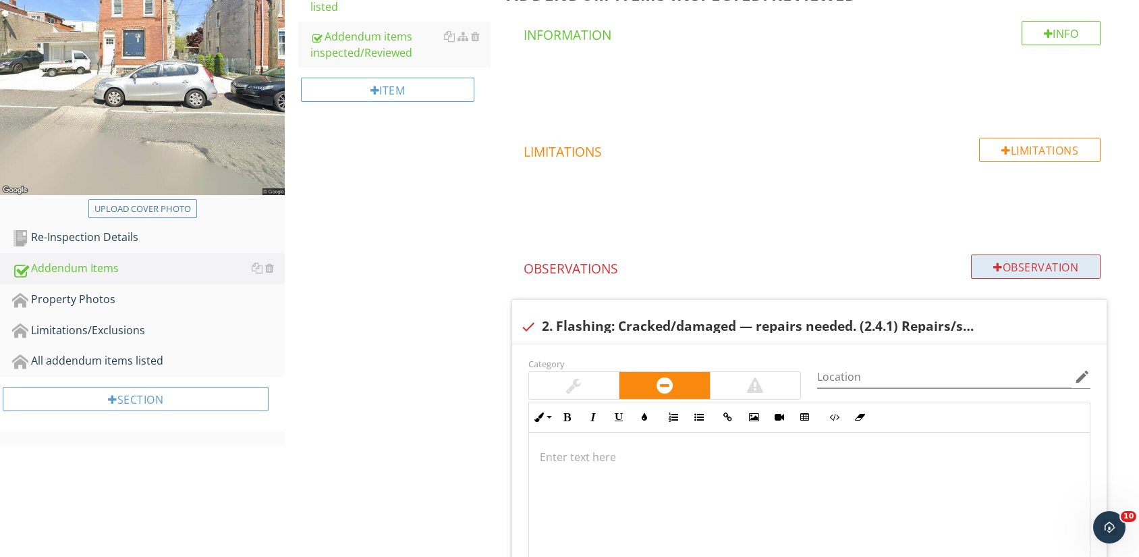
click at [1037, 273] on div "Observation" at bounding box center [1036, 266] width 130 height 24
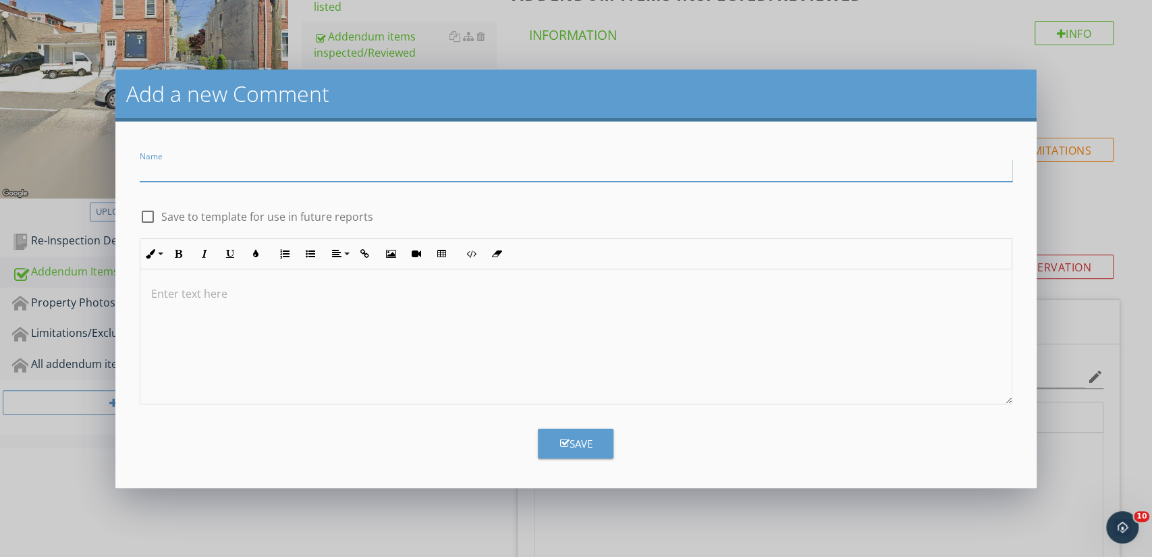
paste input "44. Condenser entry: Not sealed— seal properly. (7.6.1)"
type input "44. Condenser entry: Not sealed— seal properly. (7.6.1)"
click at [572, 452] on button "Save" at bounding box center [576, 444] width 76 height 30
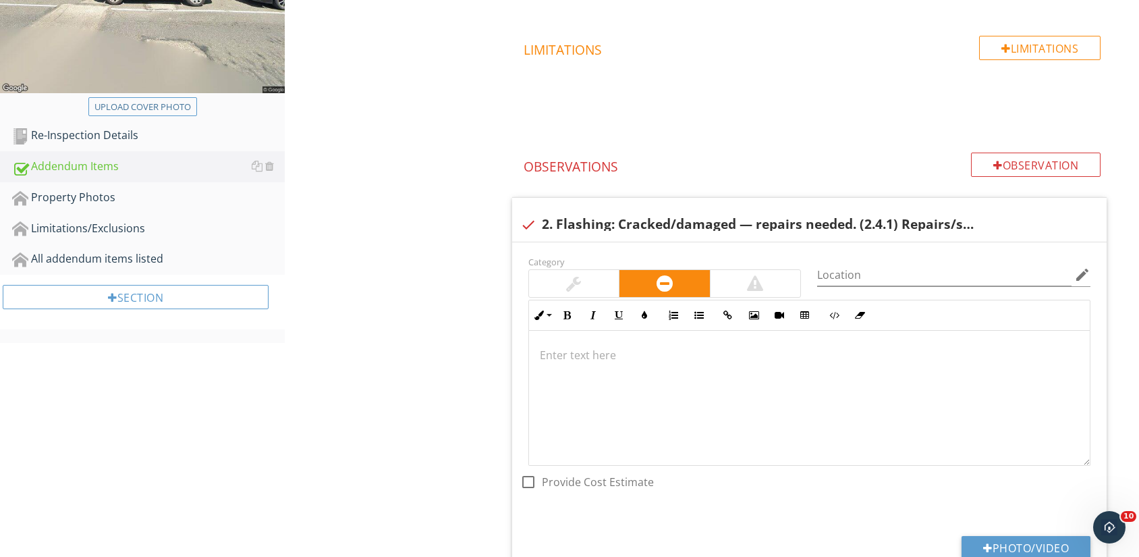
scroll to position [107, 0]
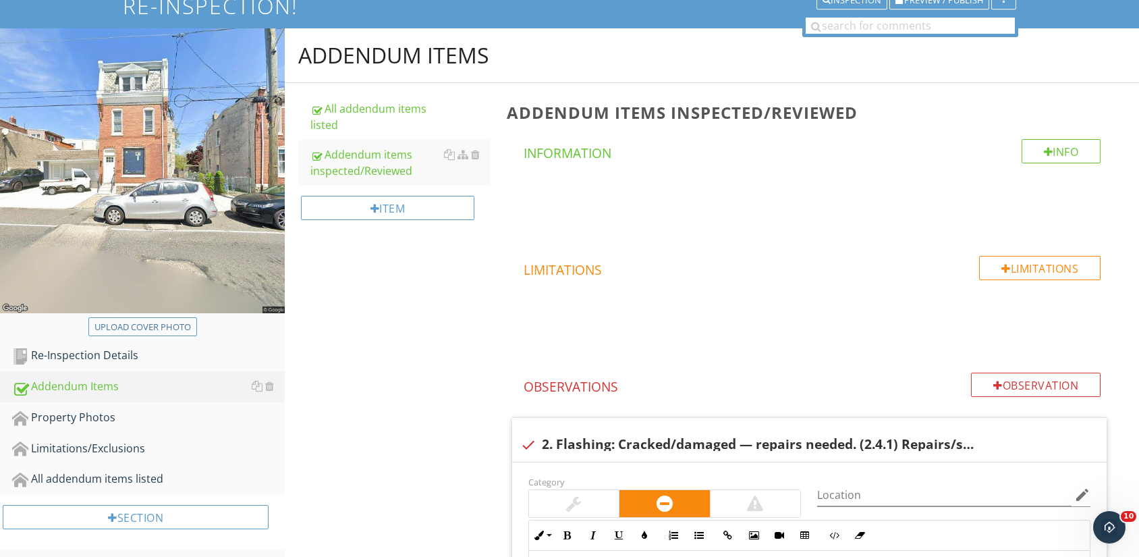
click at [1079, 379] on div "Observation" at bounding box center [1036, 385] width 130 height 24
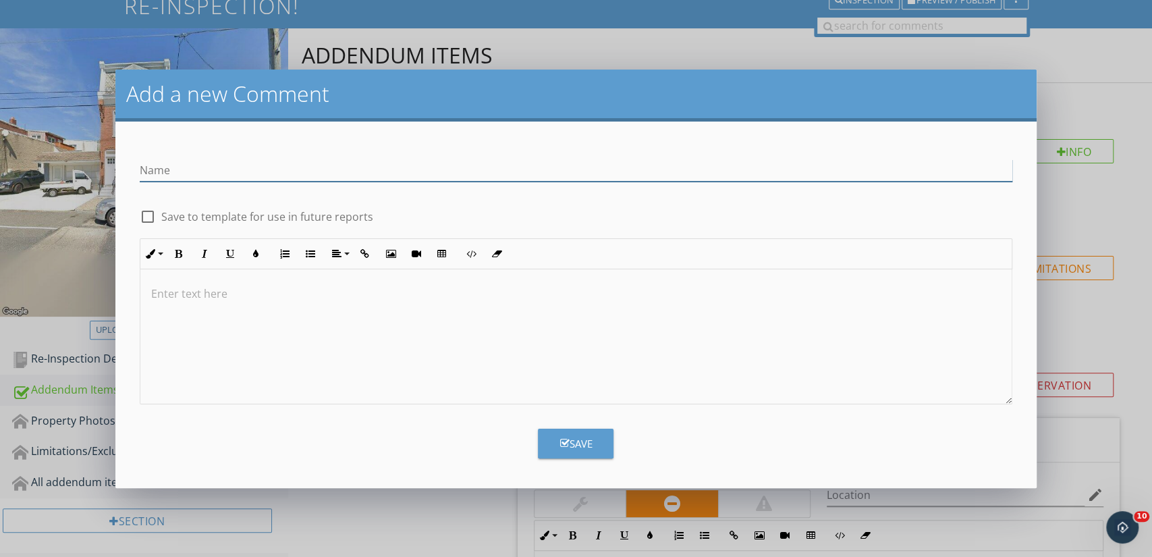
paste input "46. Condenser wiring: Damaged— repair. (7.6.3)"
type input "46. Condenser wiring: Damaged— repair. (7.6.3)"
click at [595, 450] on button "Save" at bounding box center [576, 444] width 76 height 30
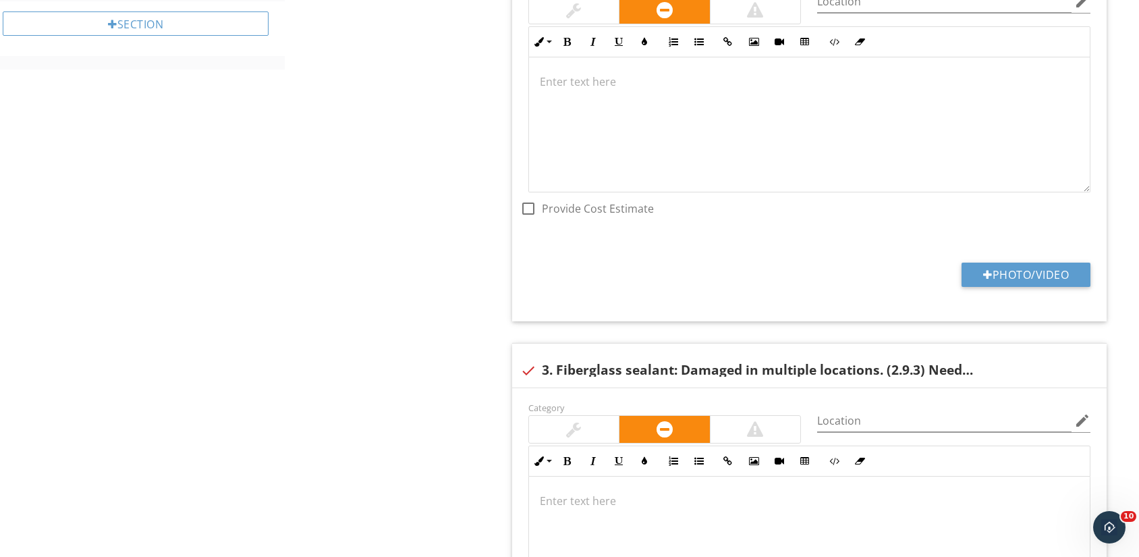
scroll to position [225, 0]
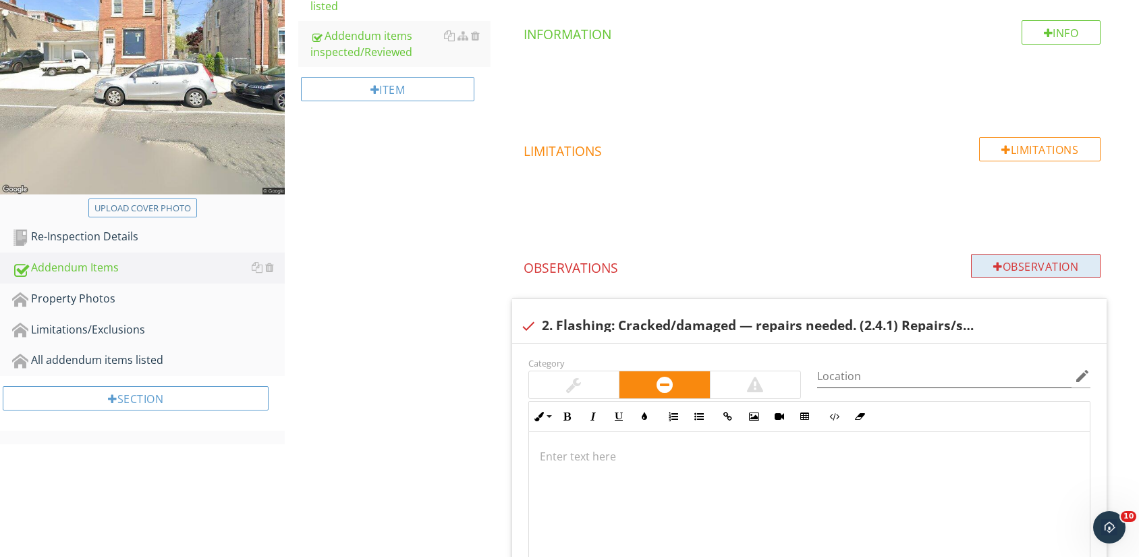
click at [1048, 259] on div "Observation" at bounding box center [1036, 266] width 130 height 24
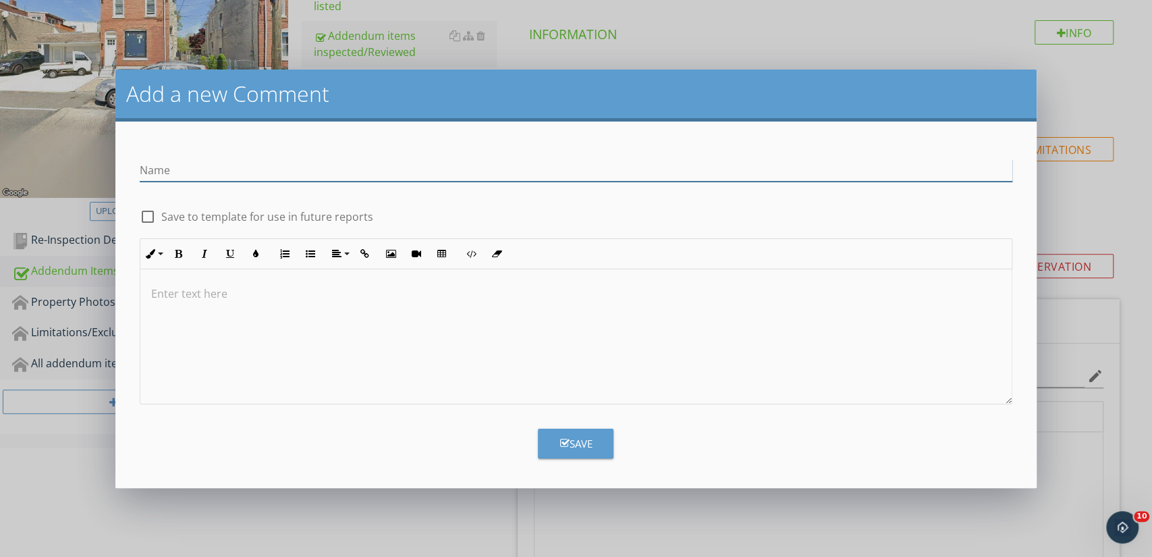
paste input "43. Ducting: Dirty— clean all ducts. (7.5.1)"
type input "43. Ducting: Dirty— clean all ducts. (7.5.1)"
click at [606, 441] on button "Save" at bounding box center [576, 444] width 76 height 30
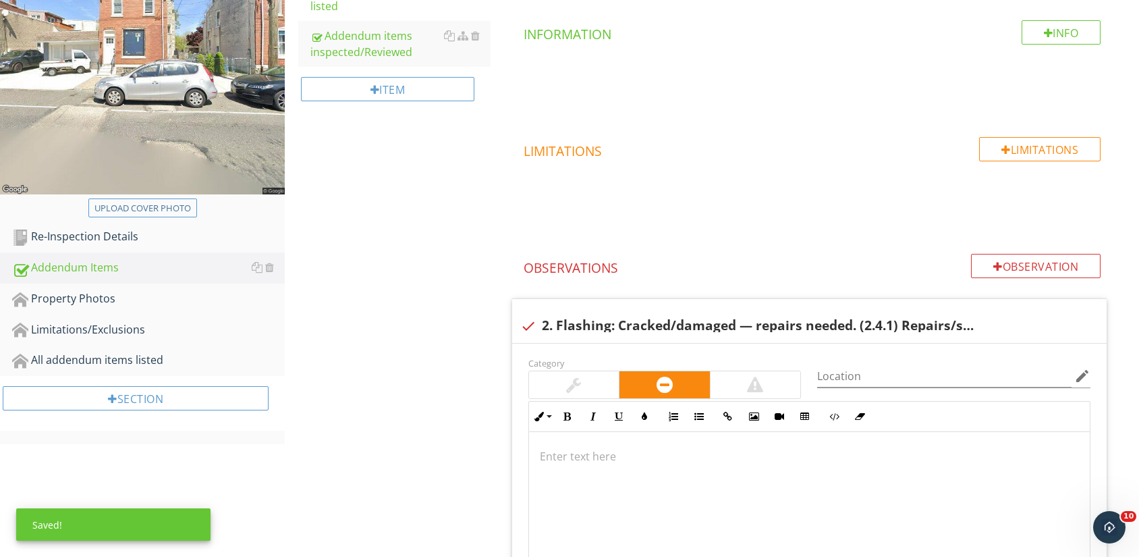
scroll to position [5444, 0]
